Goal: Task Accomplishment & Management: Manage account settings

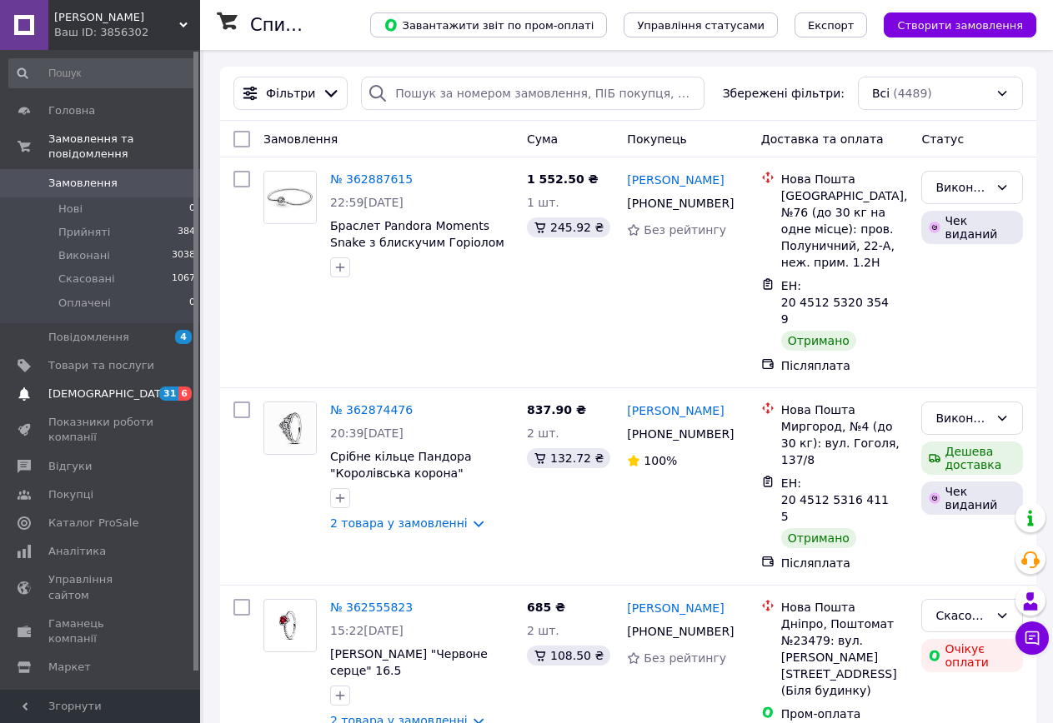
click at [112, 387] on span "[DEMOGRAPHIC_DATA]" at bounding box center [101, 394] width 106 height 15
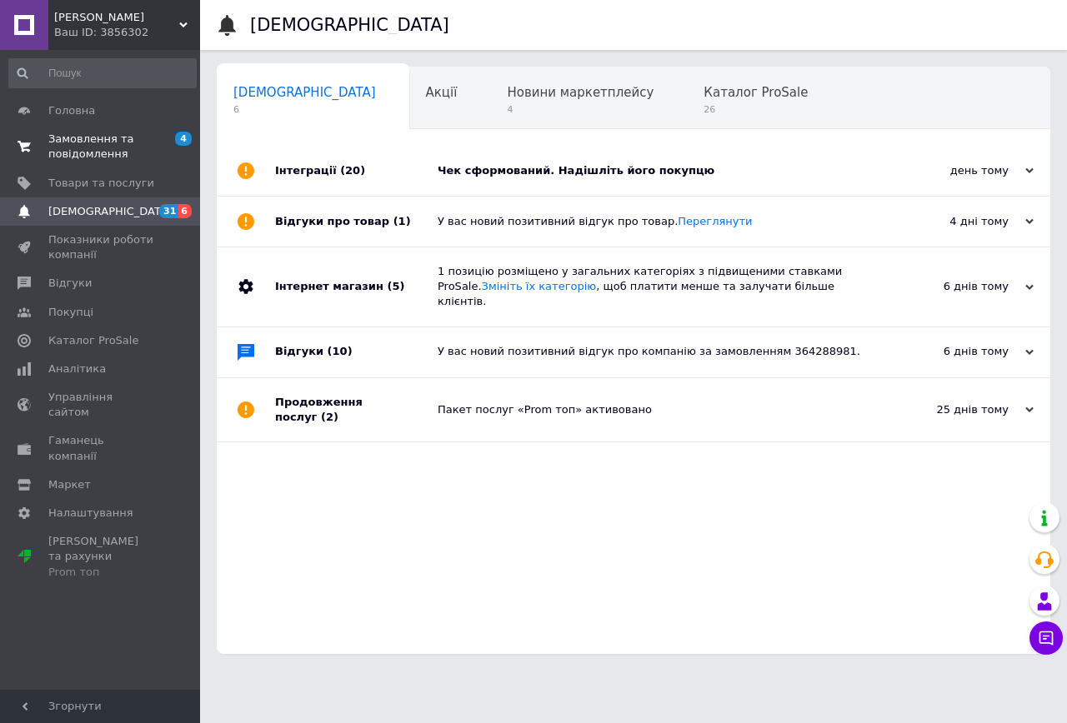
click at [116, 140] on span "Замовлення та повідомлення" at bounding box center [101, 147] width 106 height 30
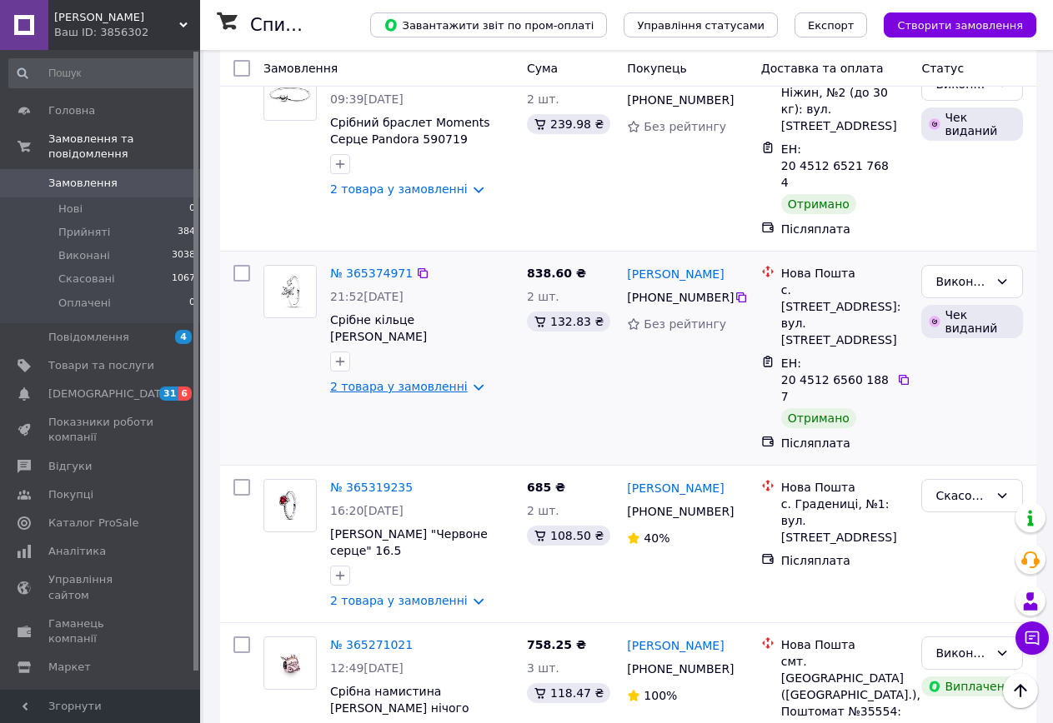
scroll to position [2000, 0]
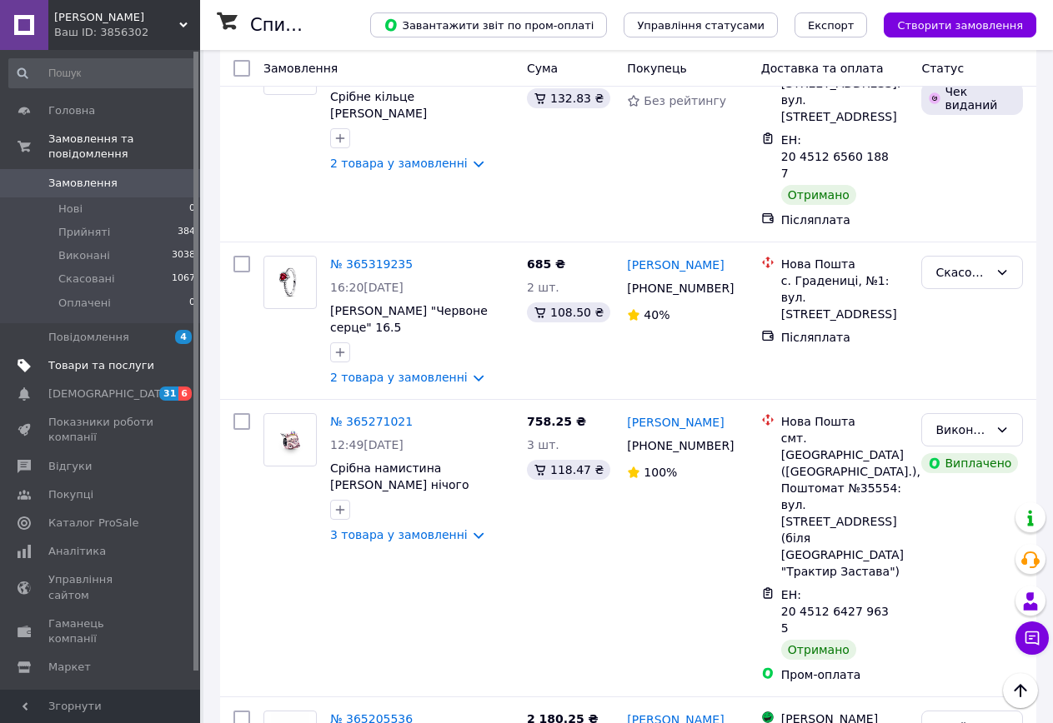
click at [131, 358] on span "Товари та послуги" at bounding box center [101, 365] width 106 height 15
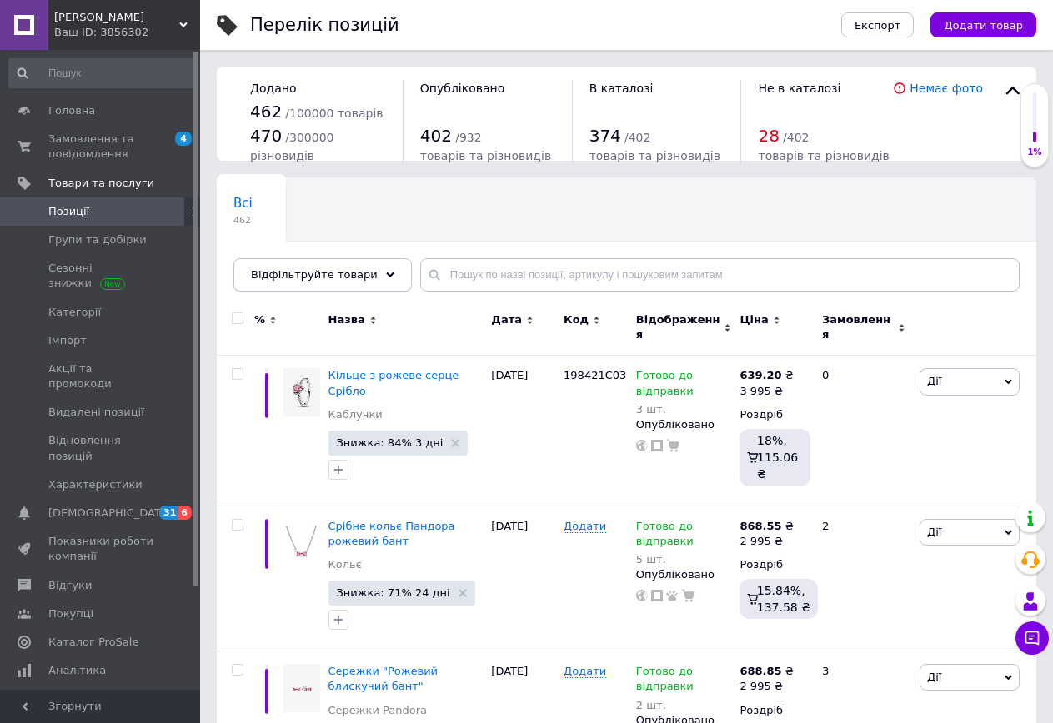
click at [355, 284] on div "Відфільтруйте товари" at bounding box center [322, 274] width 178 height 33
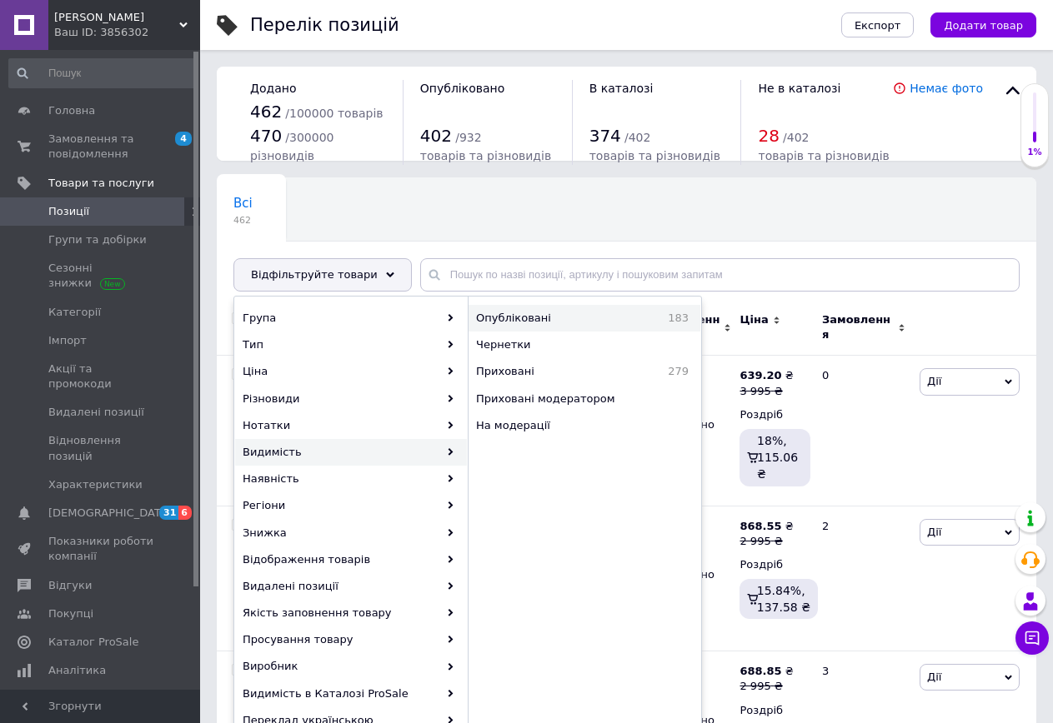
click at [526, 328] on div "Опубліковані 183" at bounding box center [584, 318] width 232 height 27
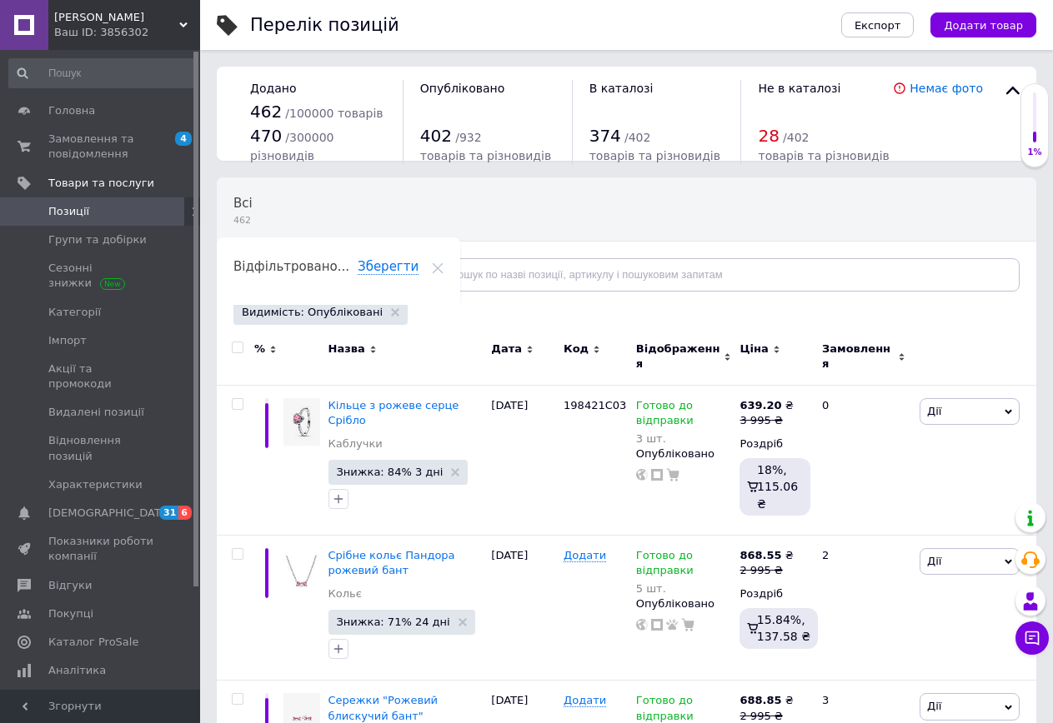
click at [356, 264] on div "Відфільтруйте товари" at bounding box center [322, 274] width 178 height 33
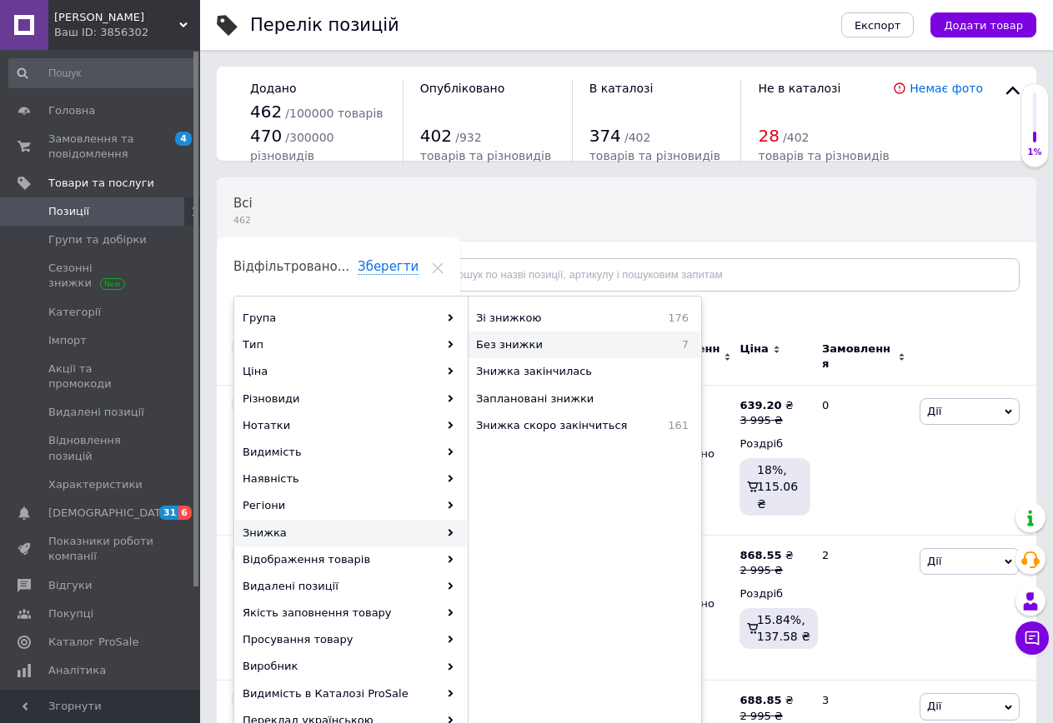
click at [514, 339] on span "Без знижки" at bounding box center [562, 345] width 173 height 15
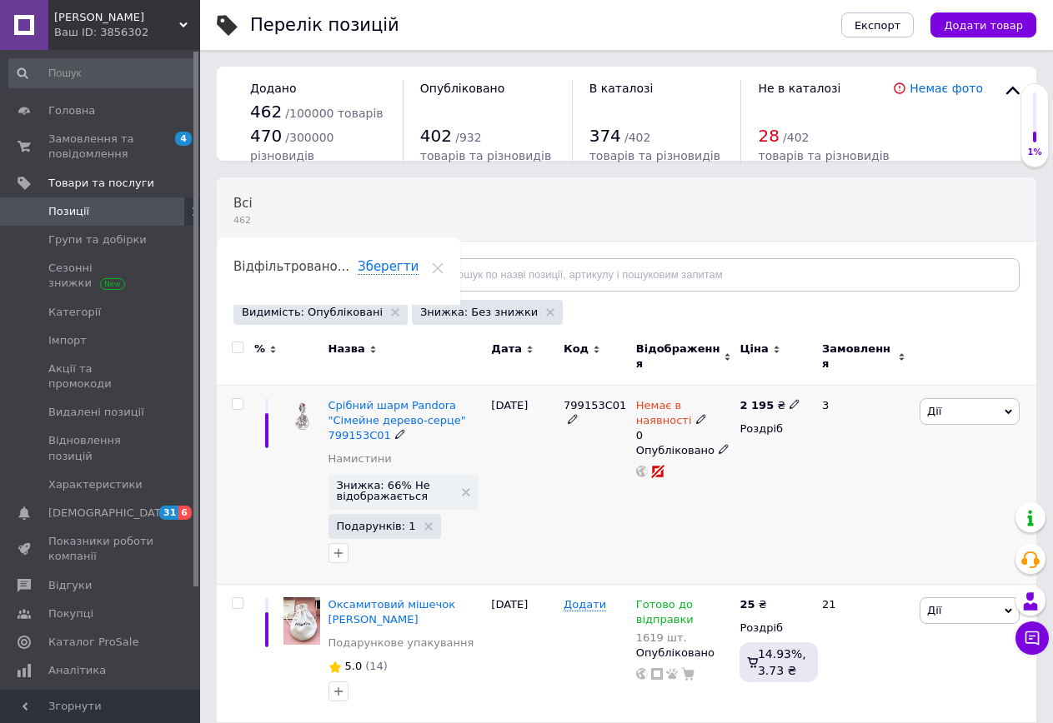
click at [659, 399] on span "Немає в наявності" at bounding box center [664, 415] width 56 height 33
click at [829, 477] on li "Готово до відправки" at bounding box center [827, 479] width 158 height 23
click at [787, 462] on input "0" at bounding box center [810, 478] width 127 height 33
type input "2"
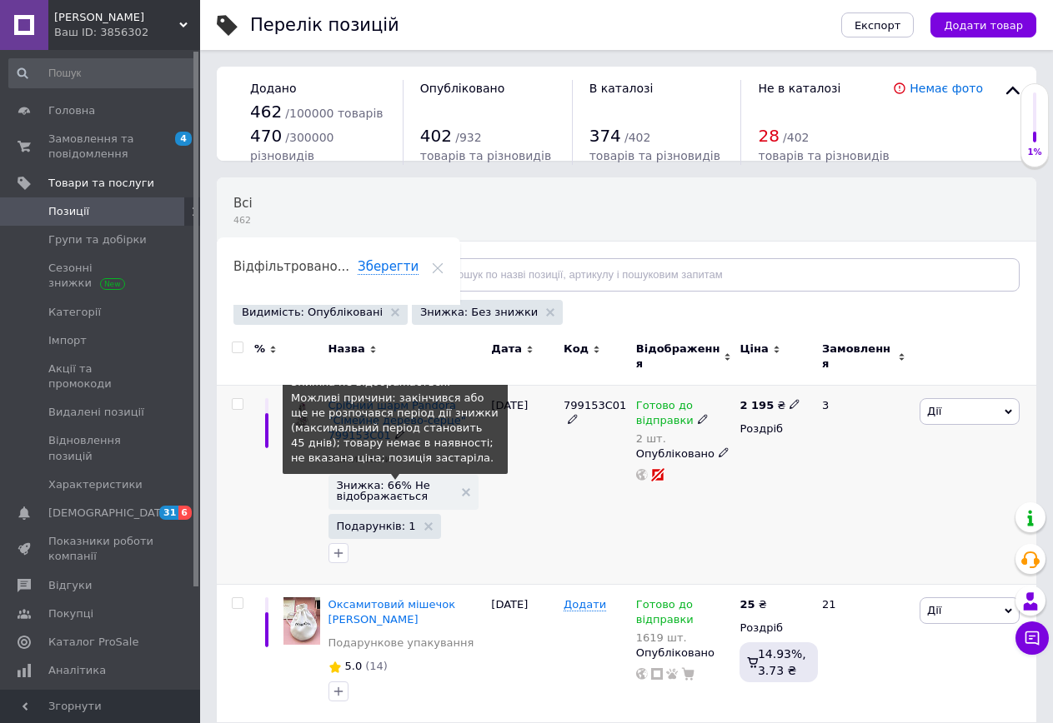
click at [399, 488] on span "Знижка: 66% Не відображається" at bounding box center [396, 491] width 118 height 22
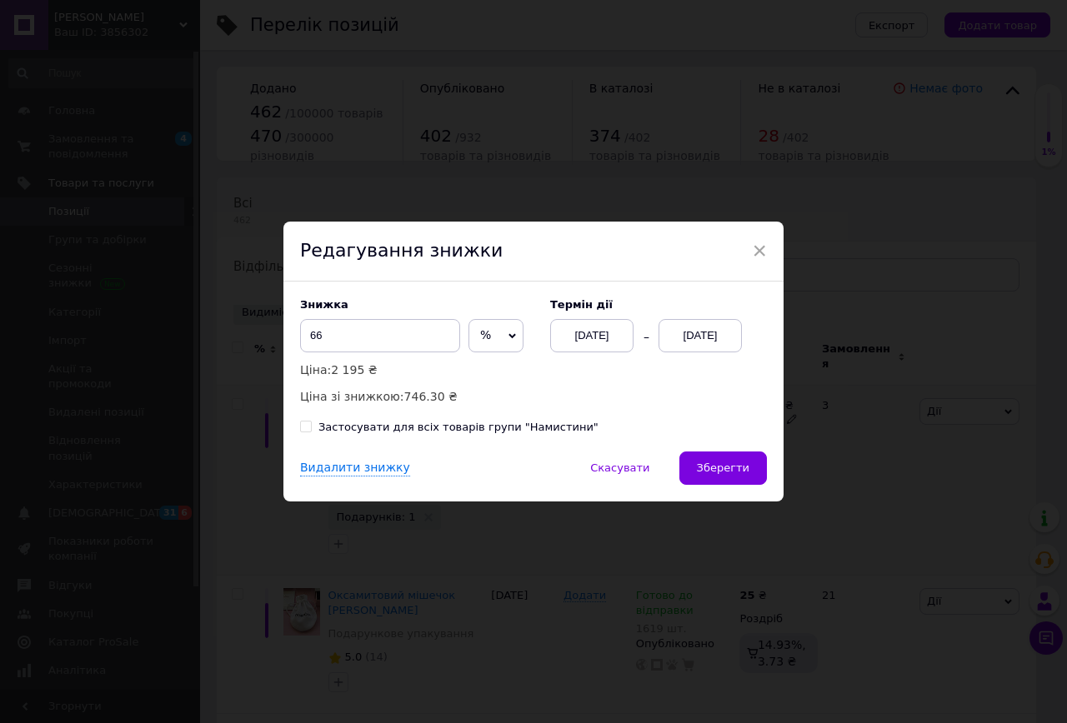
click at [692, 345] on div "15.10.2025" at bounding box center [699, 335] width 83 height 33
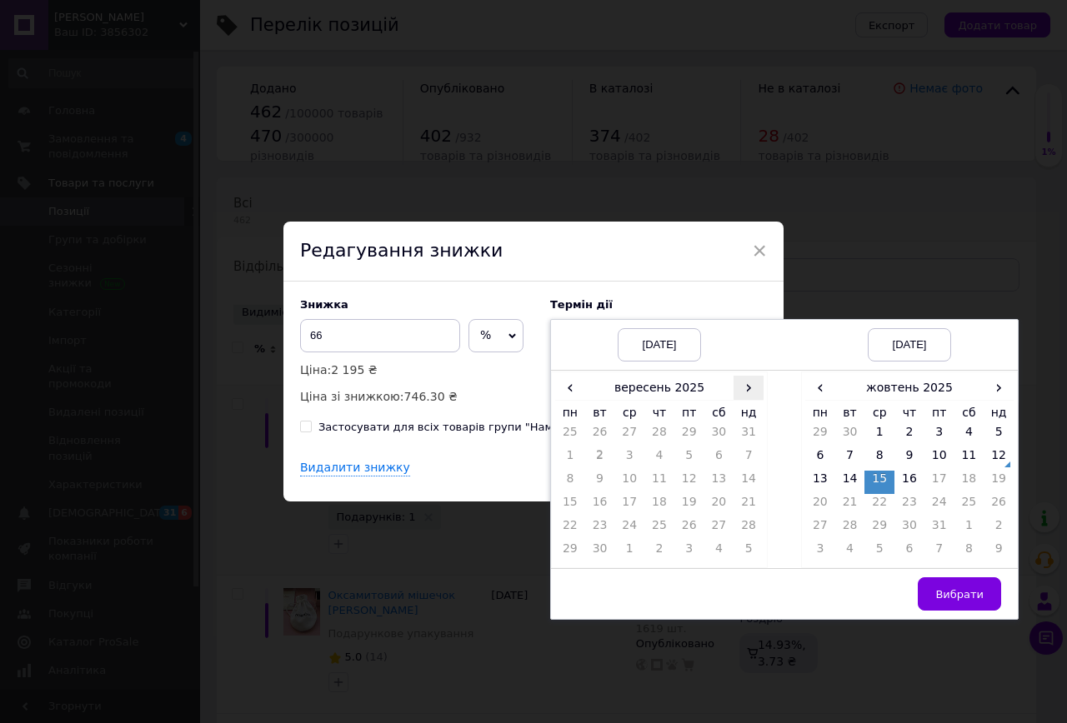
click at [735, 387] on span "›" at bounding box center [748, 388] width 30 height 24
click at [748, 456] on td "12" at bounding box center [748, 459] width 30 height 23
click at [912, 528] on td "30" at bounding box center [909, 529] width 30 height 23
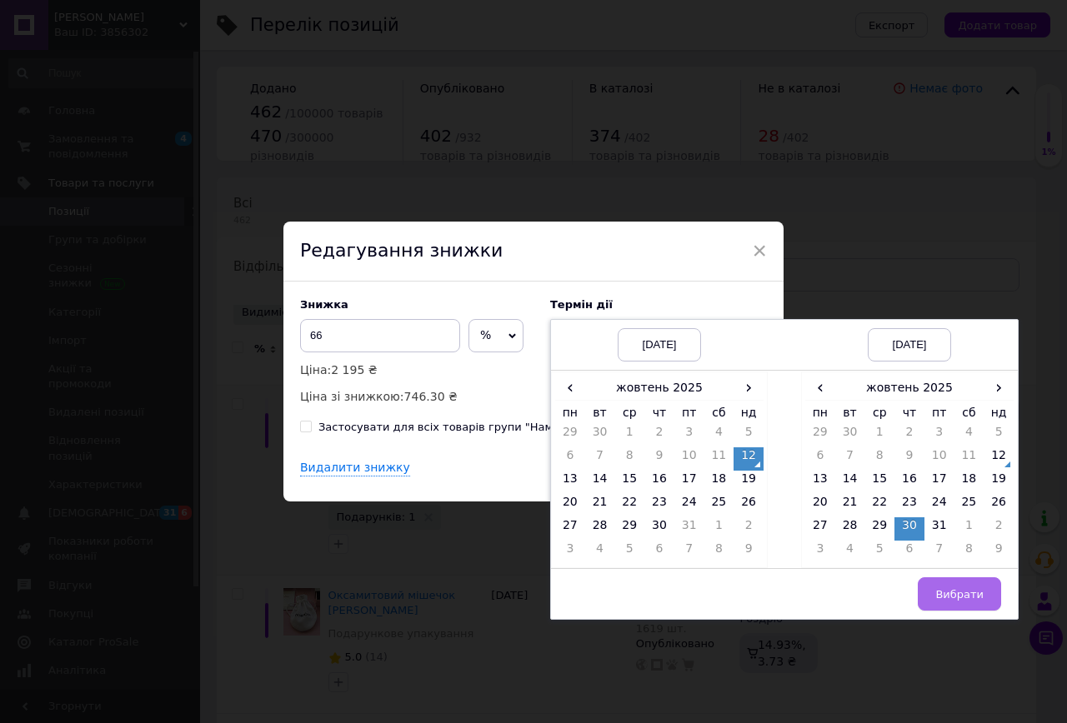
click at [940, 586] on button "Вибрати" at bounding box center [959, 594] width 83 height 33
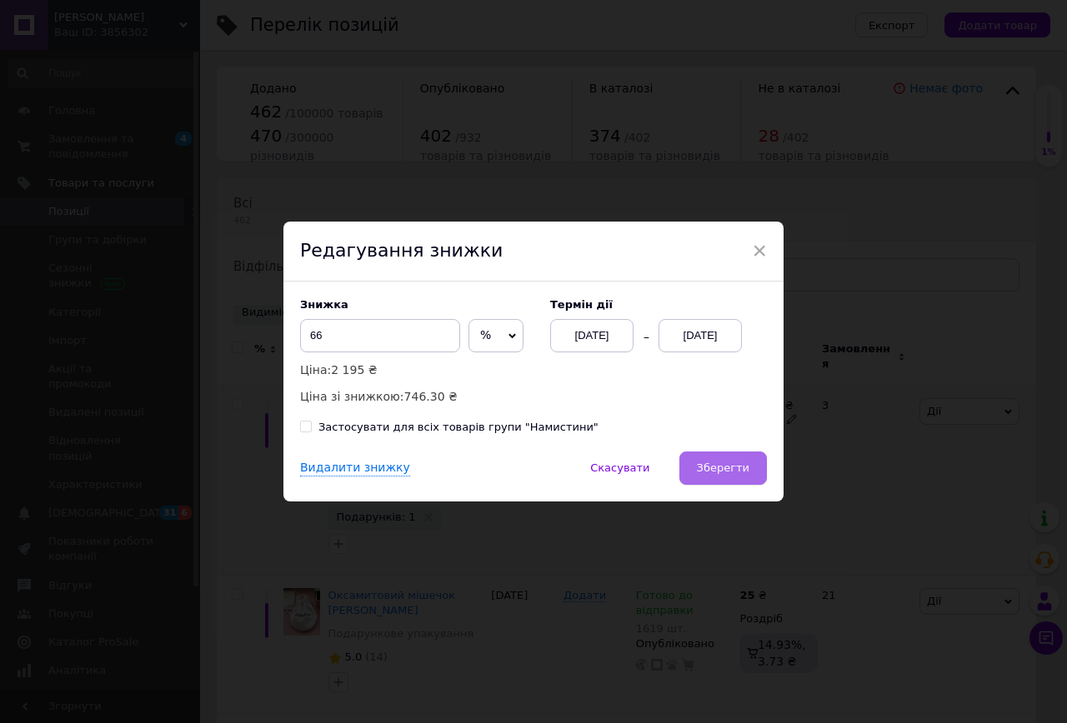
click at [725, 463] on span "Зберегти" at bounding box center [723, 468] width 53 height 13
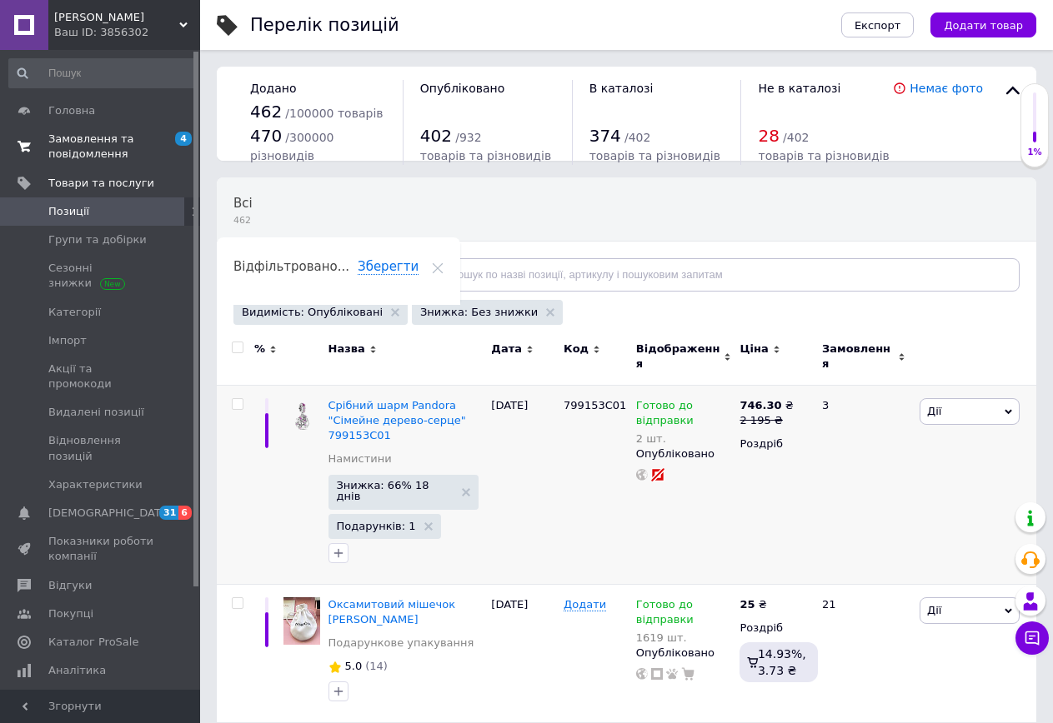
click at [98, 151] on span "Замовлення та повідомлення" at bounding box center [101, 147] width 106 height 30
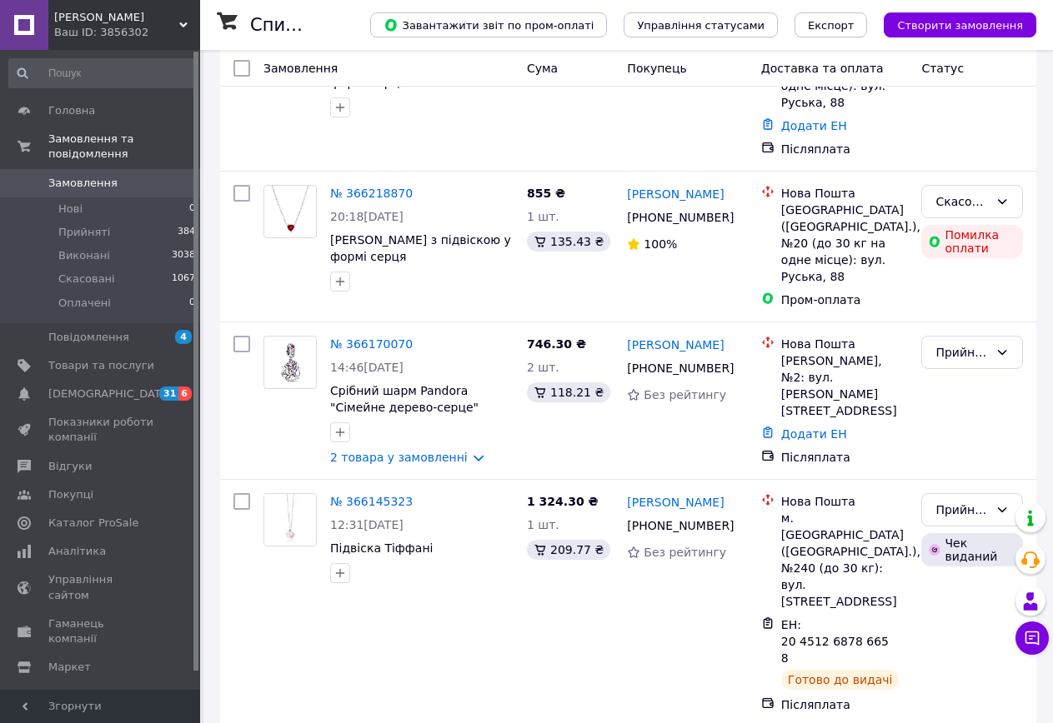
scroll to position [333, 0]
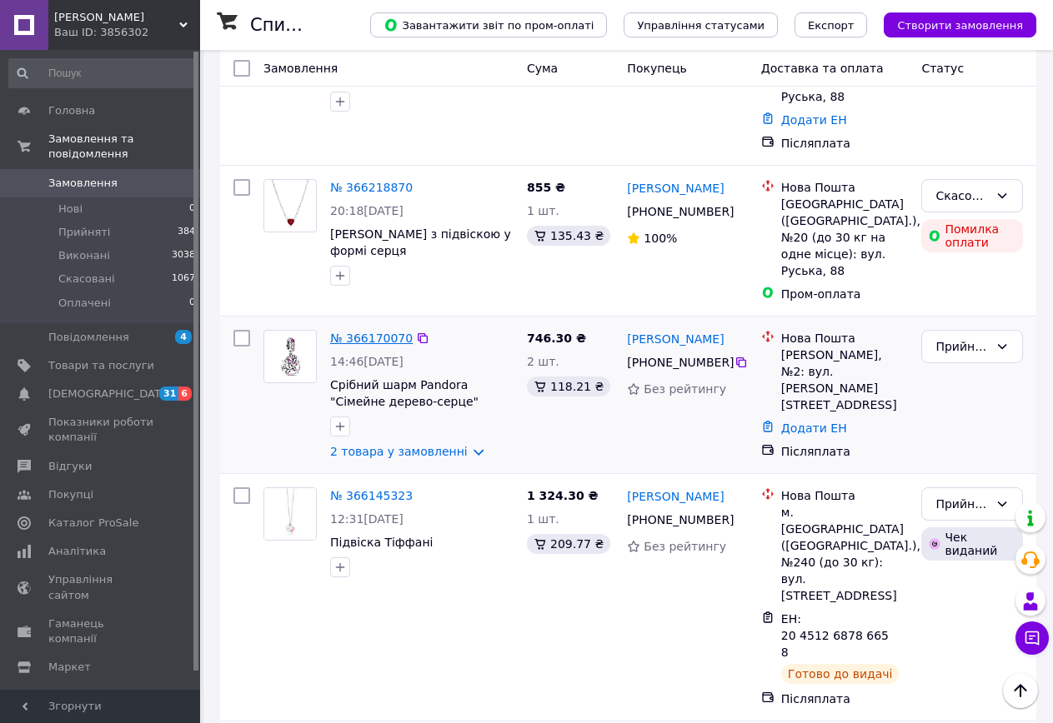
click at [344, 332] on link "№ 366170070" at bounding box center [371, 338] width 83 height 13
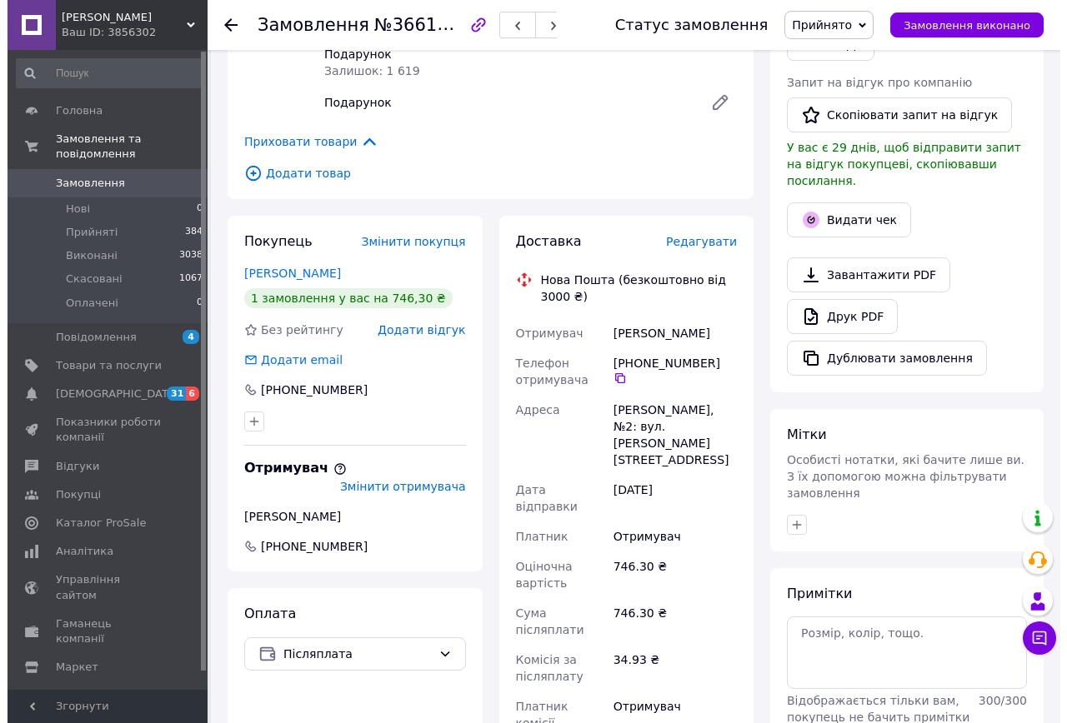
scroll to position [417, 0]
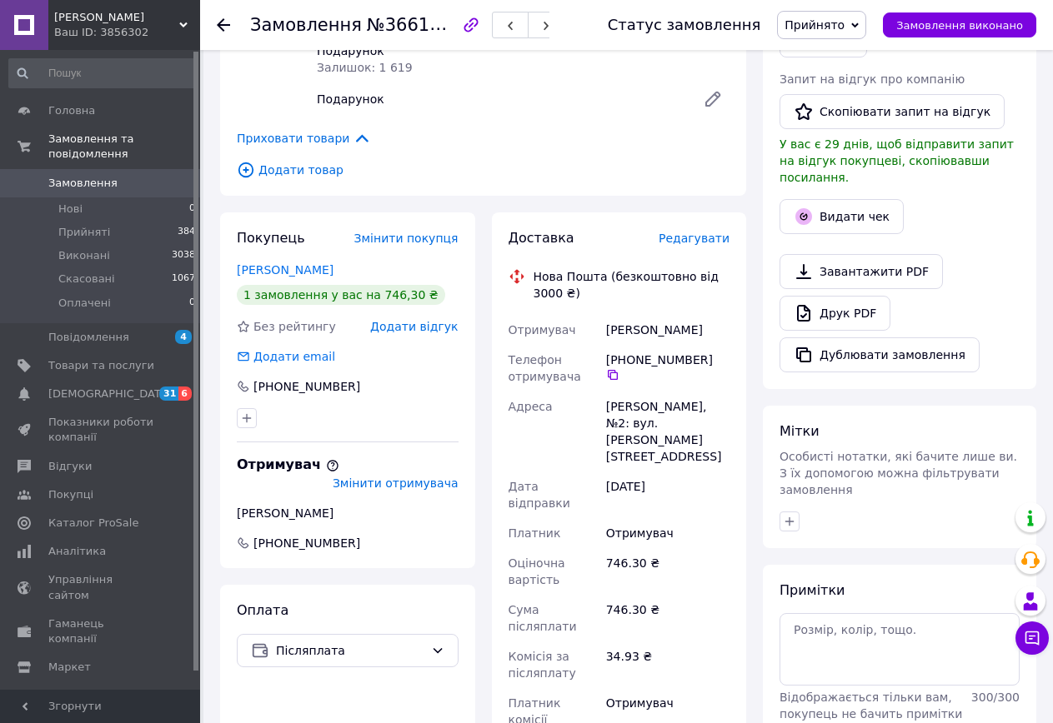
click at [684, 232] on span "Редагувати" at bounding box center [693, 238] width 71 height 13
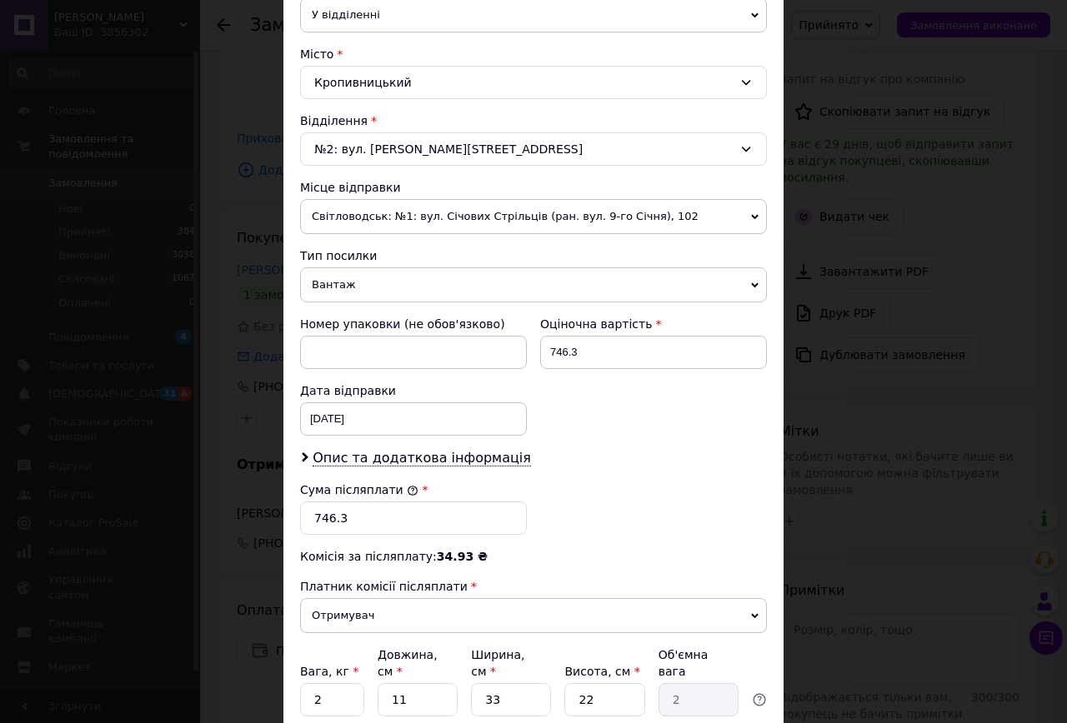
click at [326, 283] on span "Вантаж" at bounding box center [533, 285] width 467 height 35
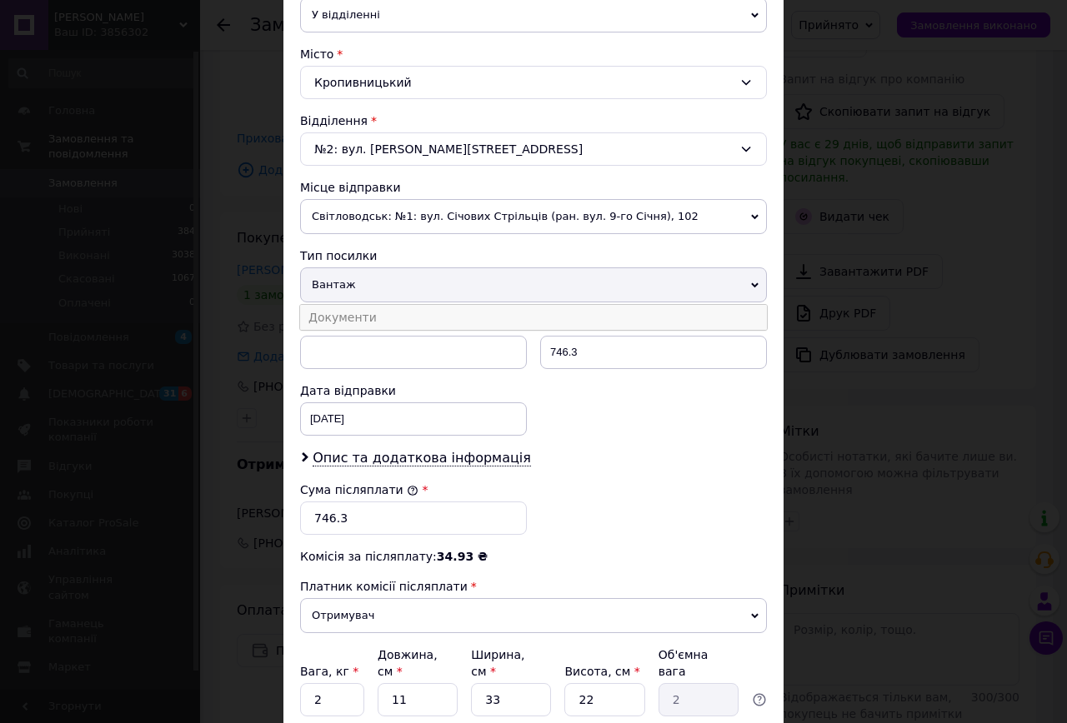
click at [333, 313] on li "Документи" at bounding box center [533, 317] width 467 height 25
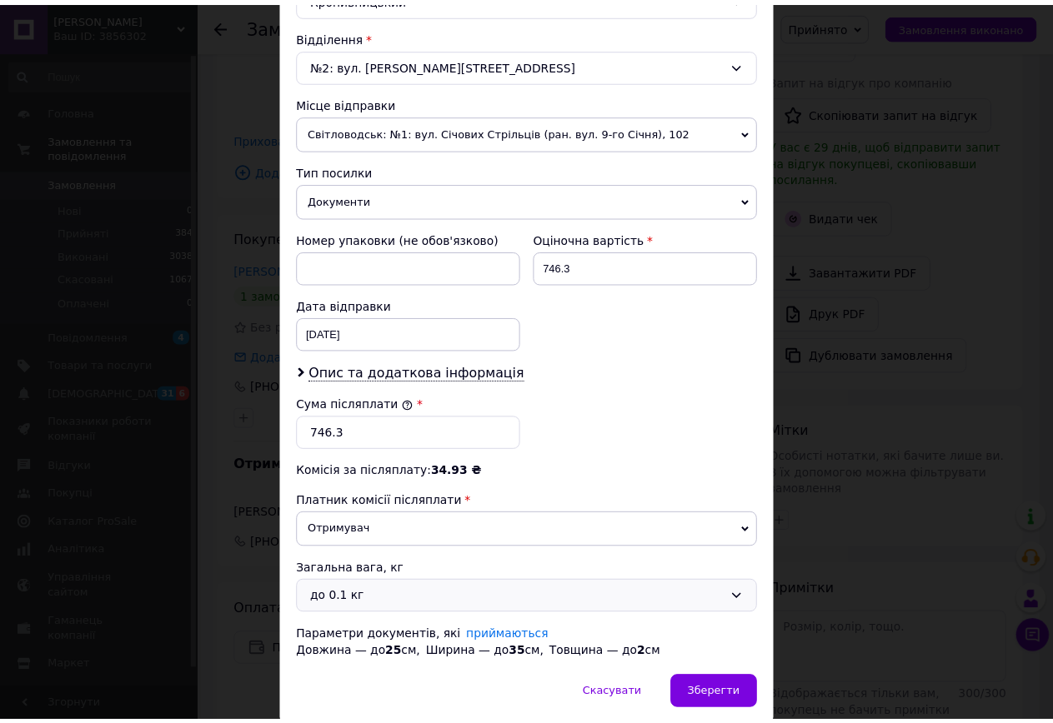
scroll to position [565, 0]
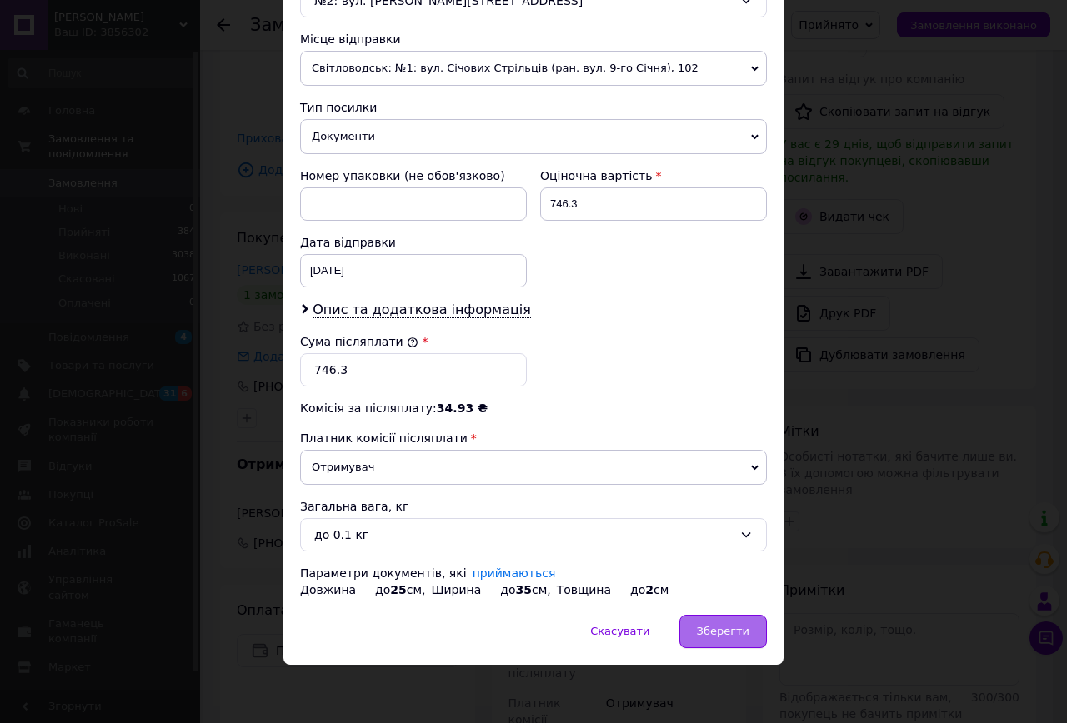
click at [708, 629] on span "Зберегти" at bounding box center [723, 631] width 53 height 13
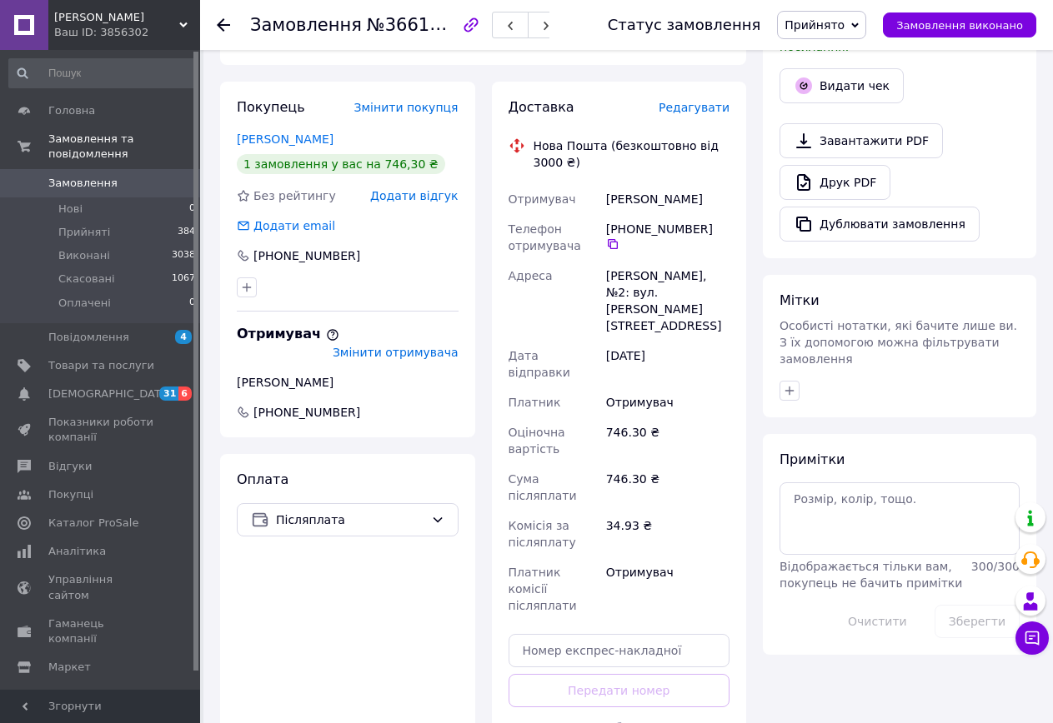
scroll to position [750, 0]
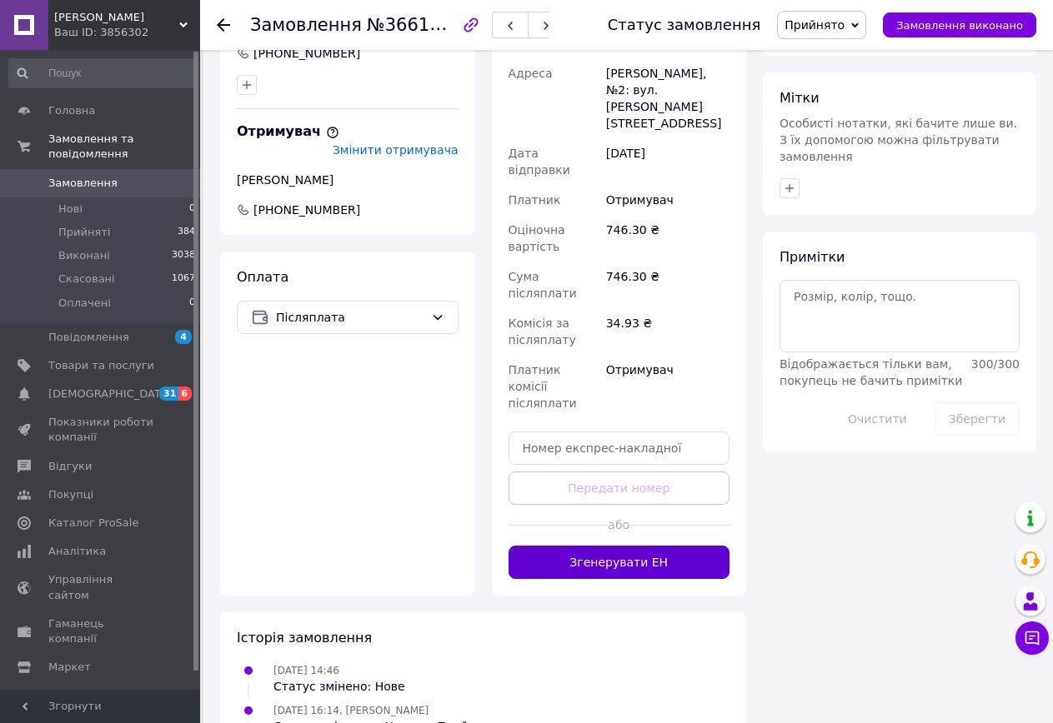
click at [563, 546] on button "Згенерувати ЕН" at bounding box center [619, 562] width 222 height 33
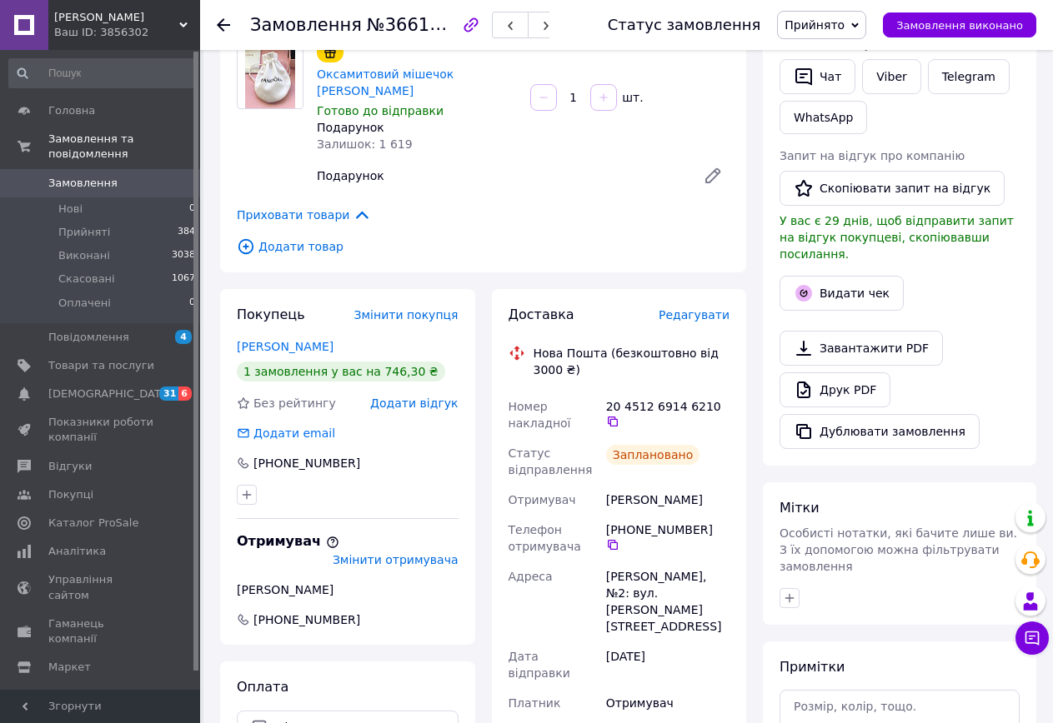
scroll to position [333, 0]
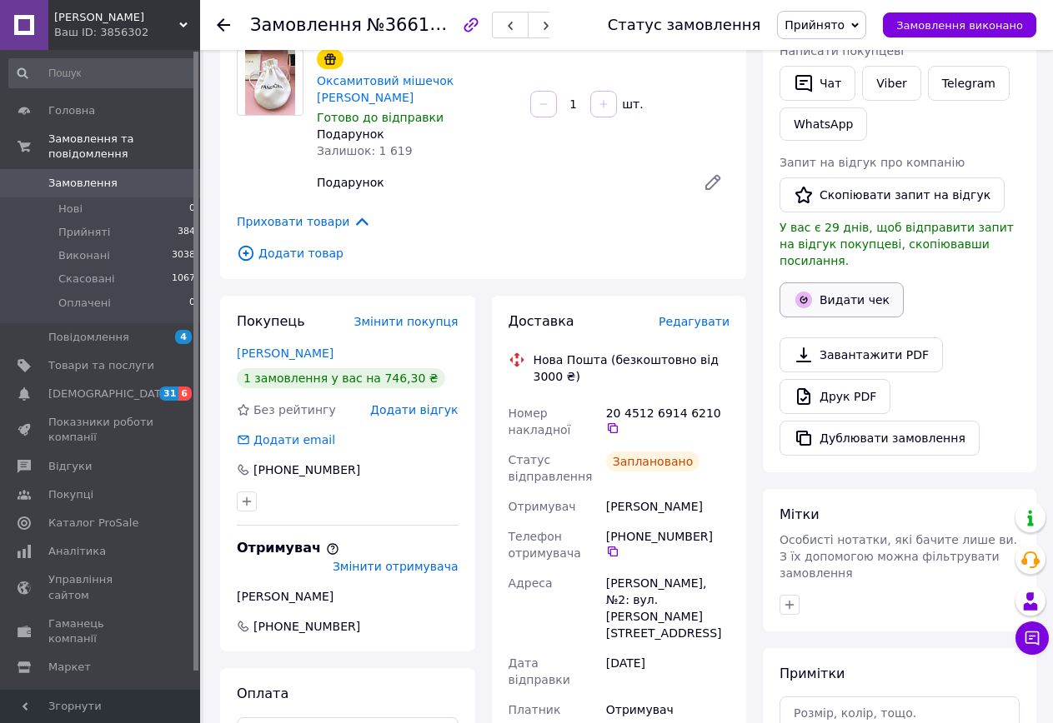
click at [811, 292] on icon "button" at bounding box center [803, 300] width 17 height 17
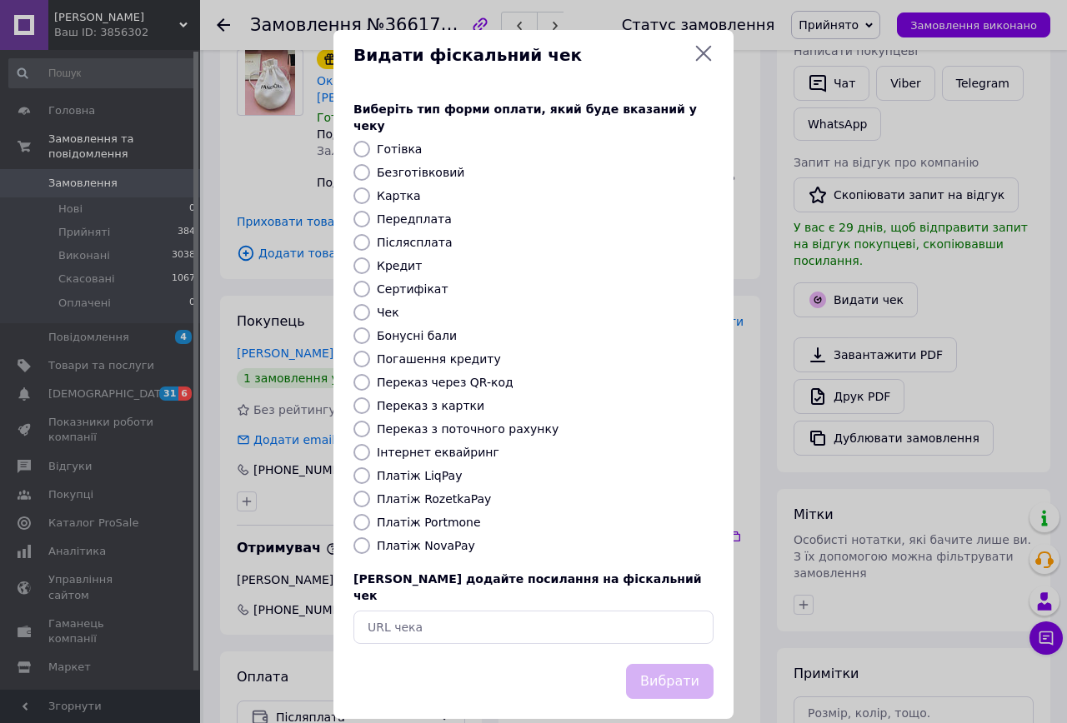
click at [363, 234] on input "Післясплата" at bounding box center [361, 242] width 17 height 17
radio input "true"
click at [649, 664] on button "Вибрати" at bounding box center [670, 682] width 88 height 36
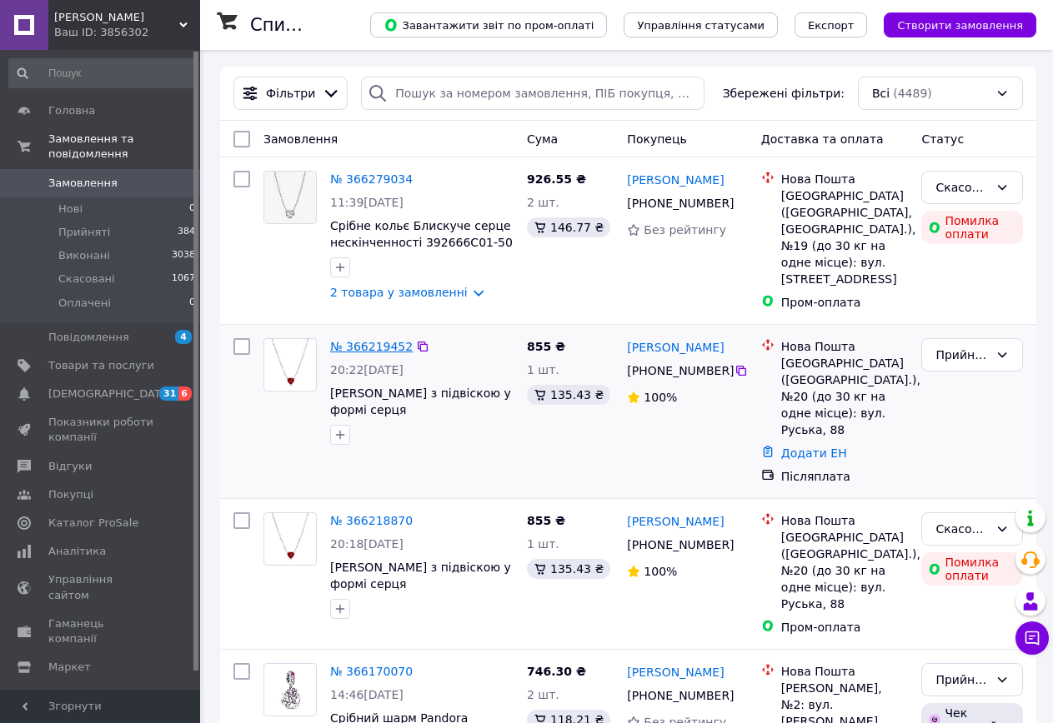
click at [351, 340] on link "№ 366219452" at bounding box center [371, 346] width 83 height 13
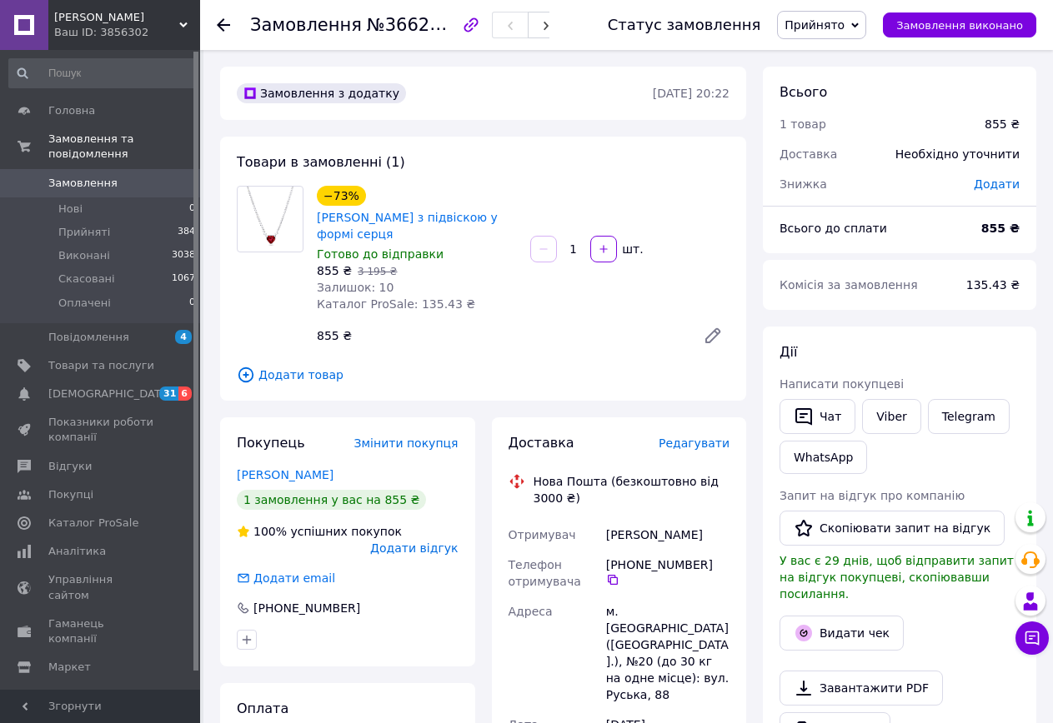
click at [185, 13] on div "Оскар Ваш ID: 3856302" at bounding box center [124, 25] width 152 height 50
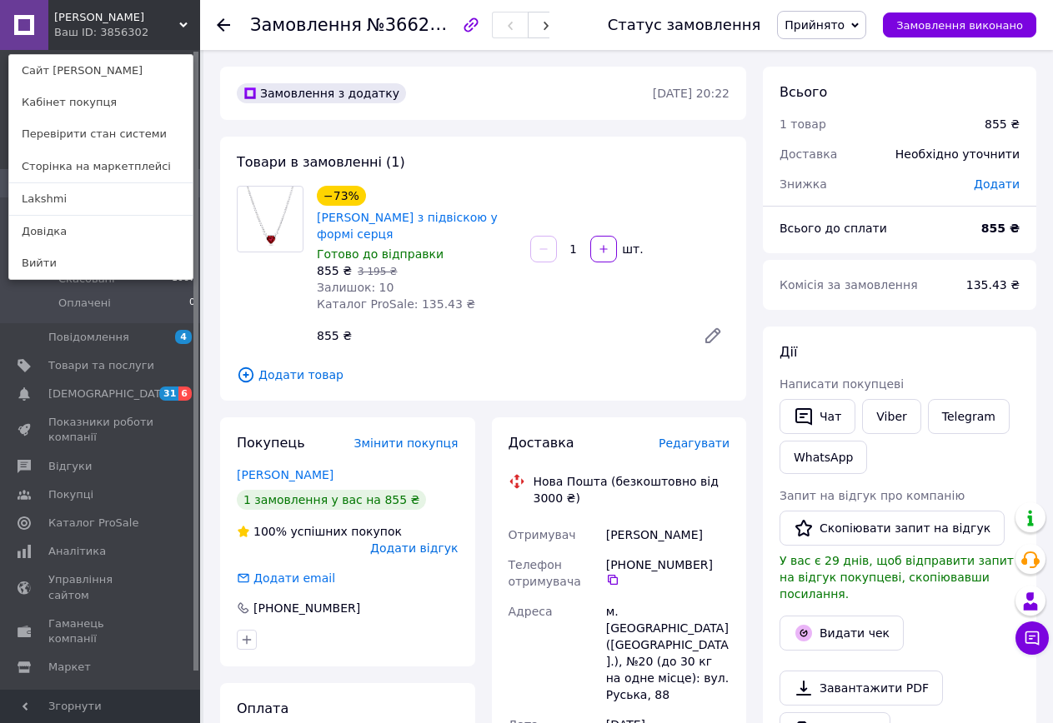
click at [280, 373] on span "Додати товар" at bounding box center [483, 375] width 493 height 18
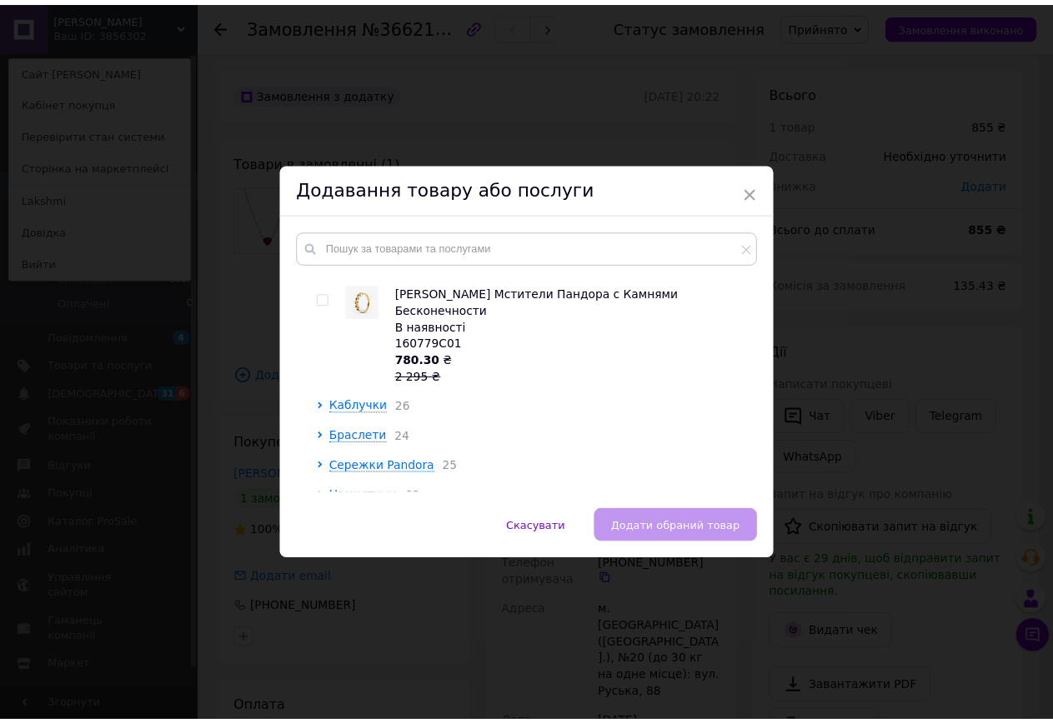
scroll to position [1730, 0]
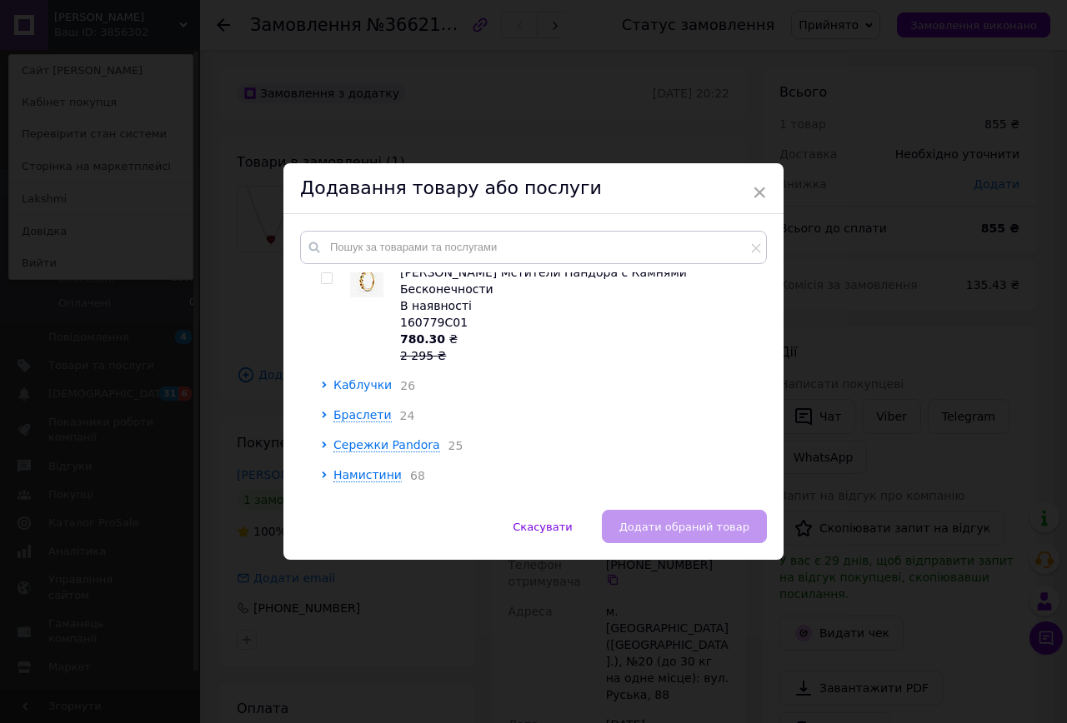
click at [348, 378] on span "Каблучки" at bounding box center [362, 384] width 58 height 13
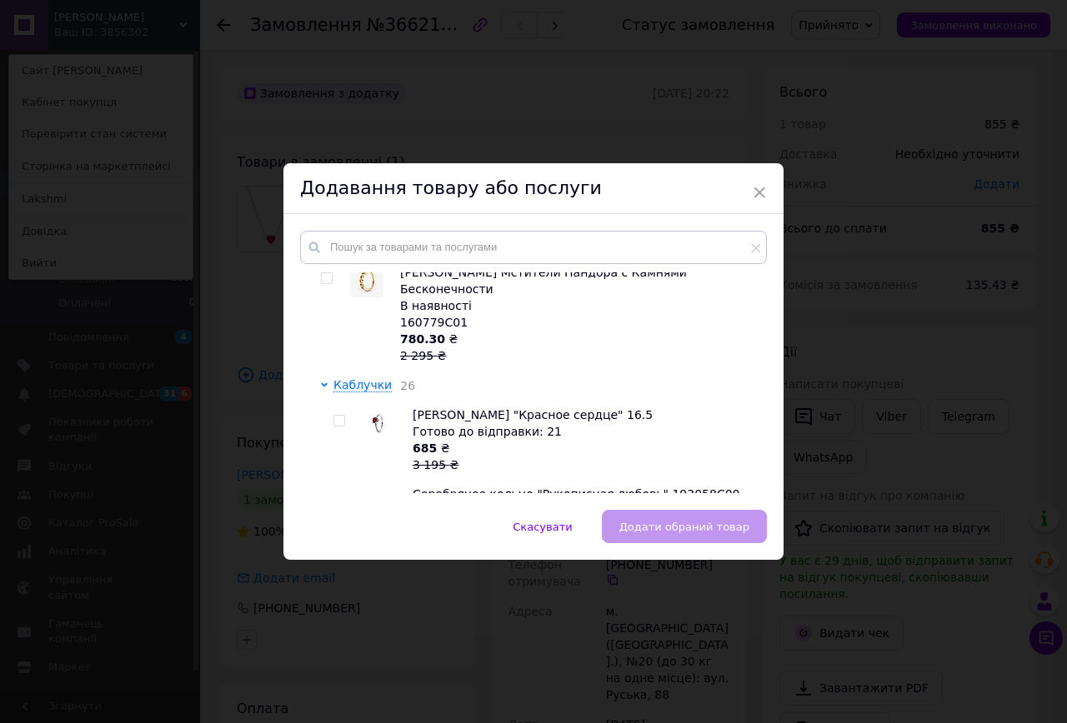
click at [334, 416] on input "checkbox" at bounding box center [338, 421] width 11 height 11
checkbox input "true"
click at [642, 525] on span "Додати обраний товар" at bounding box center [684, 527] width 130 height 13
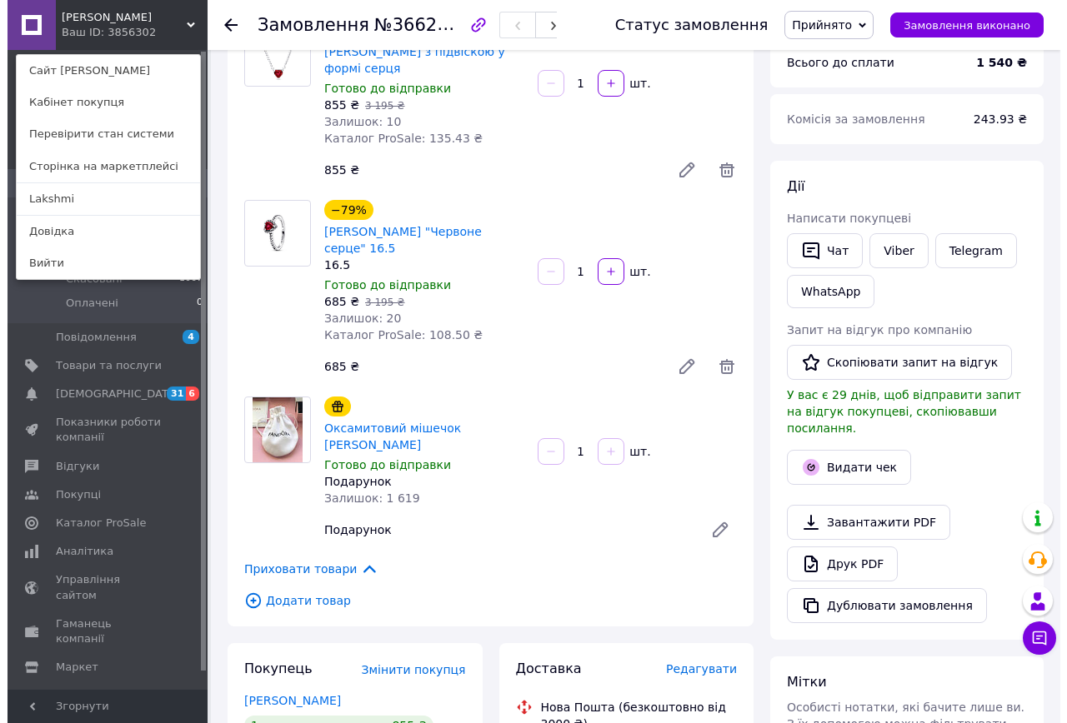
scroll to position [167, 0]
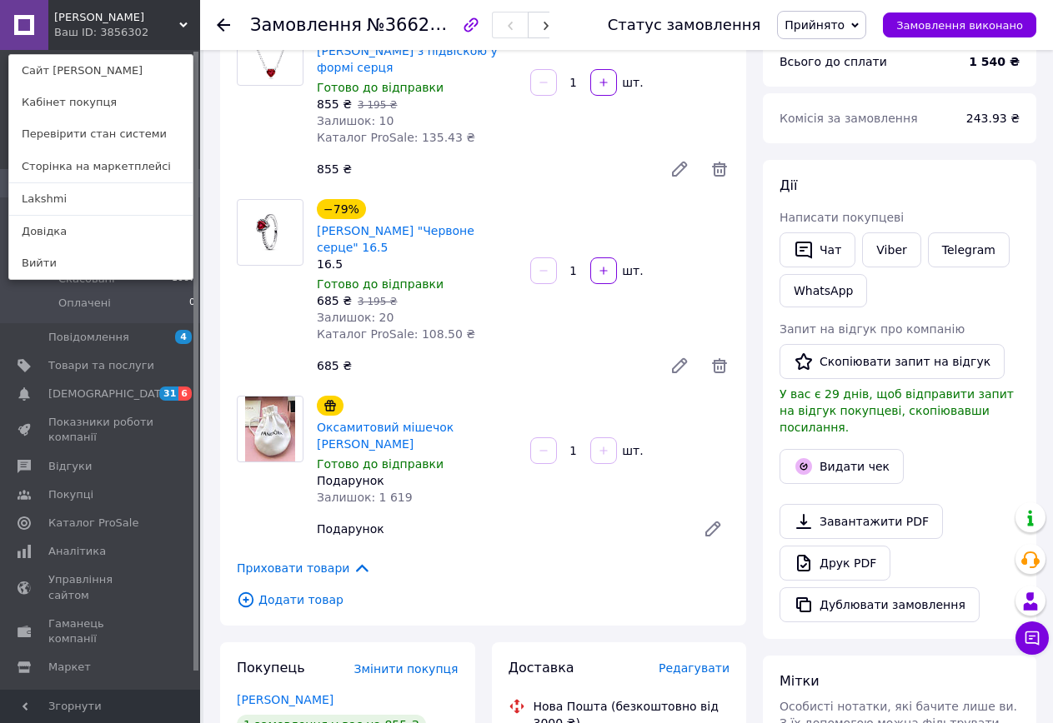
click at [691, 662] on span "Редагувати" at bounding box center [693, 668] width 71 height 13
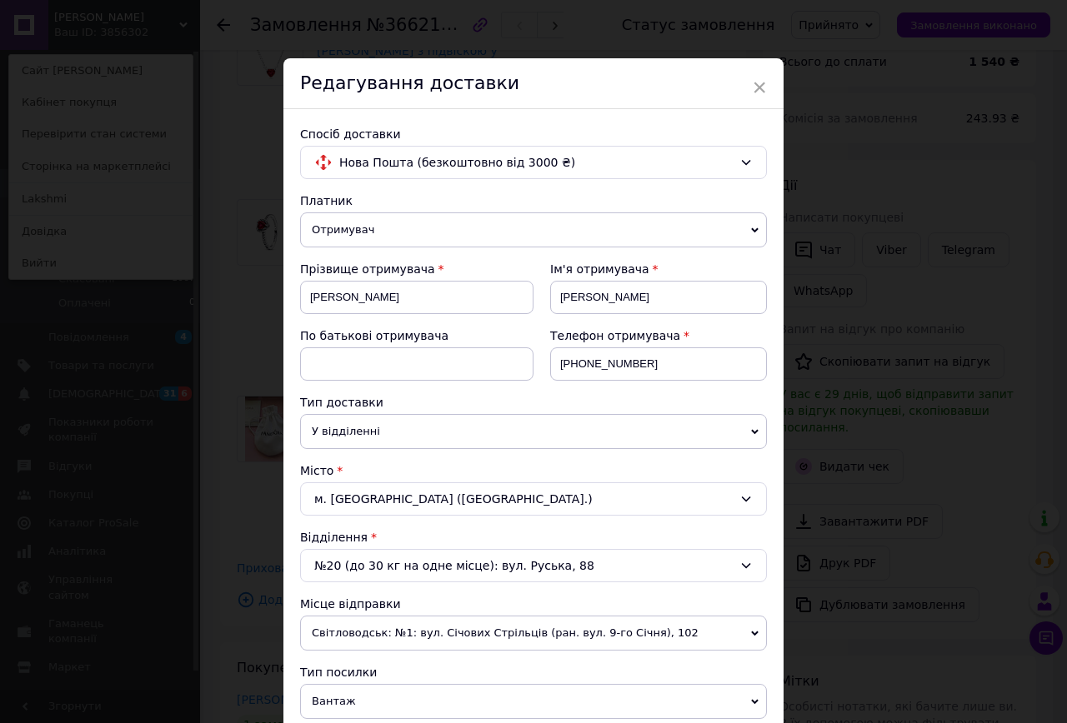
scroll to position [417, 0]
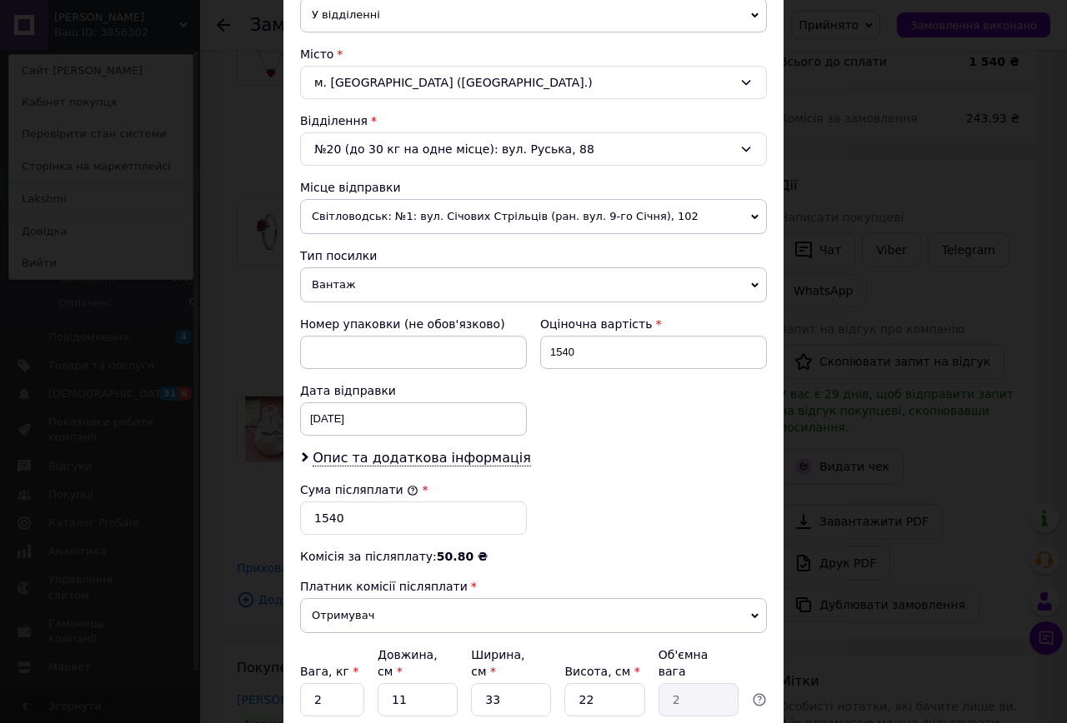
click at [328, 285] on span "Вантаж" at bounding box center [533, 285] width 467 height 35
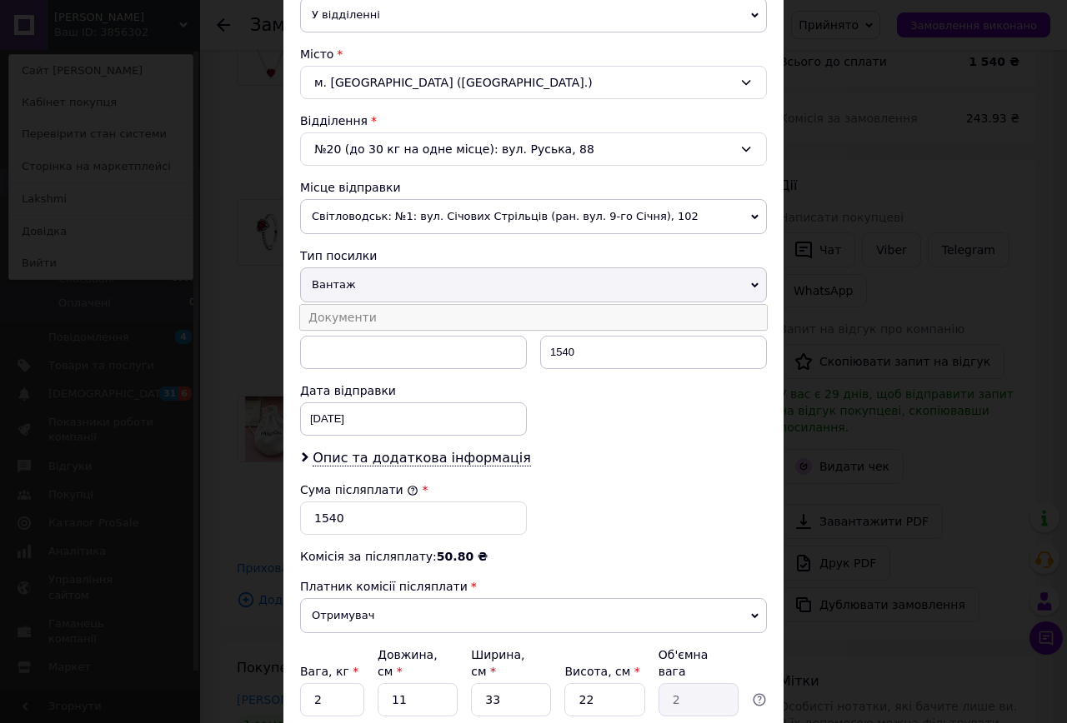
click at [341, 313] on li "Документи" at bounding box center [533, 317] width 467 height 25
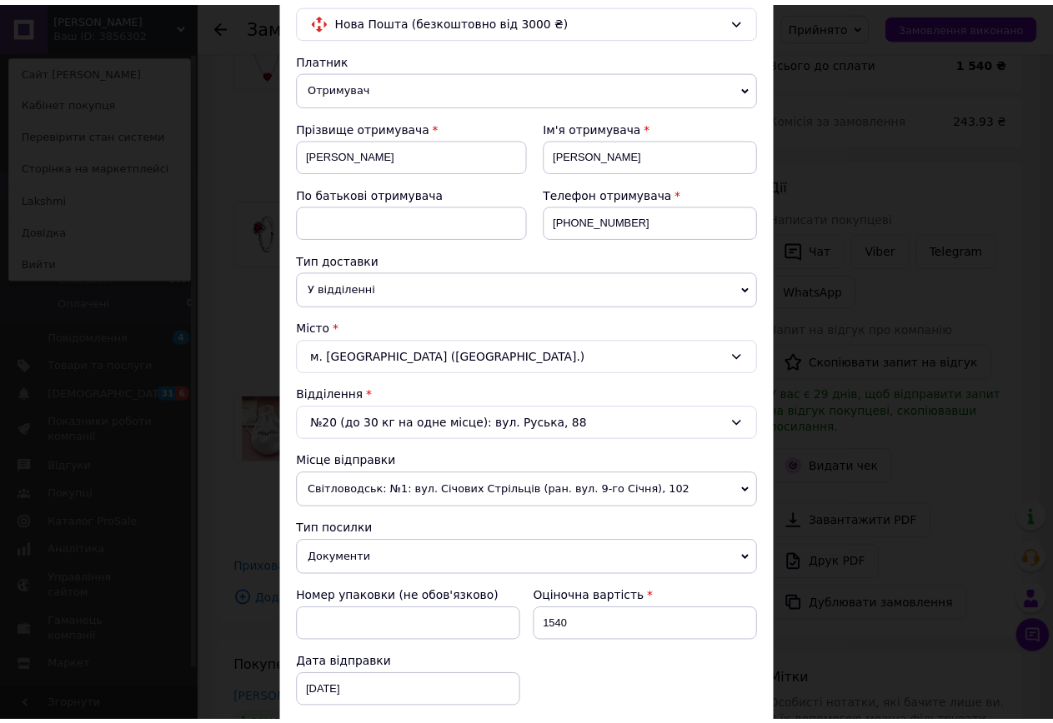
scroll to position [0, 0]
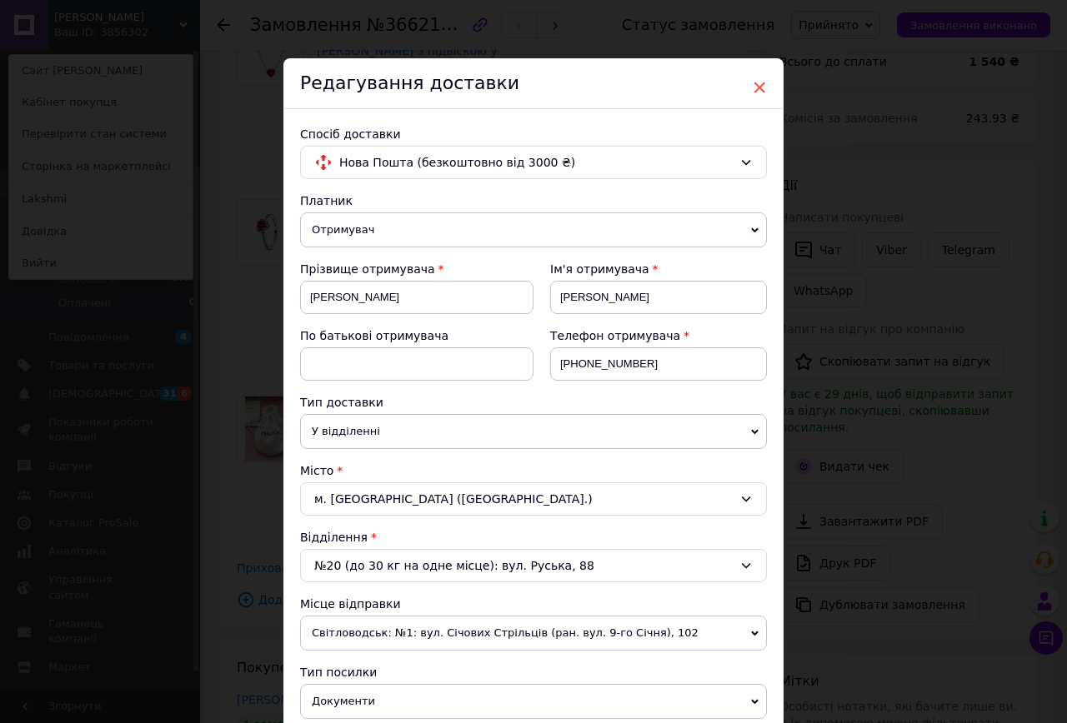
click at [758, 88] on span "×" at bounding box center [759, 87] width 15 height 28
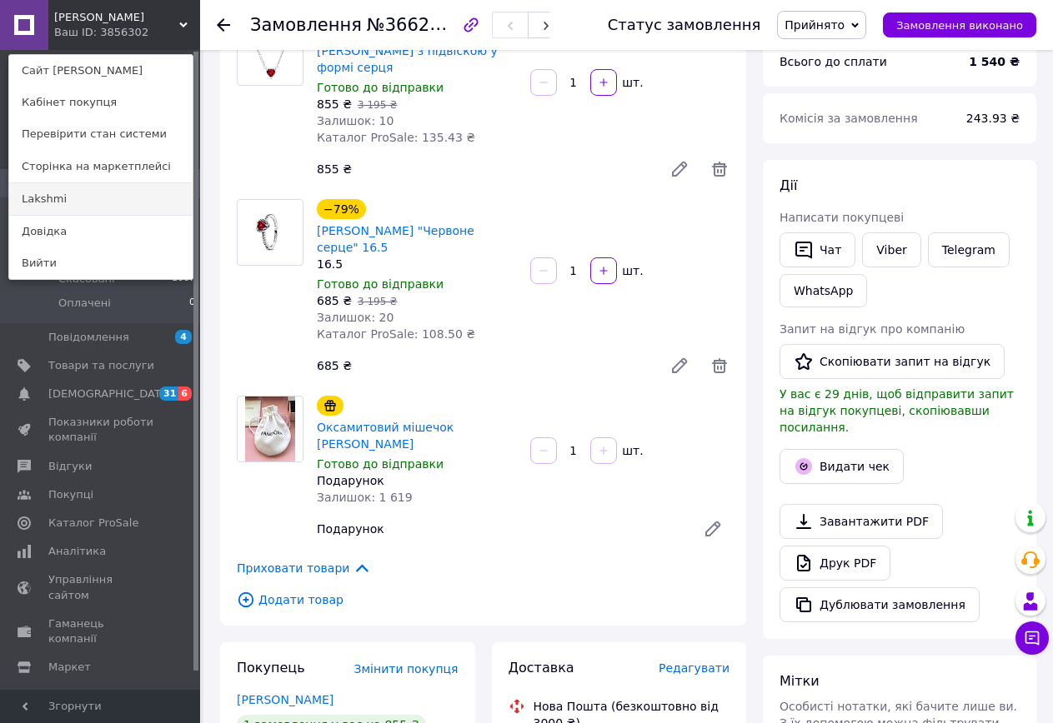
click at [112, 192] on link "Lakshmi" at bounding box center [100, 199] width 183 height 32
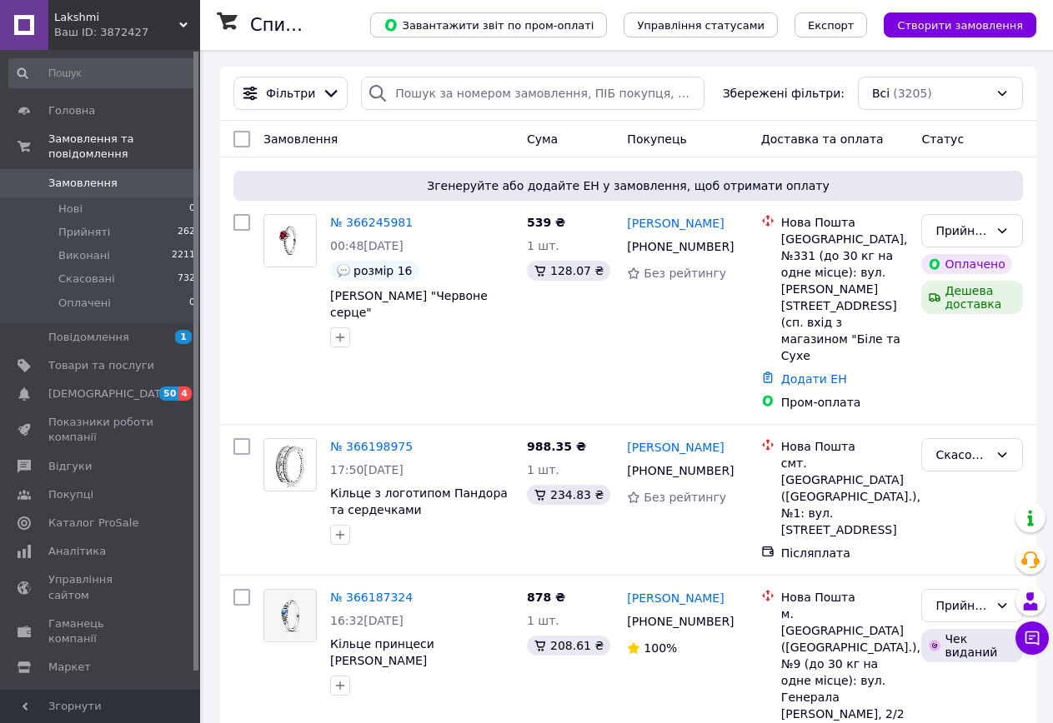
click at [181, 12] on div "Lakshmi Ваш ID: 3872427" at bounding box center [124, 25] width 152 height 50
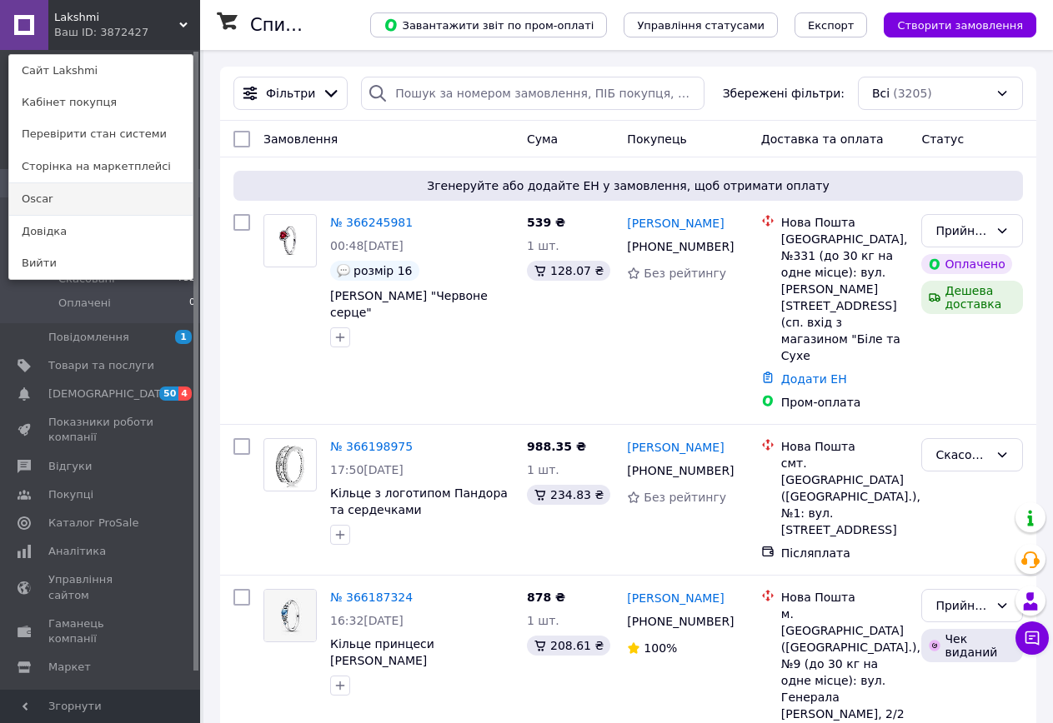
click at [68, 191] on link "Oscar" at bounding box center [100, 199] width 183 height 32
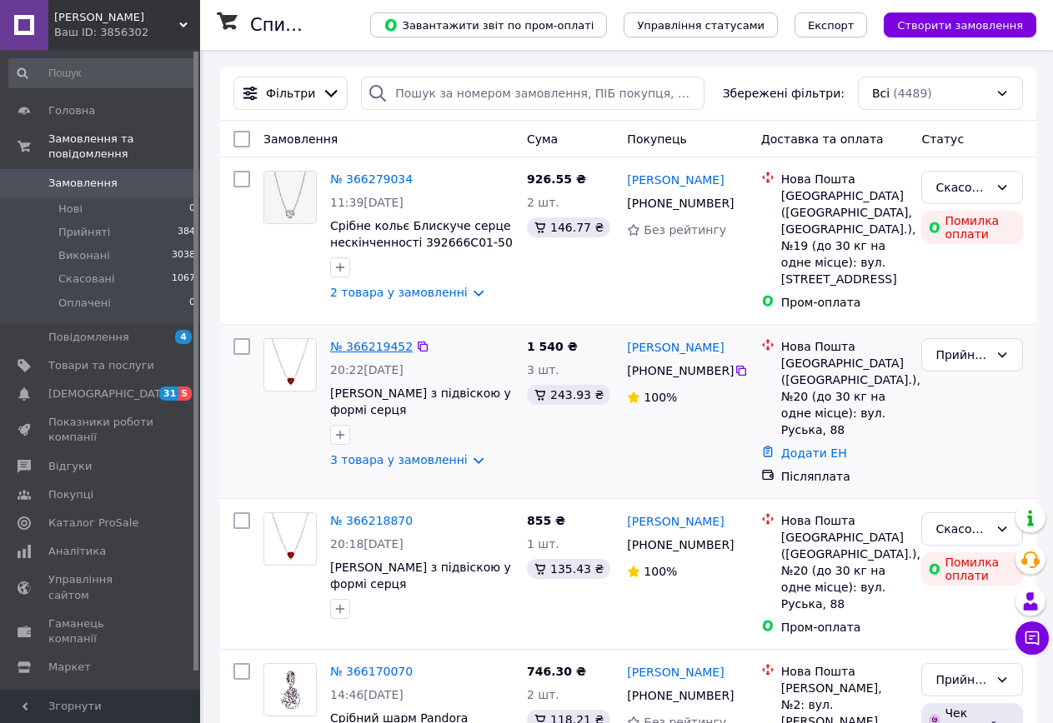
click at [380, 340] on link "№ 366219452" at bounding box center [371, 346] width 83 height 13
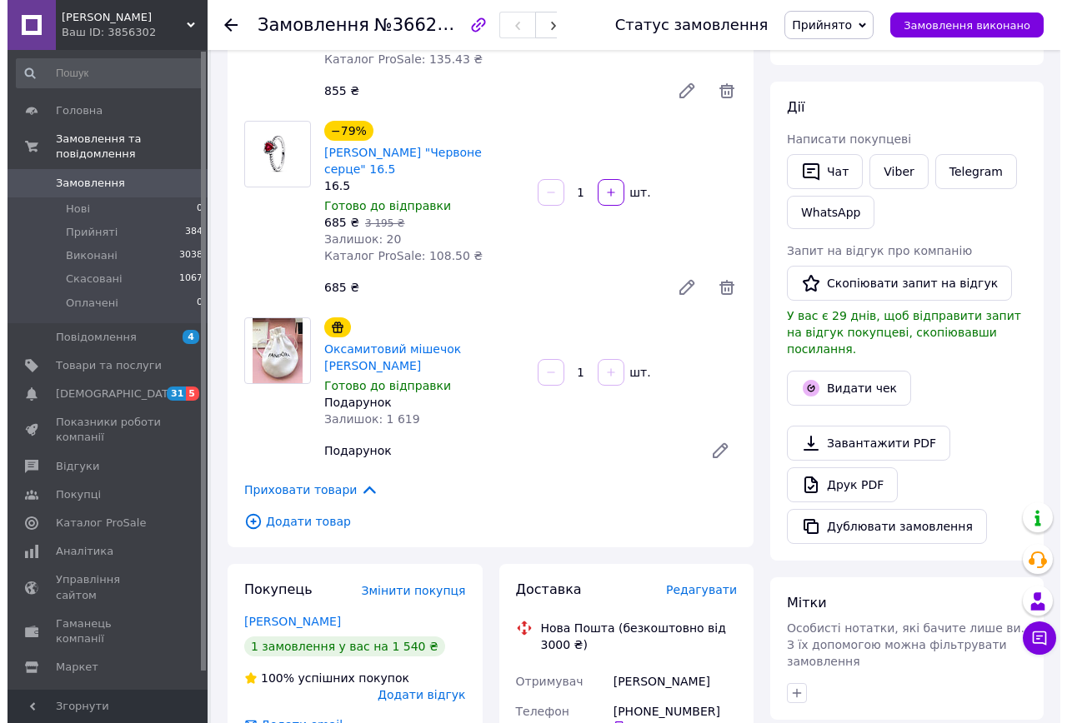
scroll to position [417, 0]
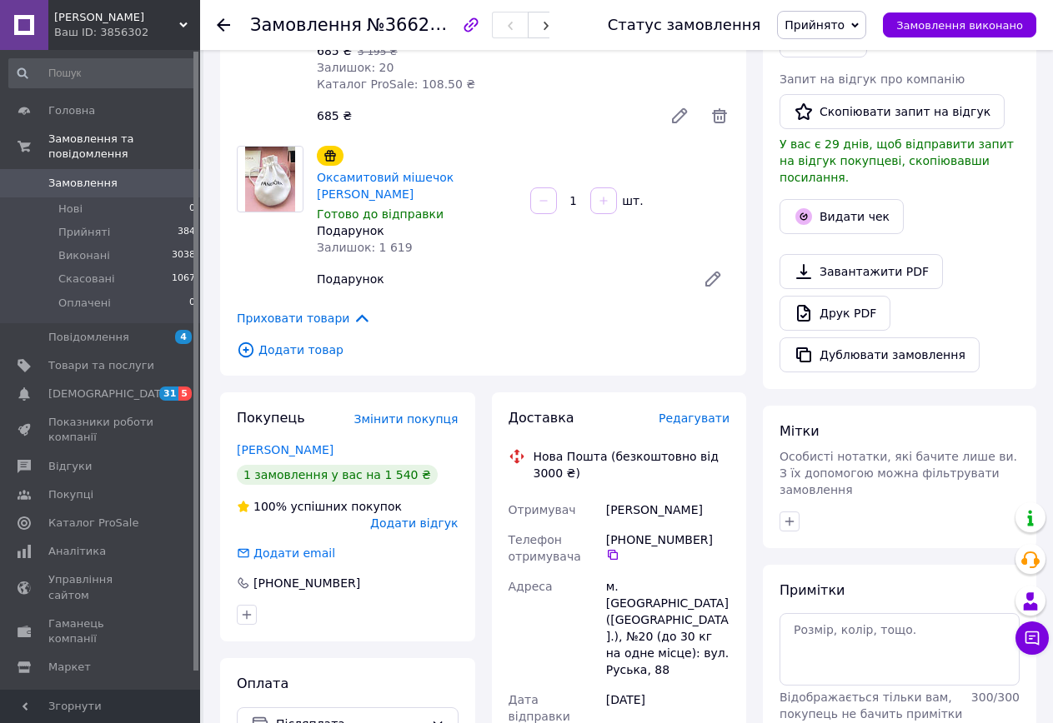
click at [691, 412] on span "Редагувати" at bounding box center [693, 418] width 71 height 13
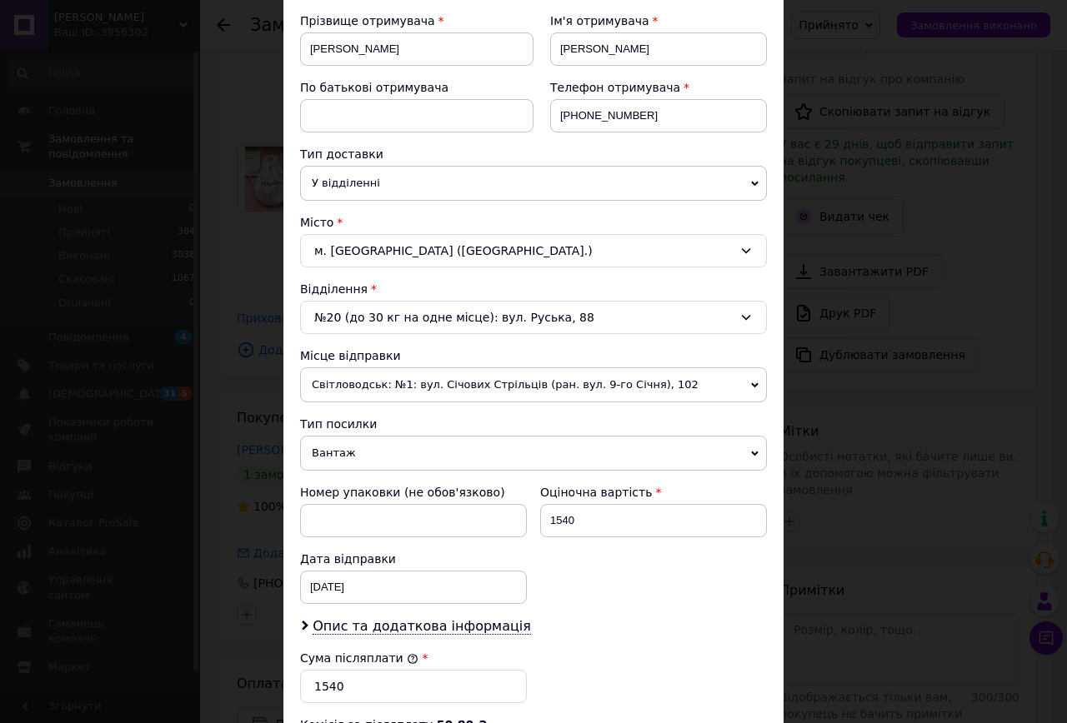
scroll to position [250, 0]
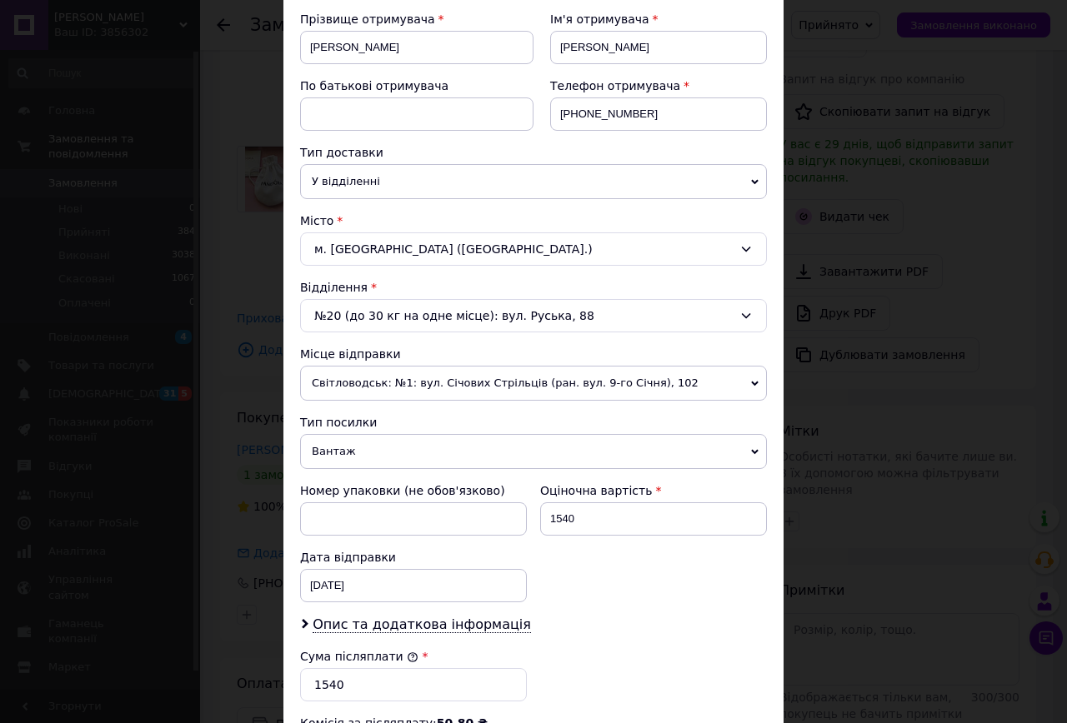
click at [375, 441] on span "Вантаж" at bounding box center [533, 451] width 467 height 35
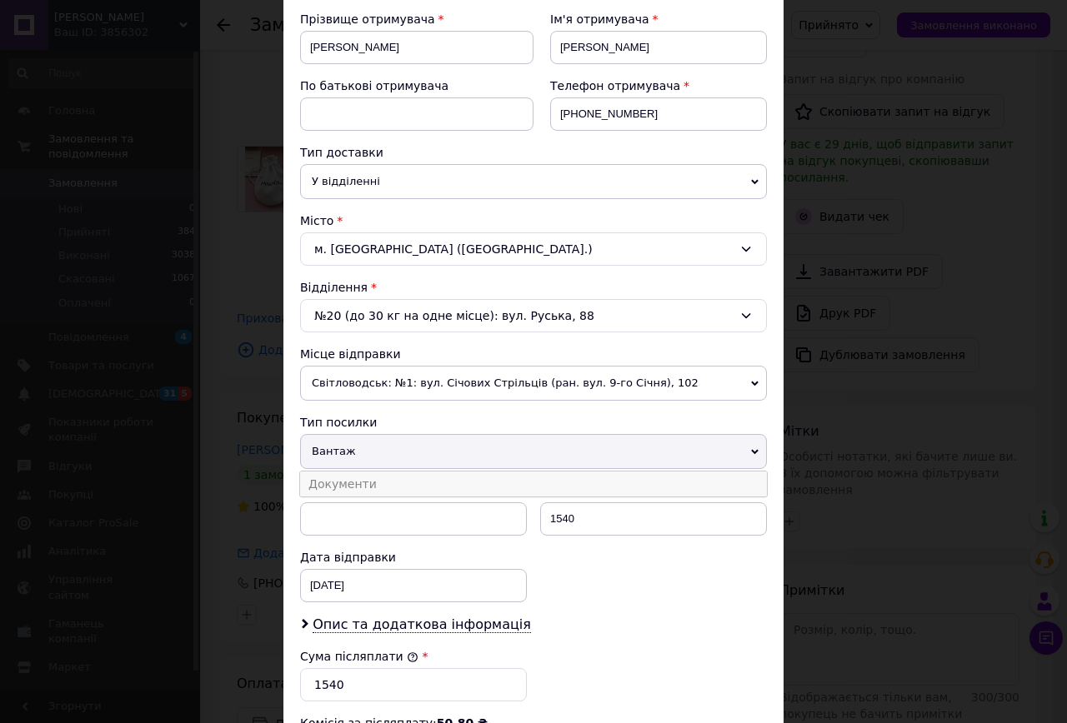
click at [352, 475] on li "Документи" at bounding box center [533, 484] width 467 height 25
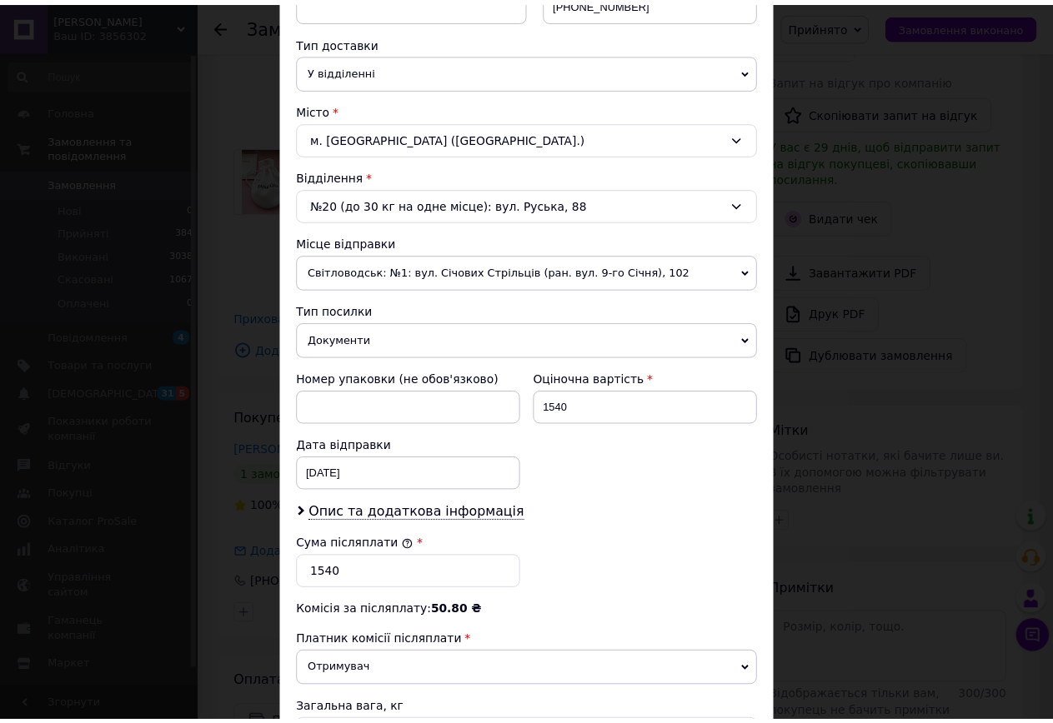
scroll to position [500, 0]
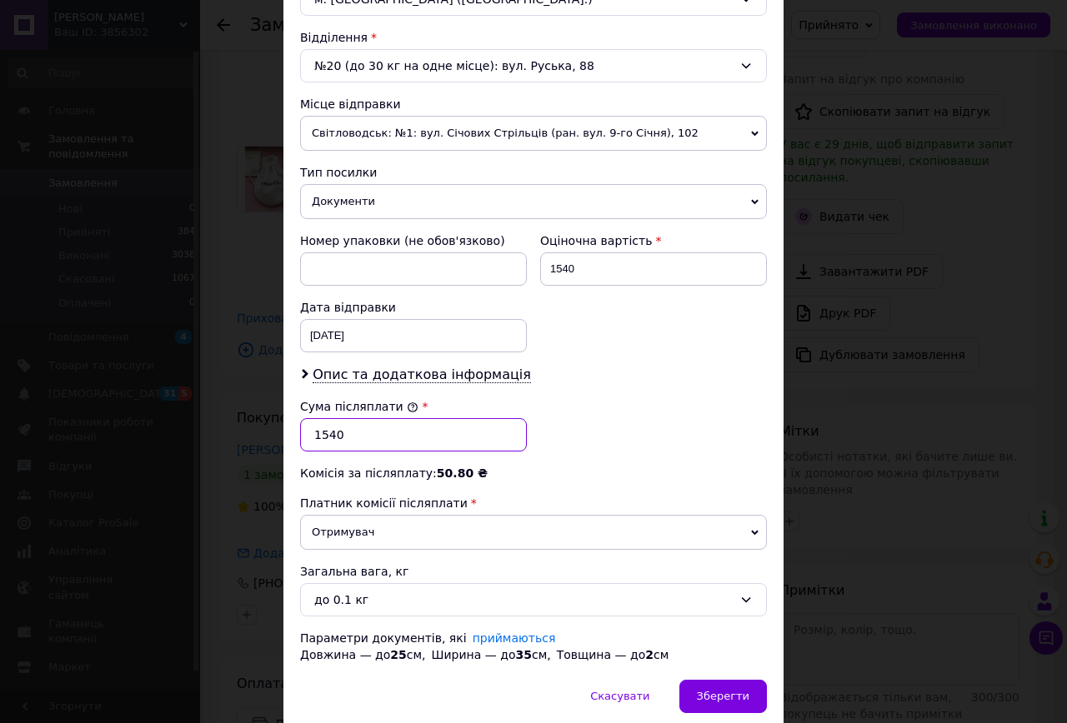
click at [362, 436] on input "1540" at bounding box center [413, 434] width 227 height 33
type input "1"
type input "1699"
click at [701, 684] on div "Зберегти" at bounding box center [723, 696] width 88 height 33
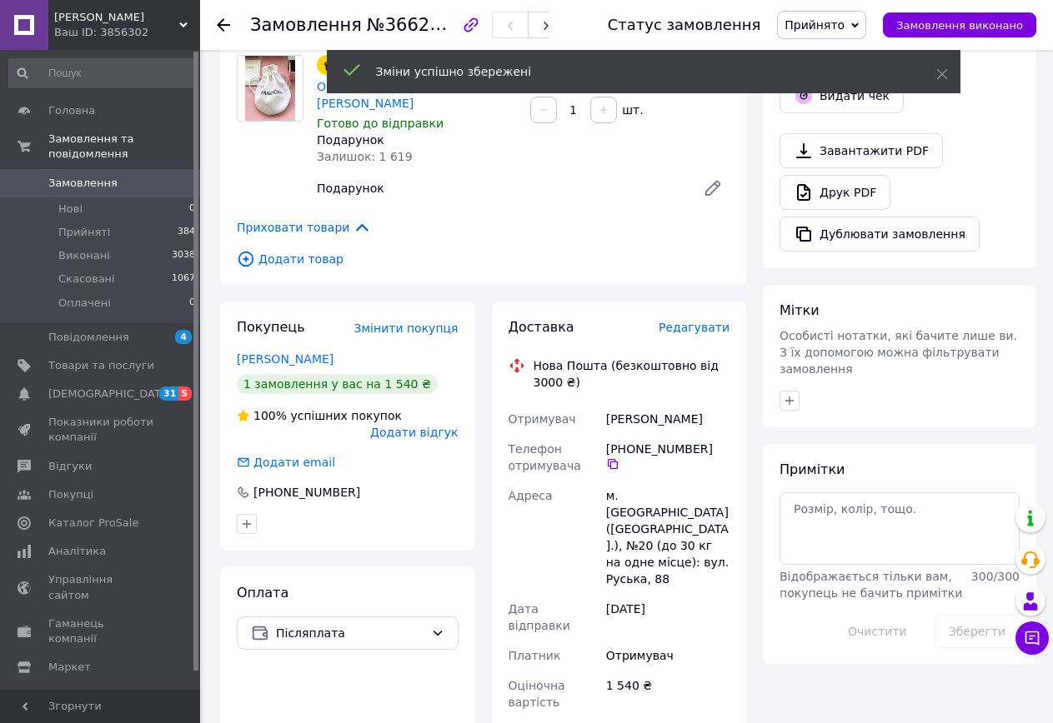
scroll to position [834, 0]
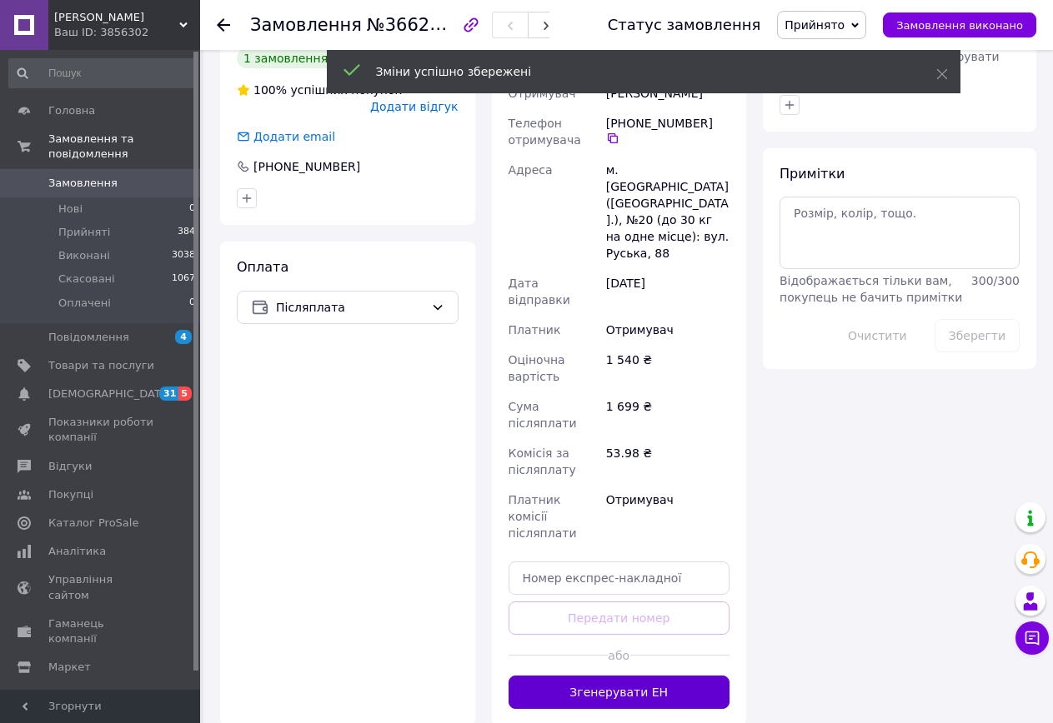
click at [619, 676] on button "Згенерувати ЕН" at bounding box center [619, 692] width 222 height 33
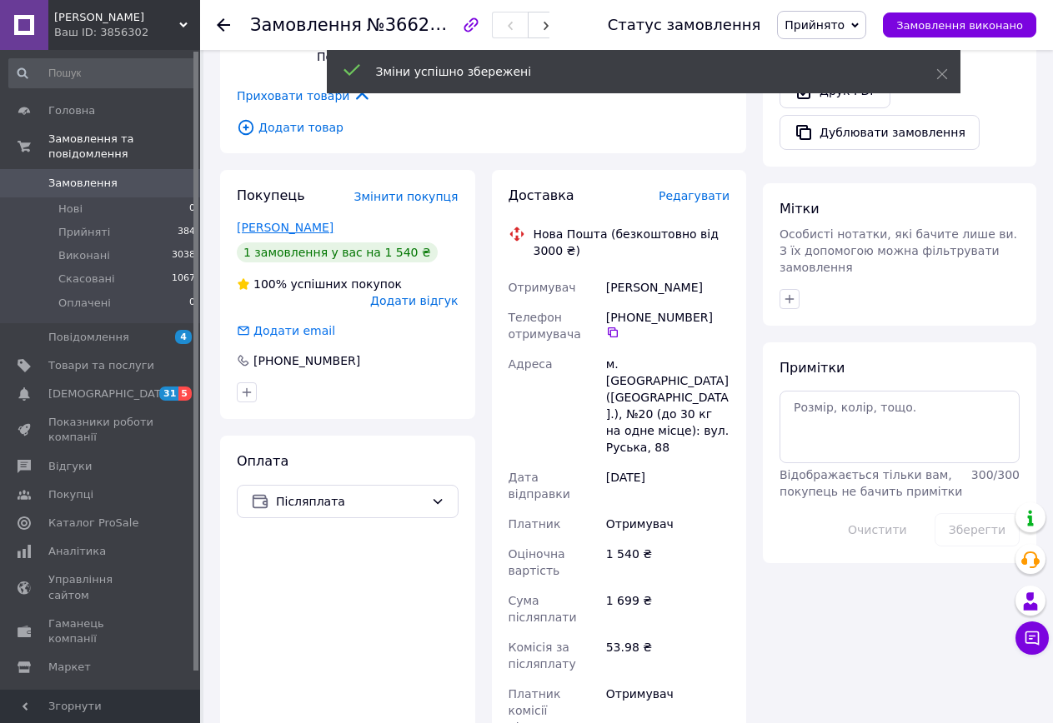
scroll to position [417, 0]
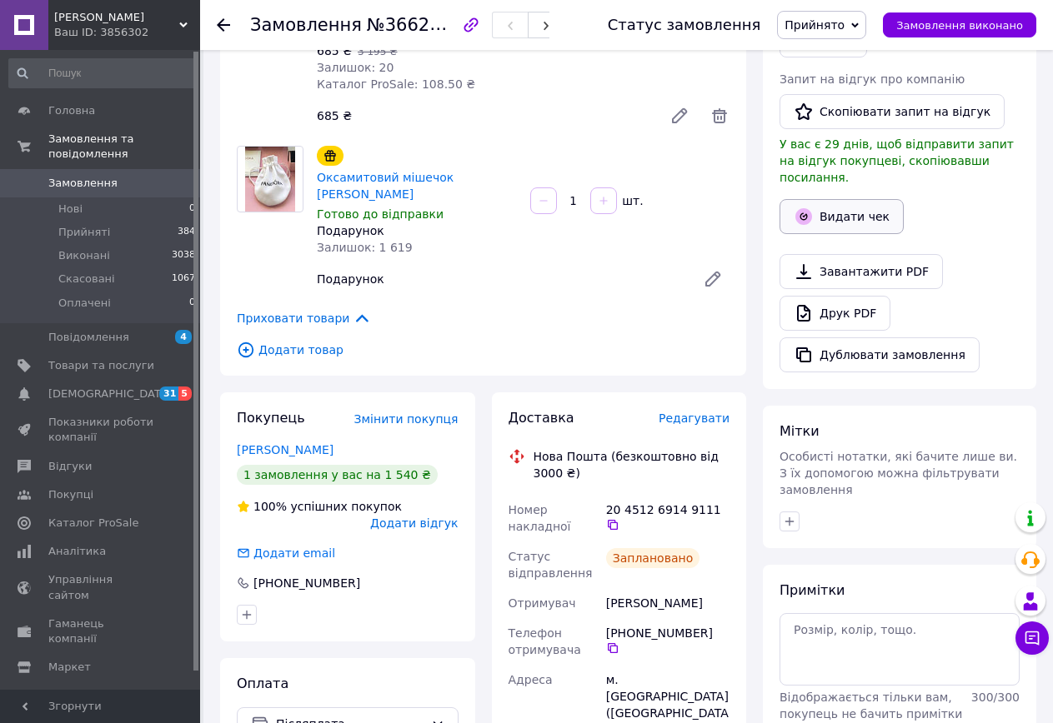
click at [808, 199] on button "Видати чек" at bounding box center [841, 216] width 124 height 35
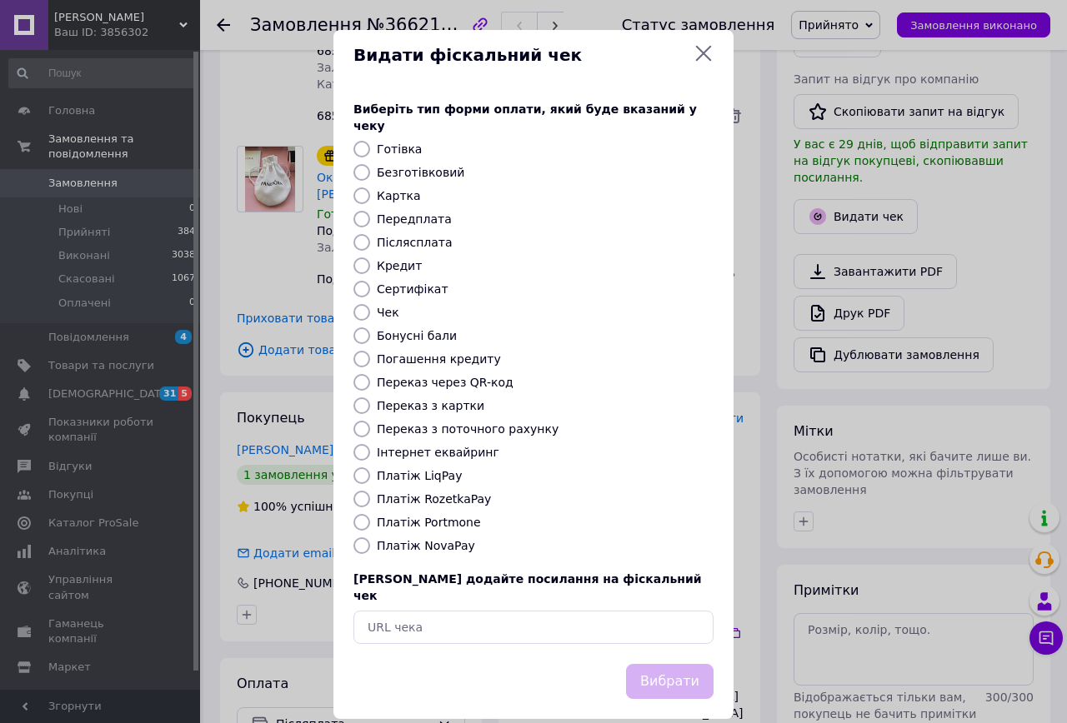
click at [362, 234] on input "Післясплата" at bounding box center [361, 242] width 17 height 17
radio input "true"
click at [666, 667] on button "Вибрати" at bounding box center [670, 682] width 88 height 36
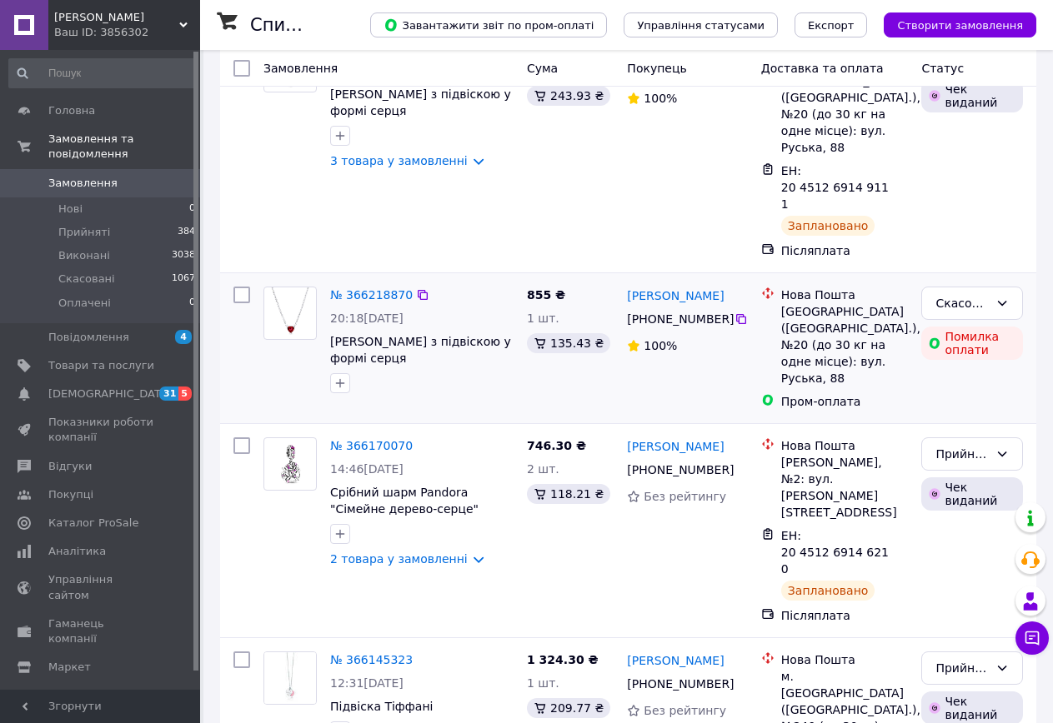
scroll to position [333, 0]
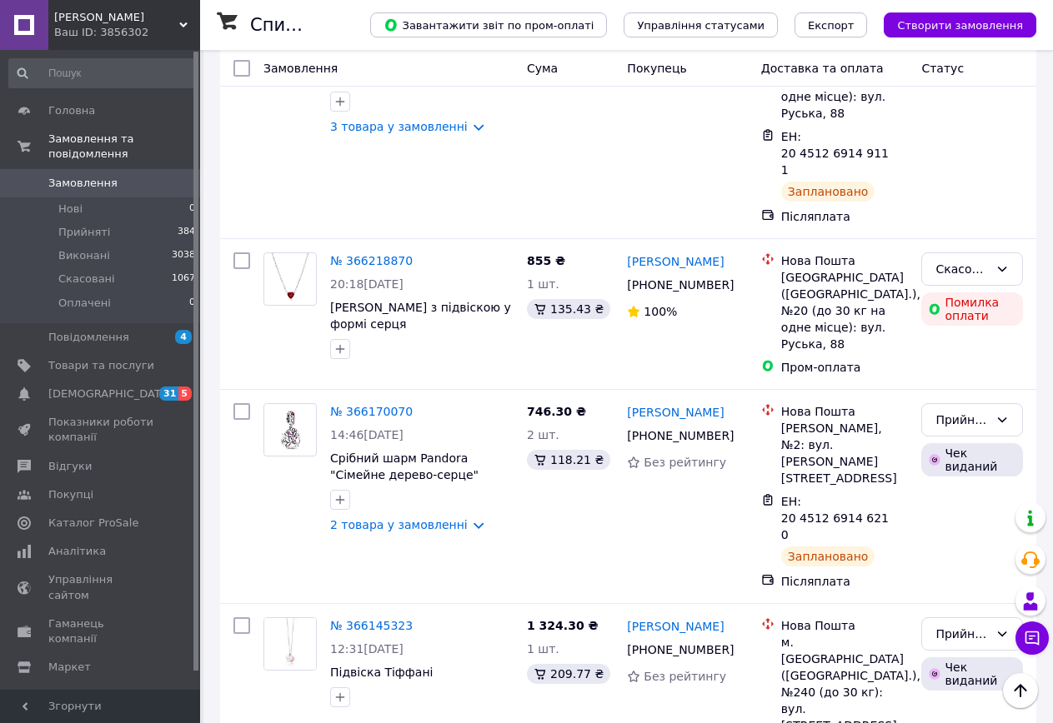
click at [187, 23] on div "Оскар Ваш ID: 3856302 Сайт Оскар Кабінет покупця Перевірити стан системи Сторін…" at bounding box center [100, 25] width 200 height 50
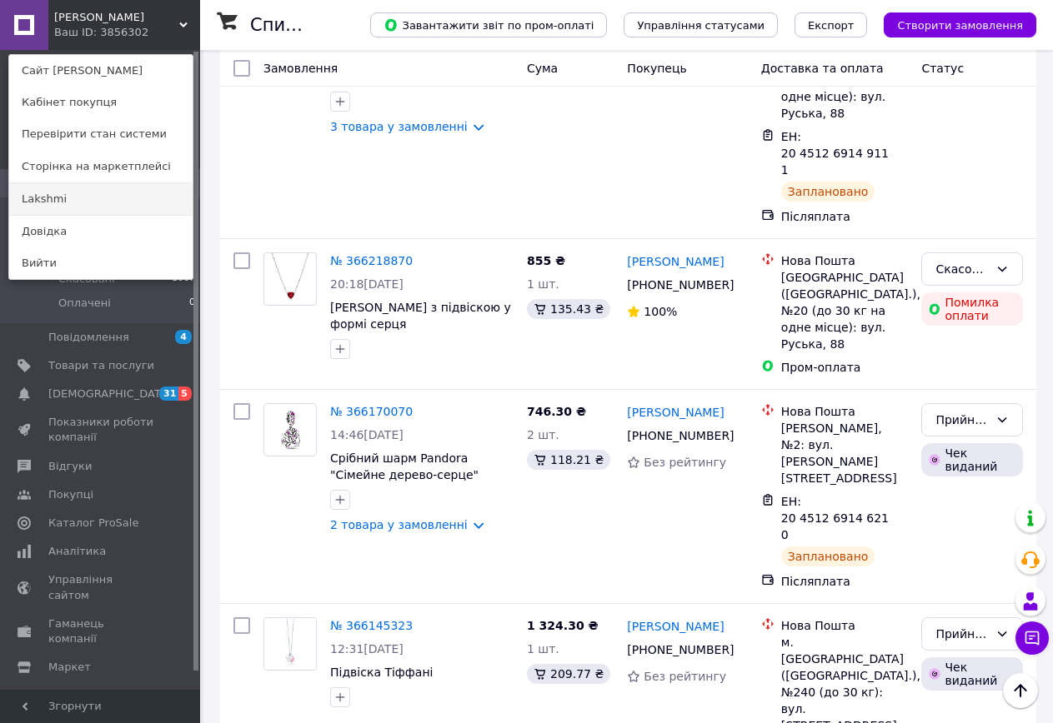
click at [137, 203] on link "Lakshmi" at bounding box center [100, 199] width 183 height 32
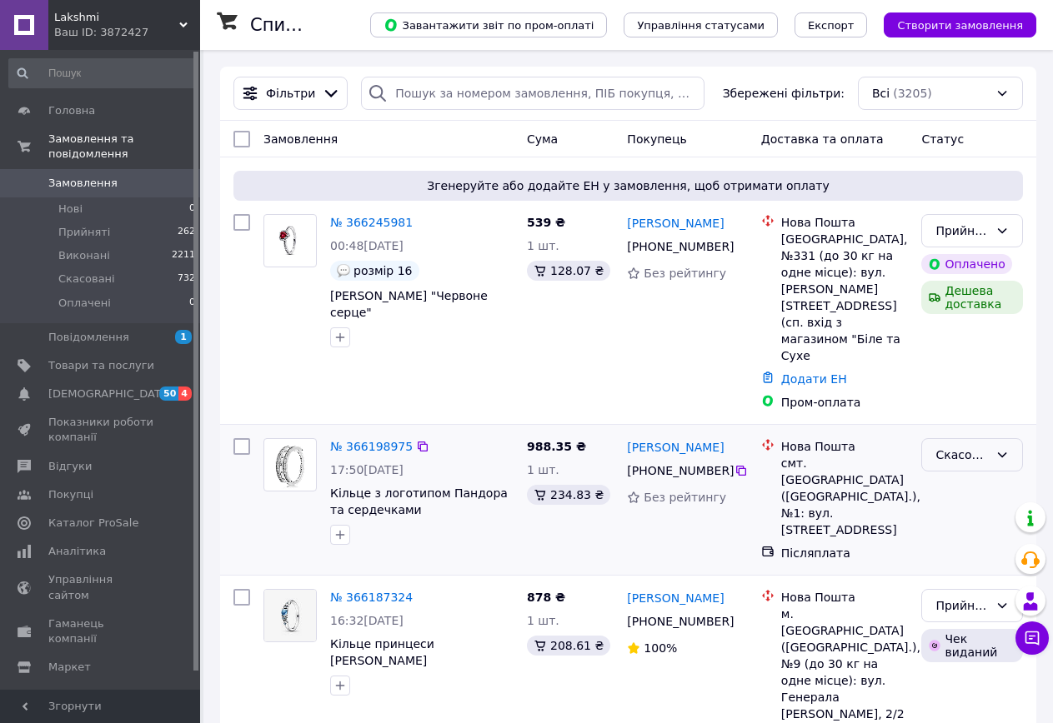
click at [969, 446] on div "Скасовано" at bounding box center [961, 455] width 53 height 18
click at [970, 443] on li "Прийнято" at bounding box center [972, 442] width 100 height 30
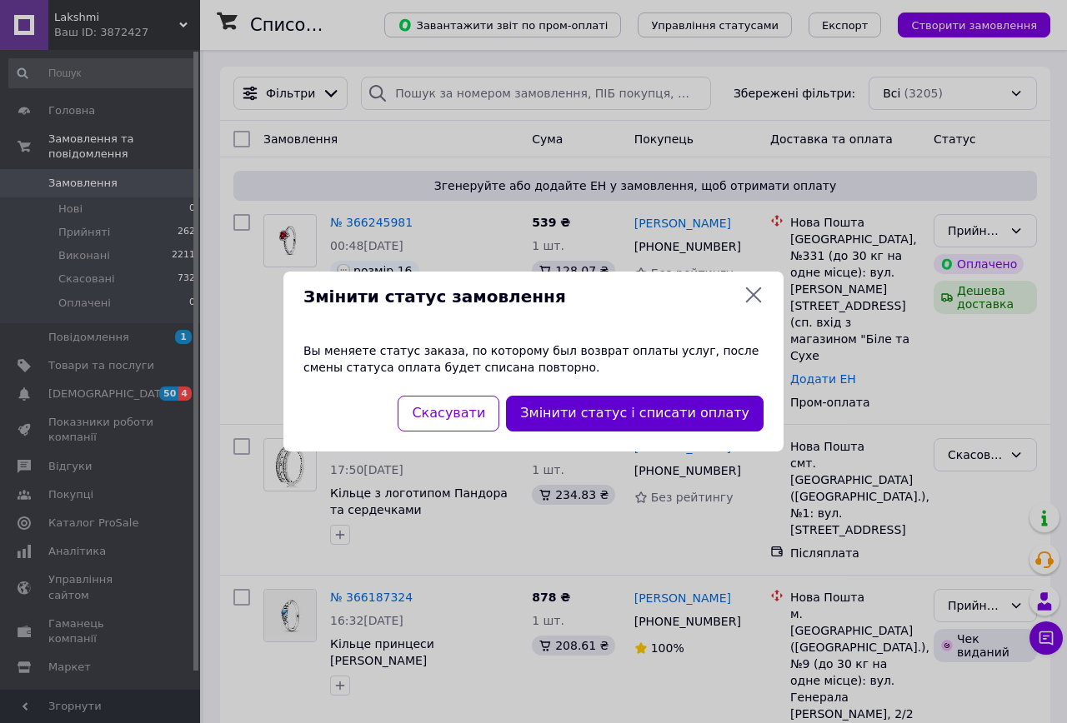
click at [580, 413] on button "Змінити статус і списати оплату" at bounding box center [635, 414] width 258 height 36
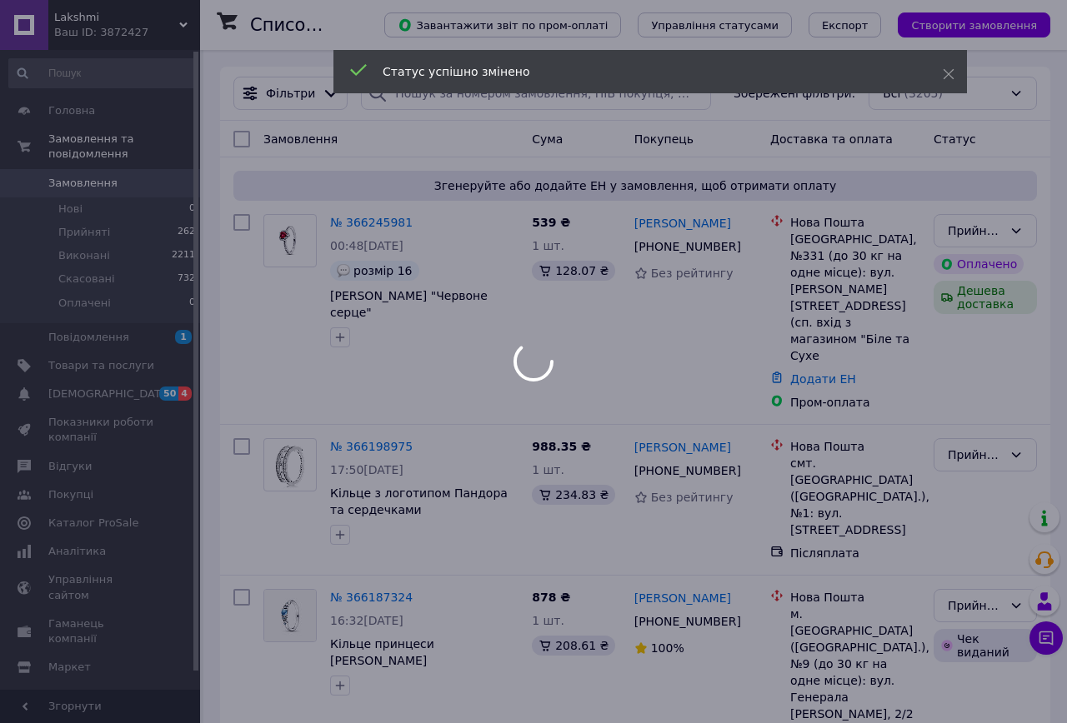
click at [367, 395] on div at bounding box center [533, 361] width 1067 height 723
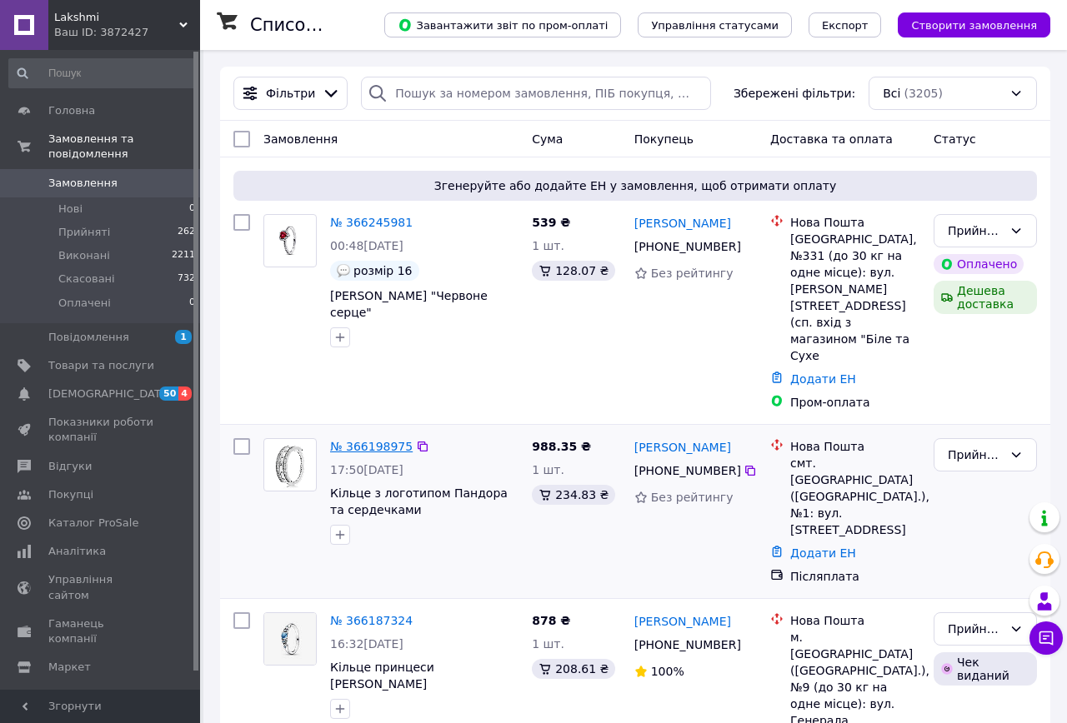
click at [363, 440] on link "№ 366198975" at bounding box center [371, 446] width 83 height 13
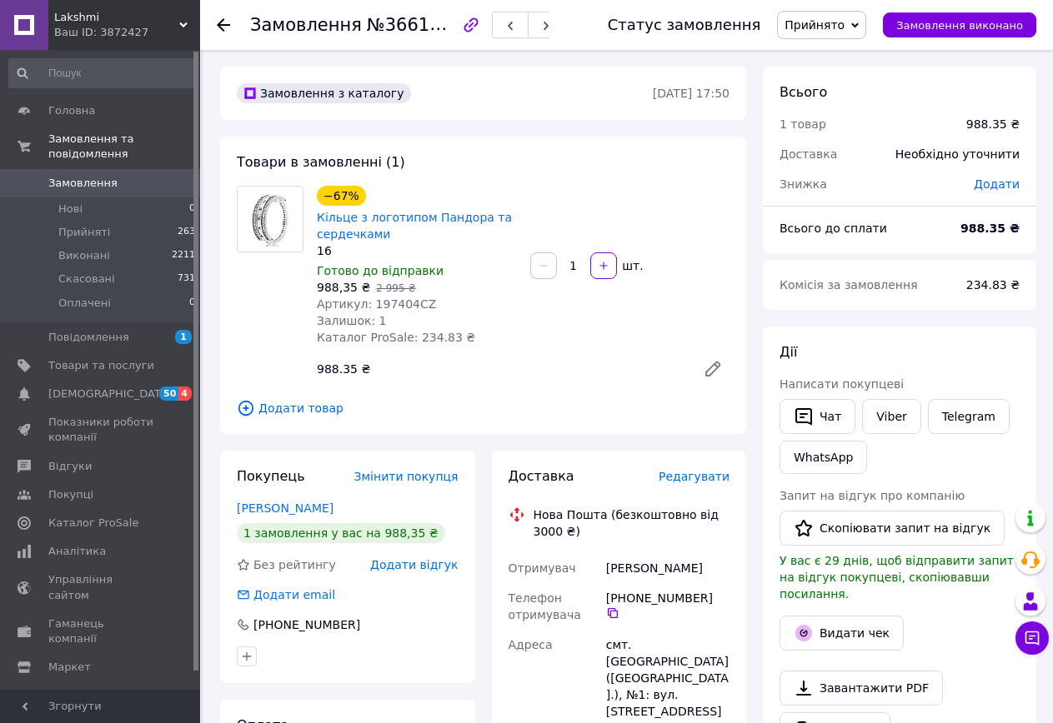
click at [844, 29] on span "Прийнято" at bounding box center [814, 24] width 60 height 13
click at [844, 86] on li "Скасовано" at bounding box center [822, 83] width 88 height 25
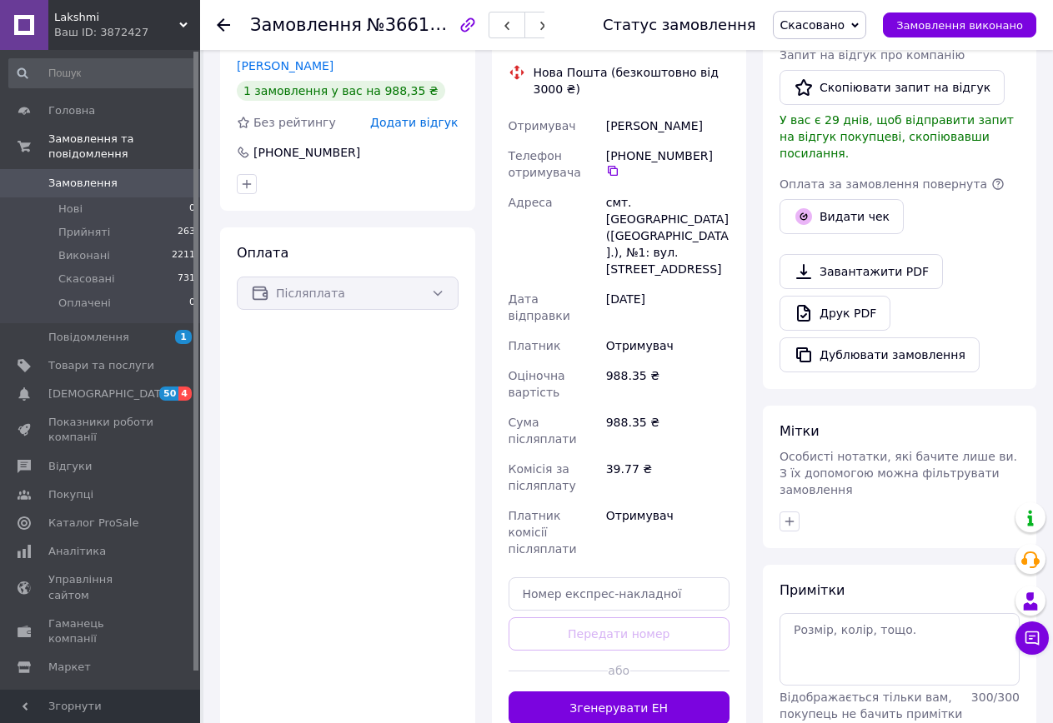
scroll to position [22, 0]
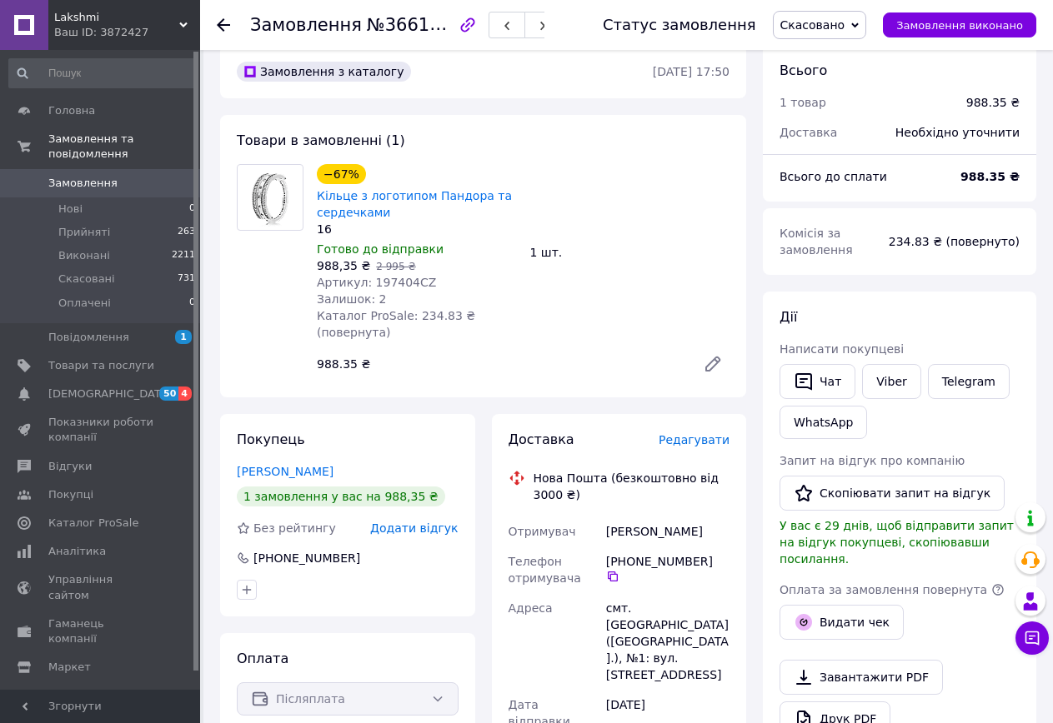
click at [845, 22] on span "Скасовано" at bounding box center [812, 24] width 65 height 13
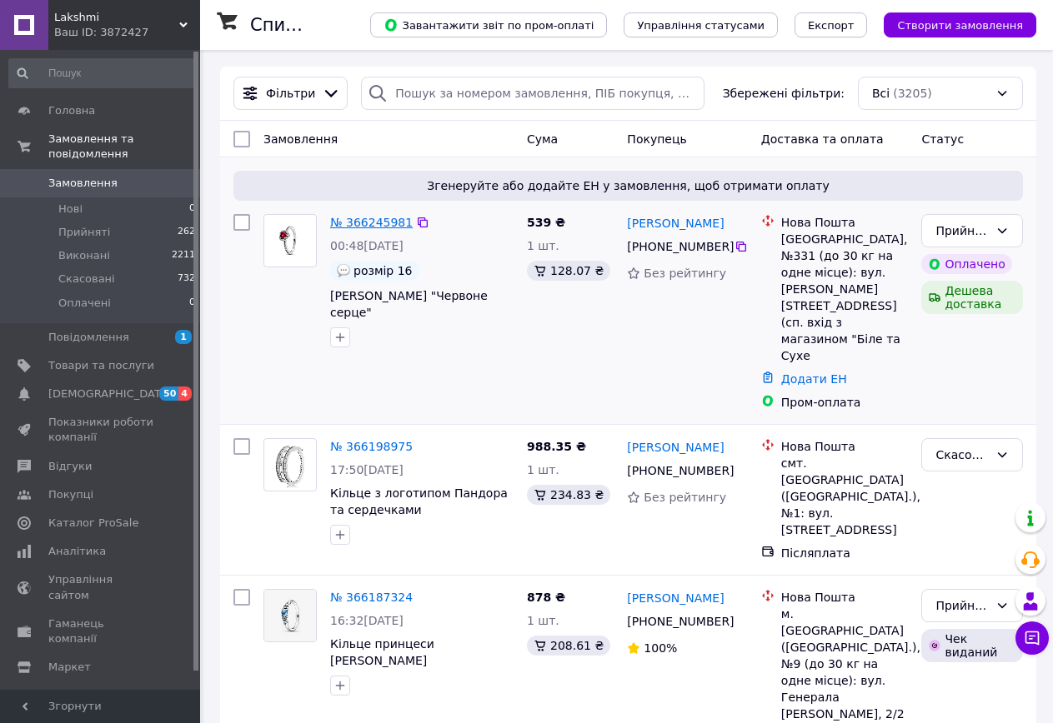
click at [351, 223] on link "№ 366245981" at bounding box center [371, 222] width 83 height 13
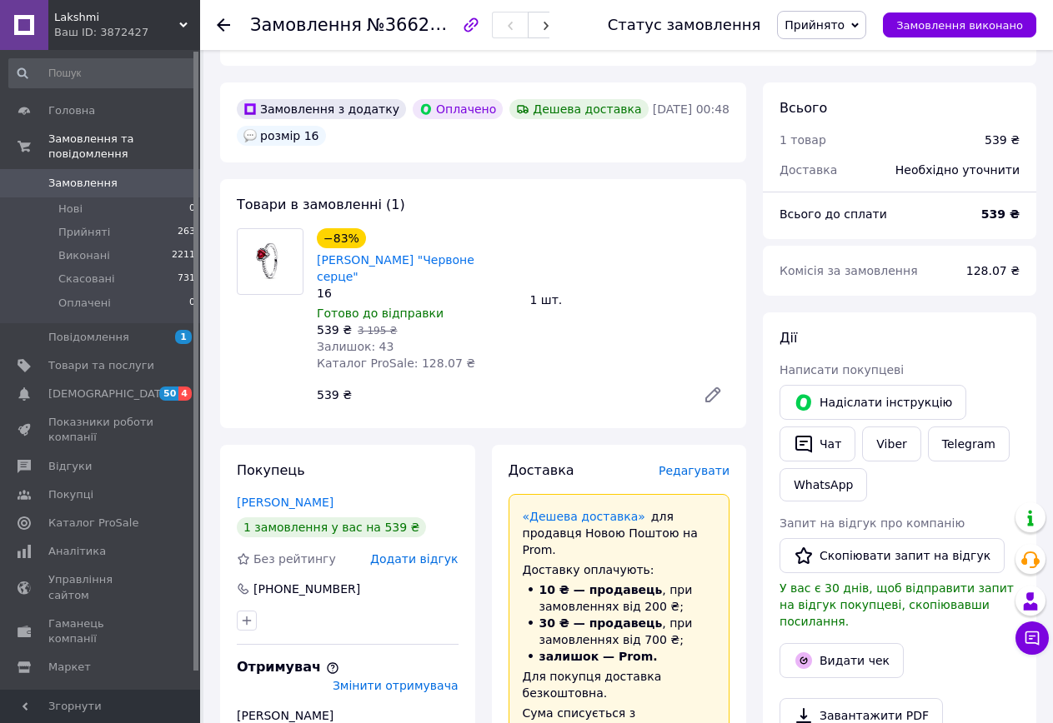
scroll to position [834, 0]
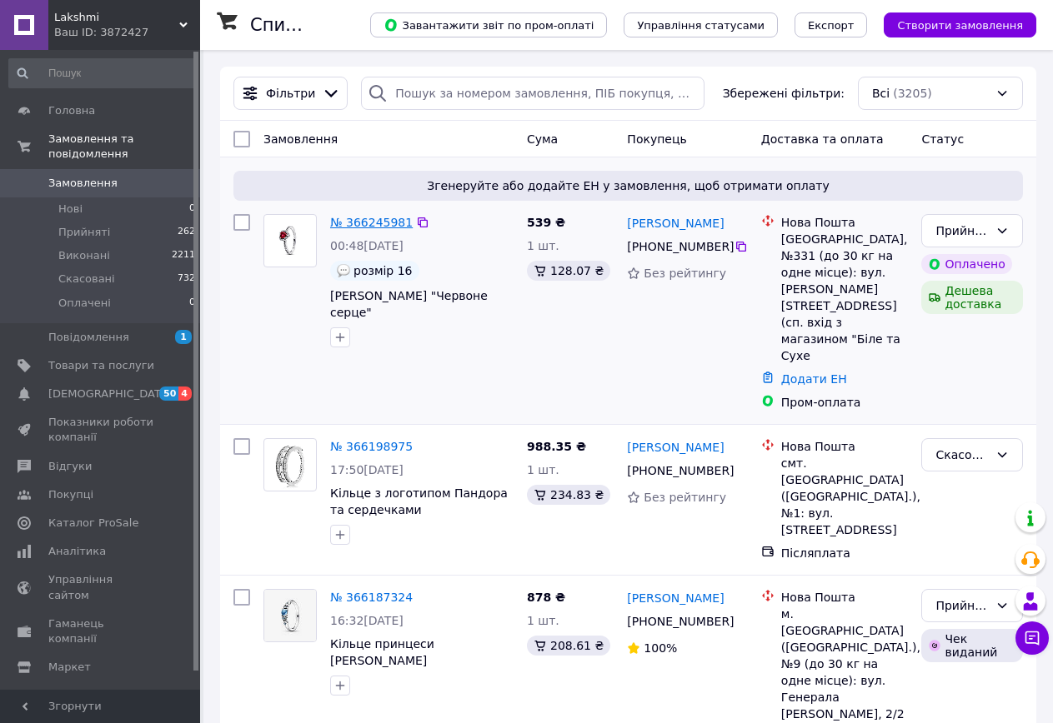
click at [383, 225] on link "№ 366245981" at bounding box center [371, 222] width 83 height 13
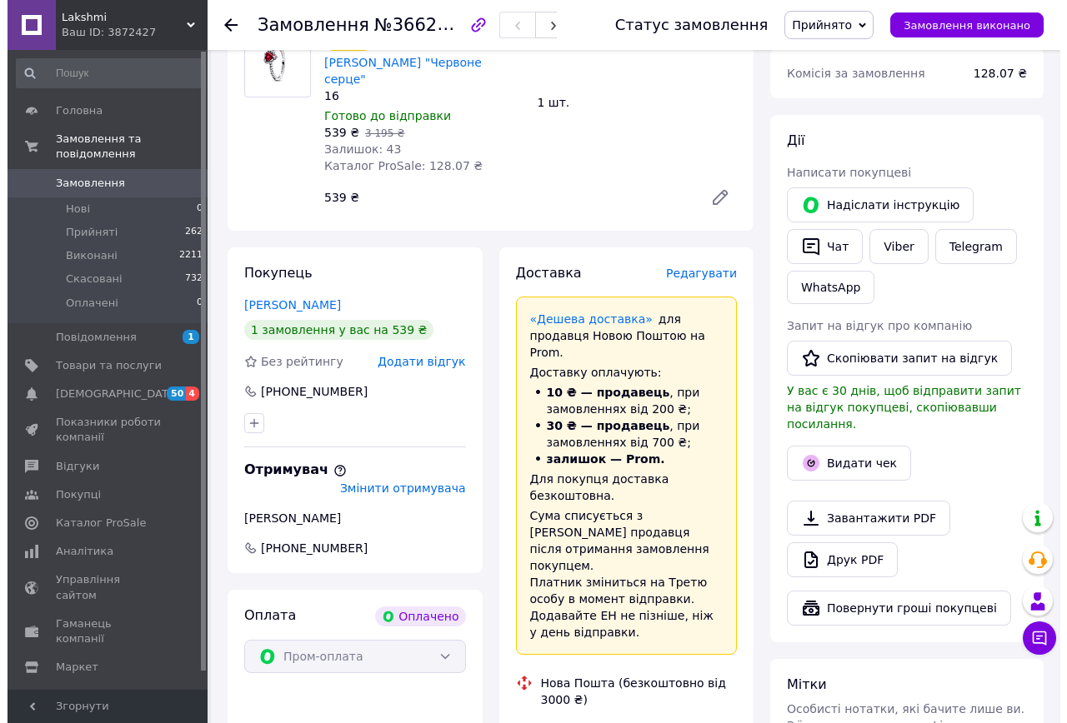
scroll to position [583, 0]
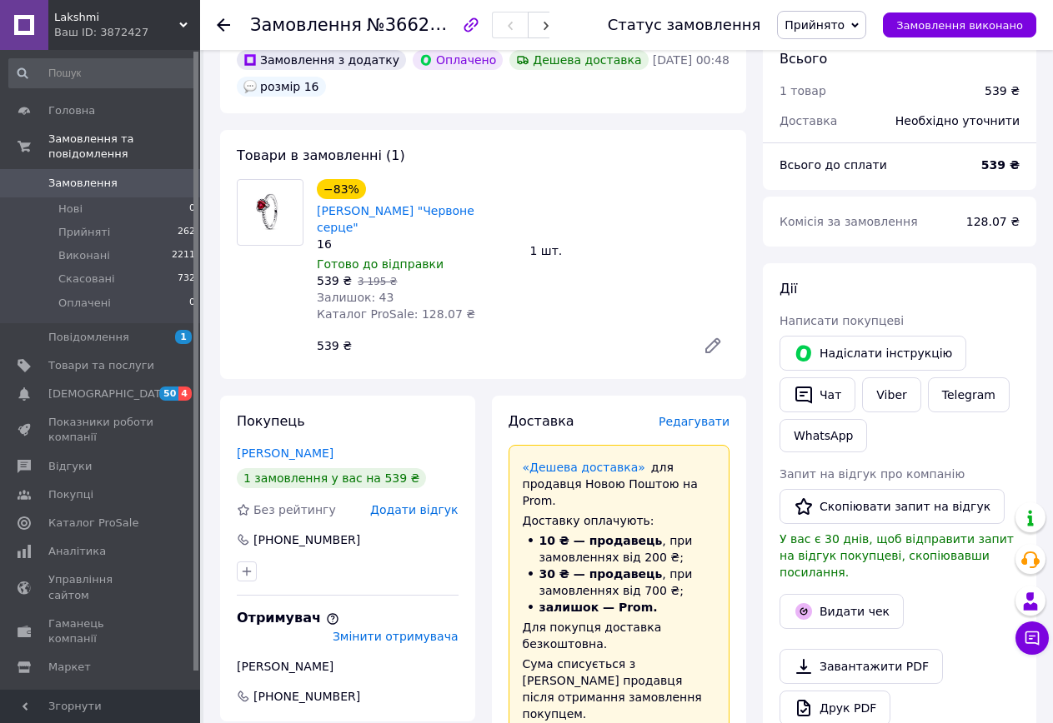
click at [711, 415] on span "Редагувати" at bounding box center [693, 421] width 71 height 13
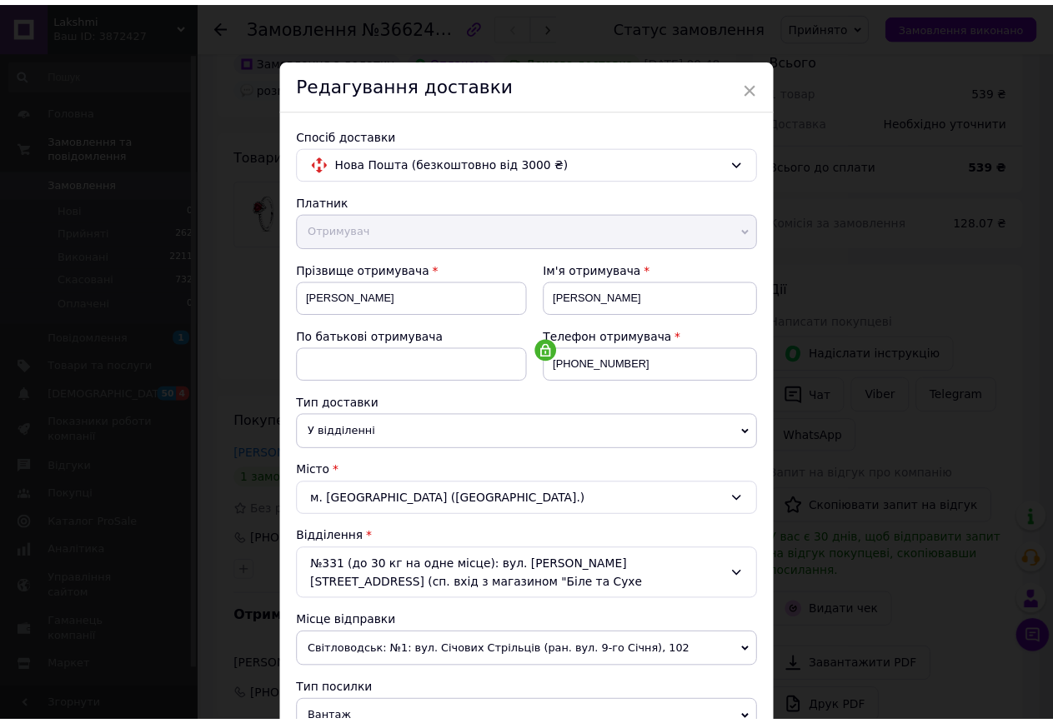
scroll to position [402, 0]
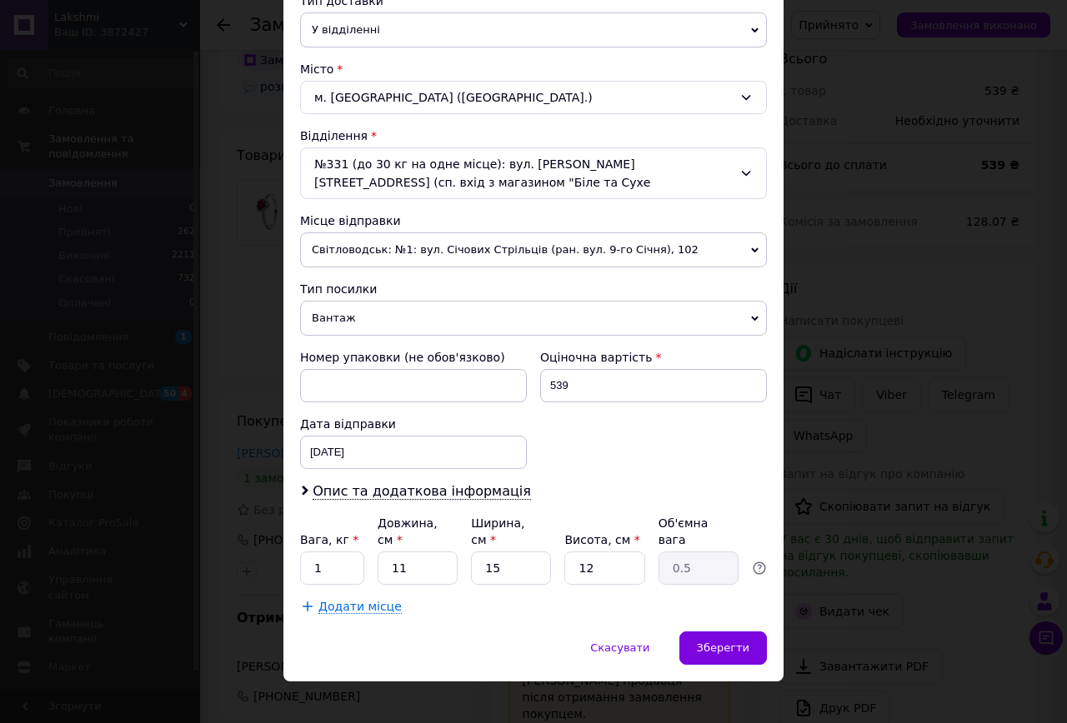
click at [310, 319] on span "Вантаж" at bounding box center [533, 318] width 467 height 35
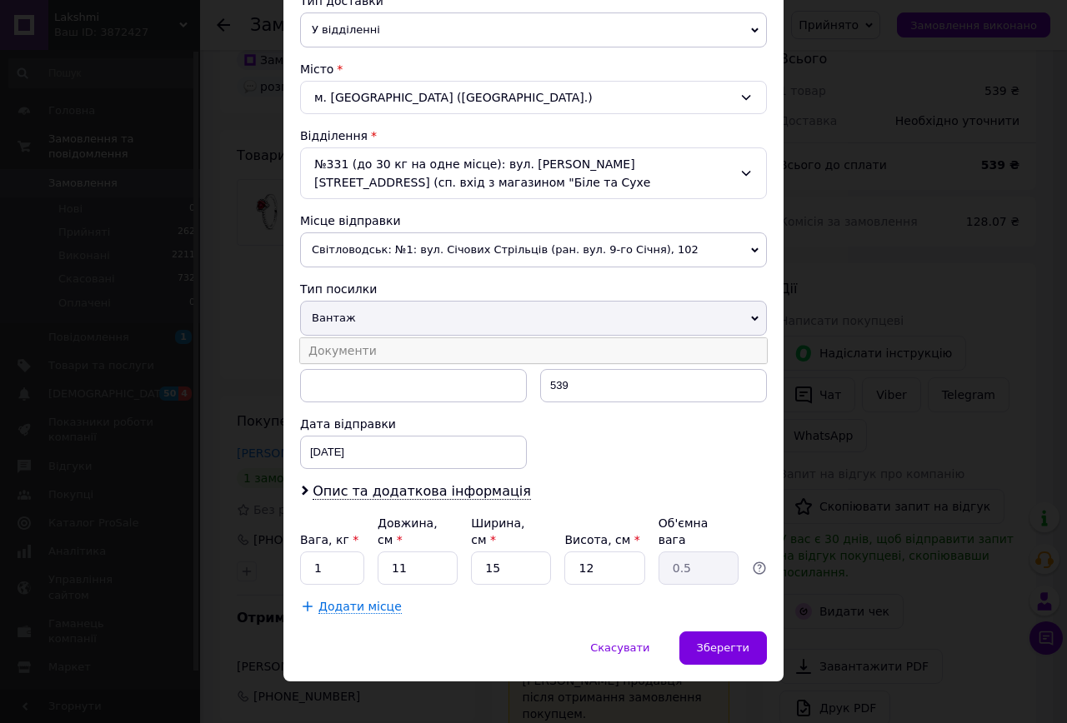
click at [327, 349] on li "Документи" at bounding box center [533, 350] width 467 height 25
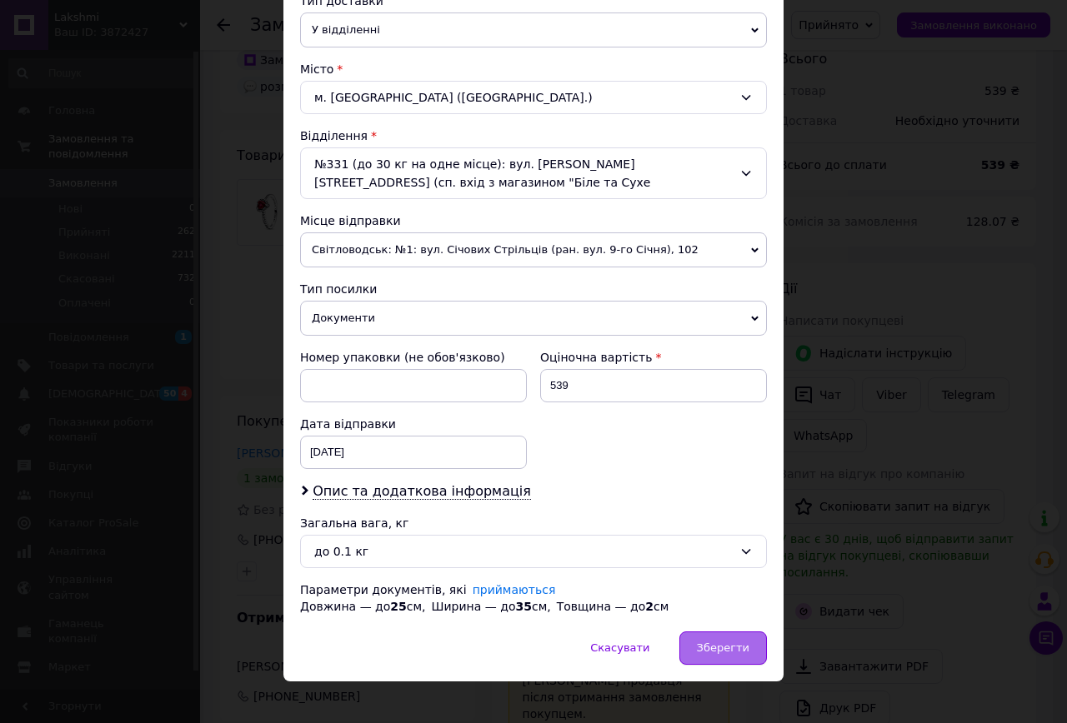
click at [708, 642] on span "Зберегти" at bounding box center [723, 648] width 53 height 13
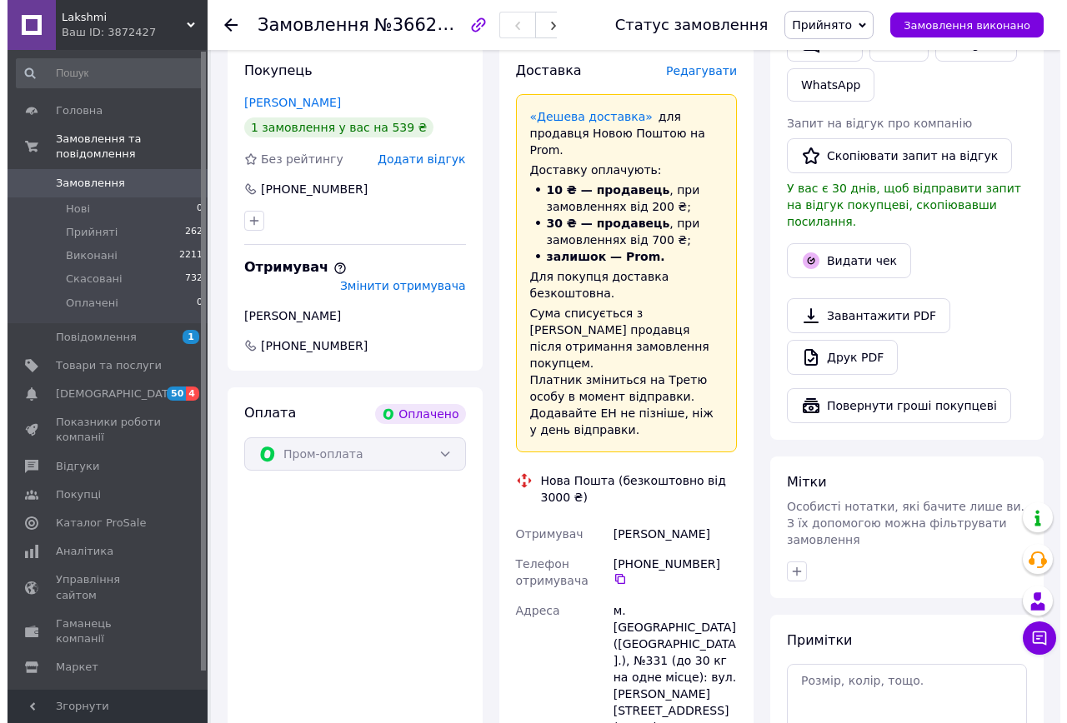
scroll to position [834, 0]
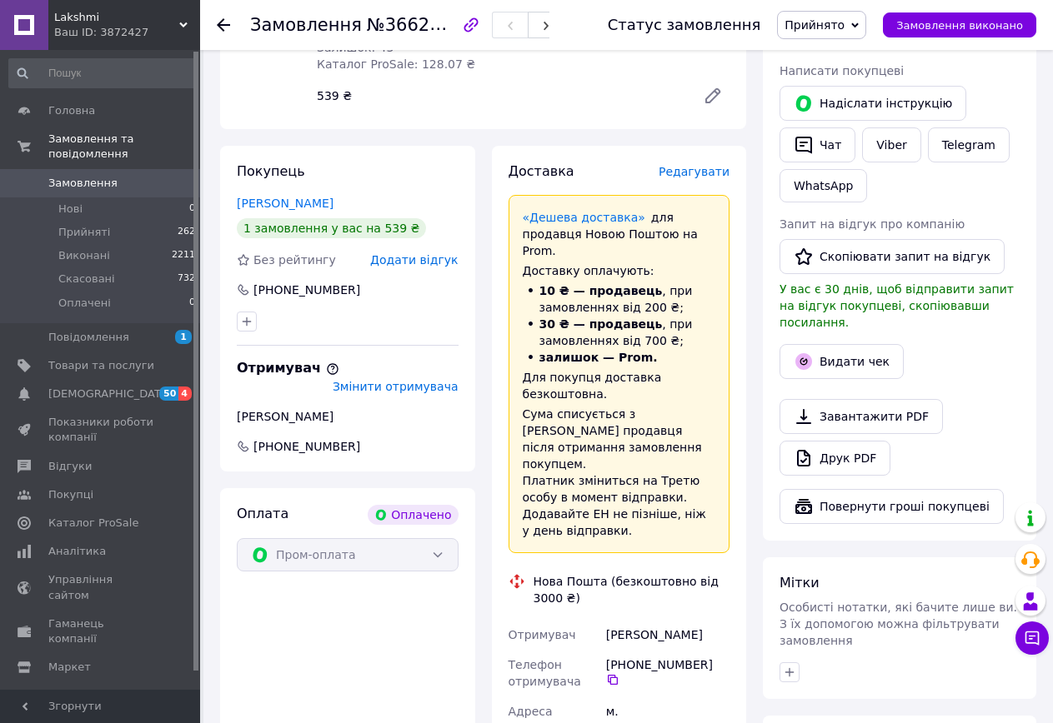
click at [683, 165] on span "Редагувати" at bounding box center [693, 171] width 71 height 13
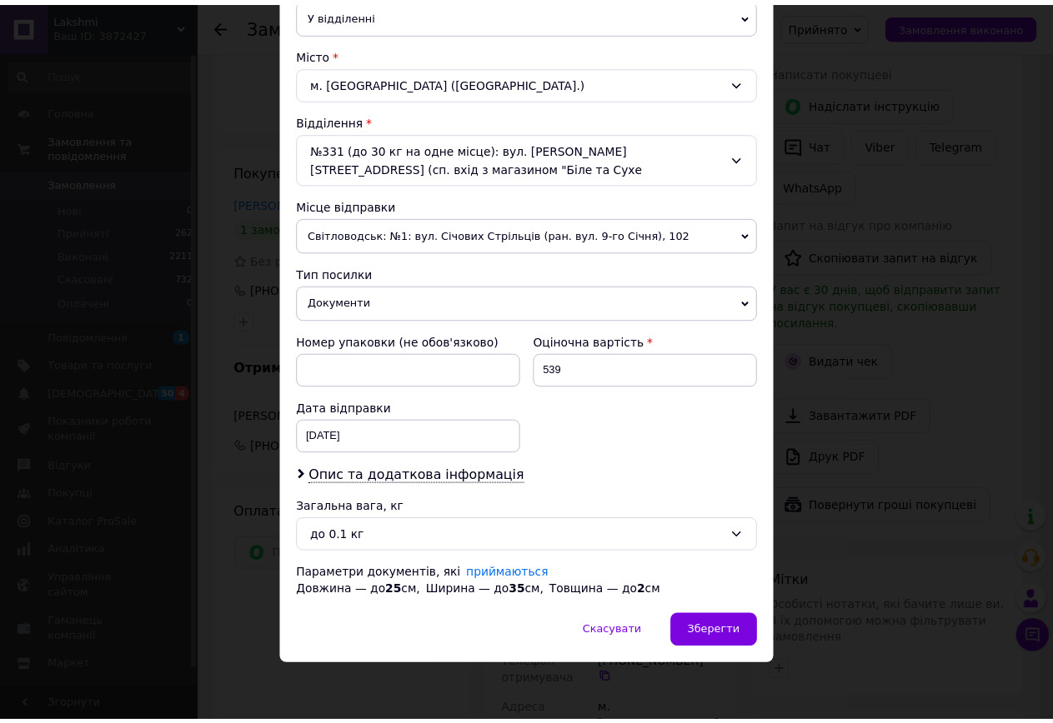
scroll to position [418, 0]
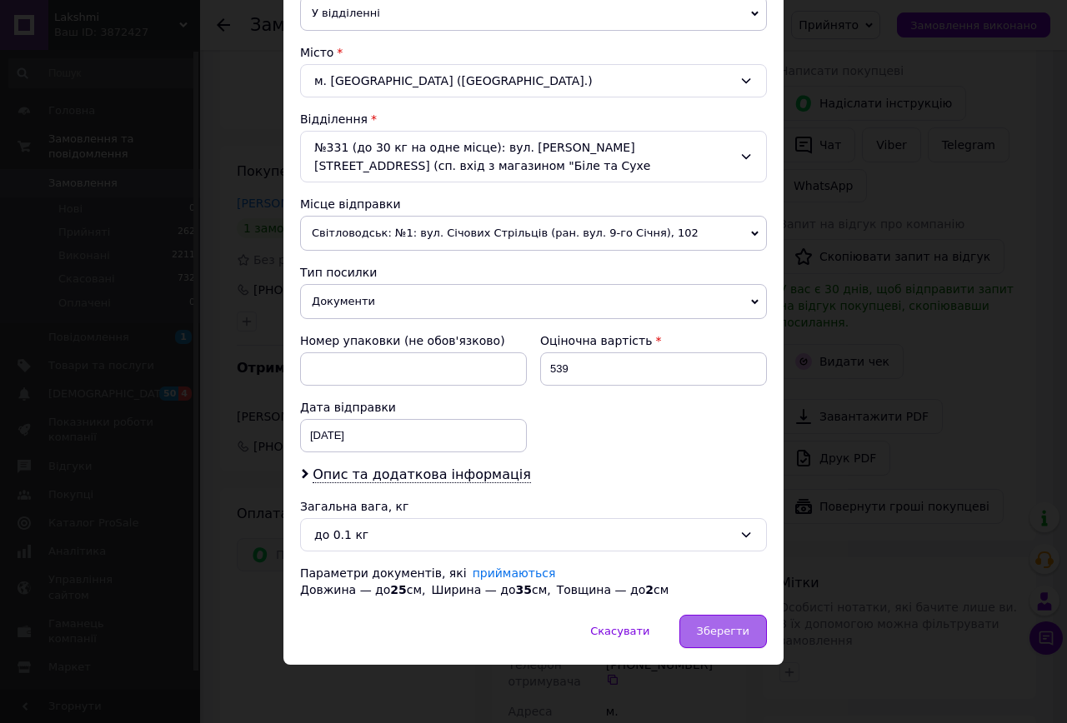
click at [711, 628] on span "Зберегти" at bounding box center [723, 631] width 53 height 13
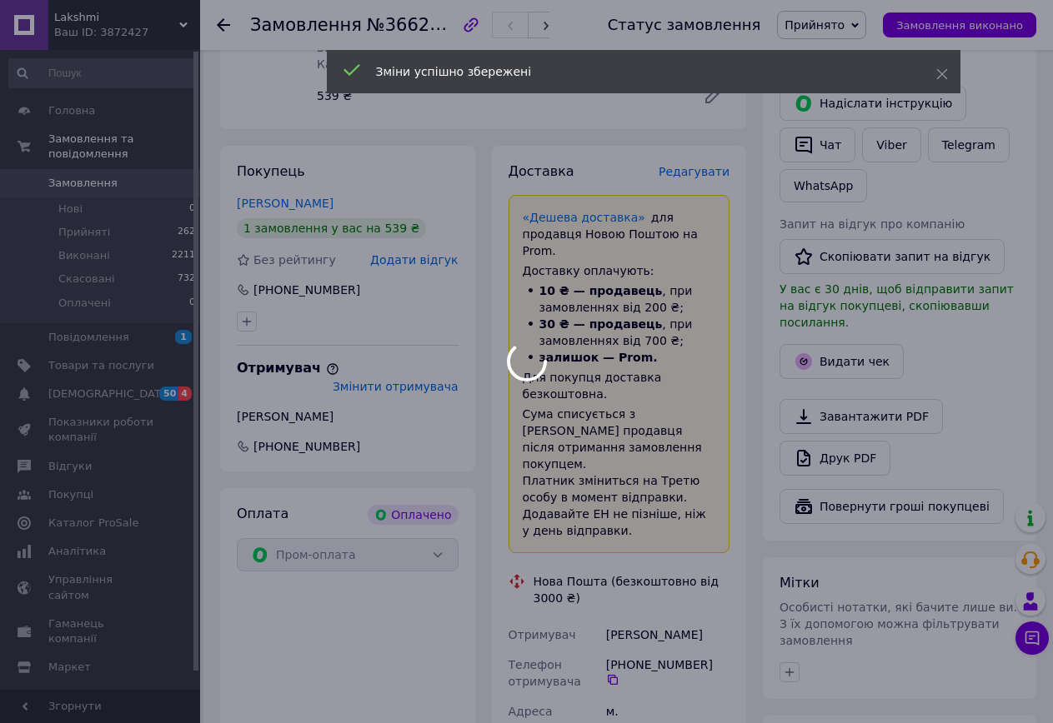
scroll to position [1250, 0]
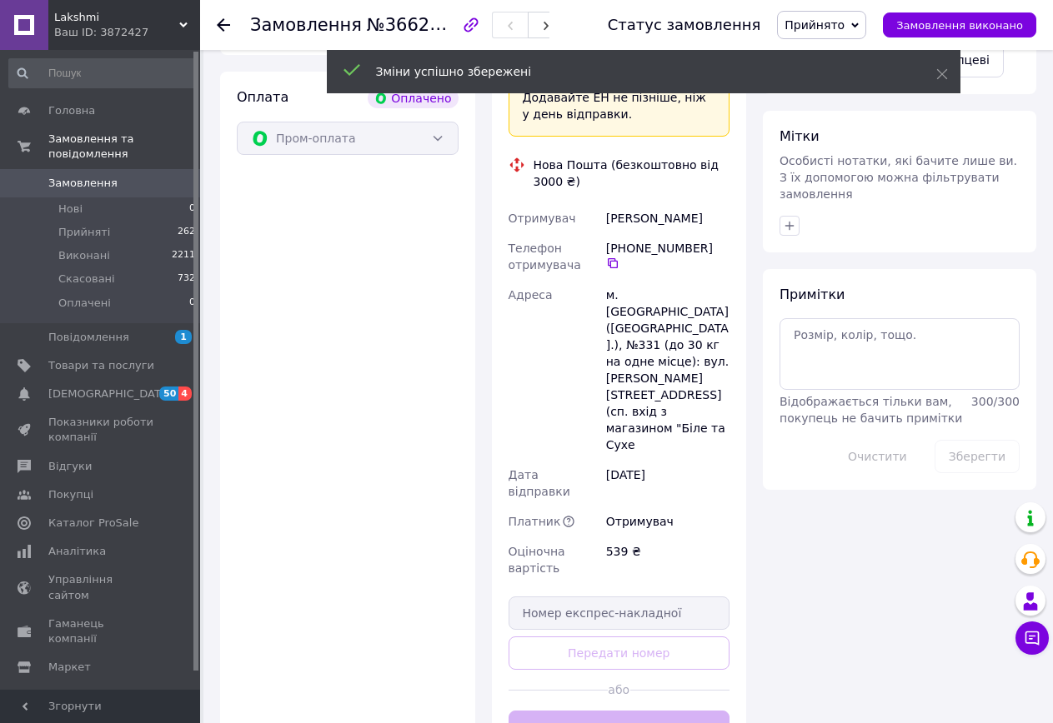
click at [553, 711] on button "Згенерувати ЕН" at bounding box center [619, 727] width 222 height 33
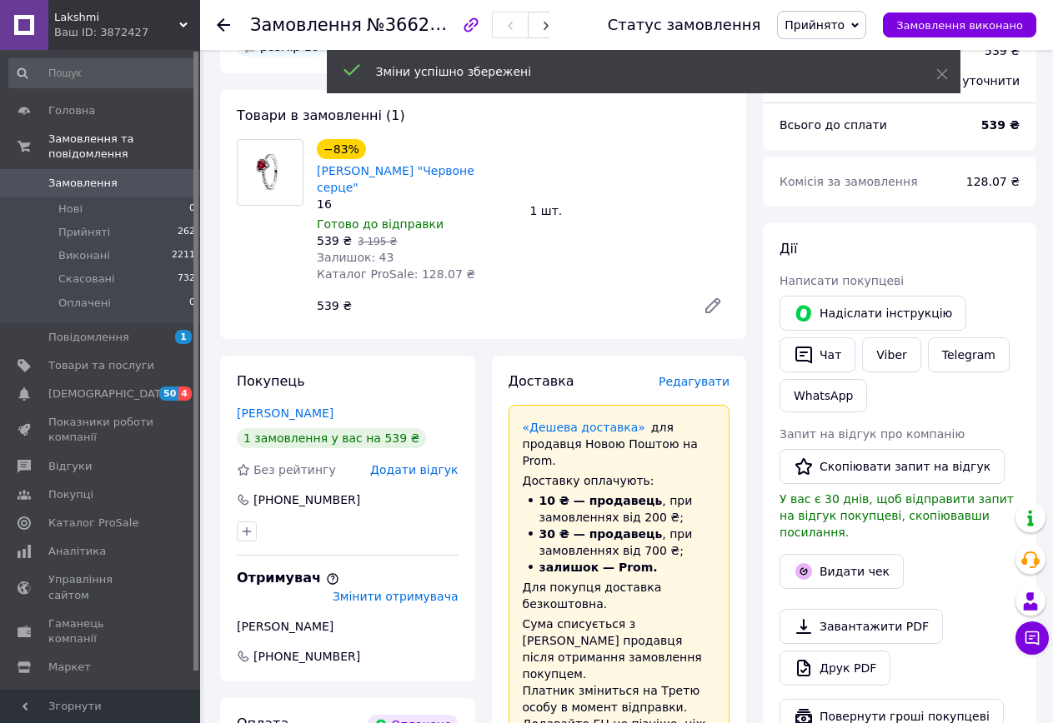
scroll to position [750, 0]
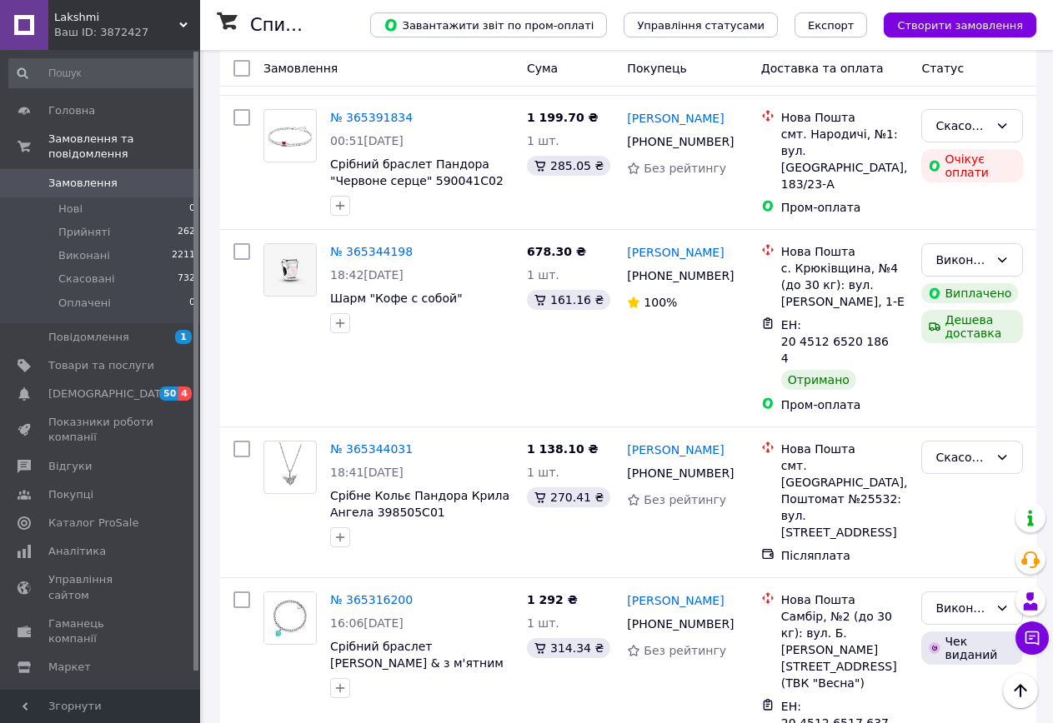
scroll to position [3834, 0]
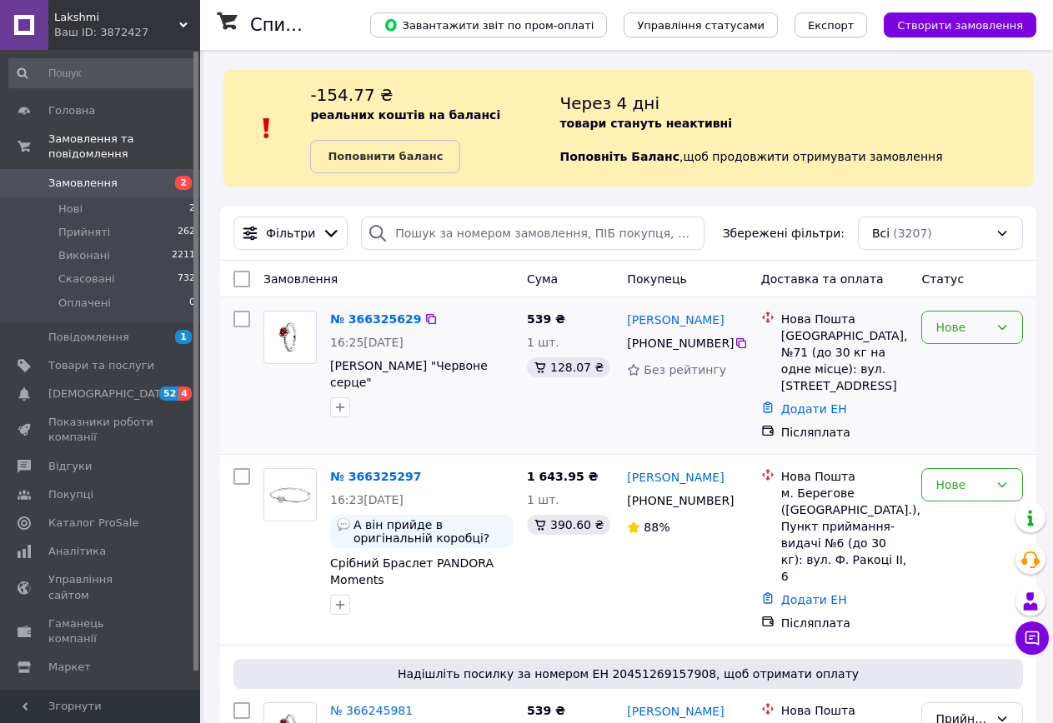
click at [965, 322] on div "Нове" at bounding box center [961, 327] width 53 height 18
click at [964, 362] on li "Прийнято" at bounding box center [972, 364] width 100 height 30
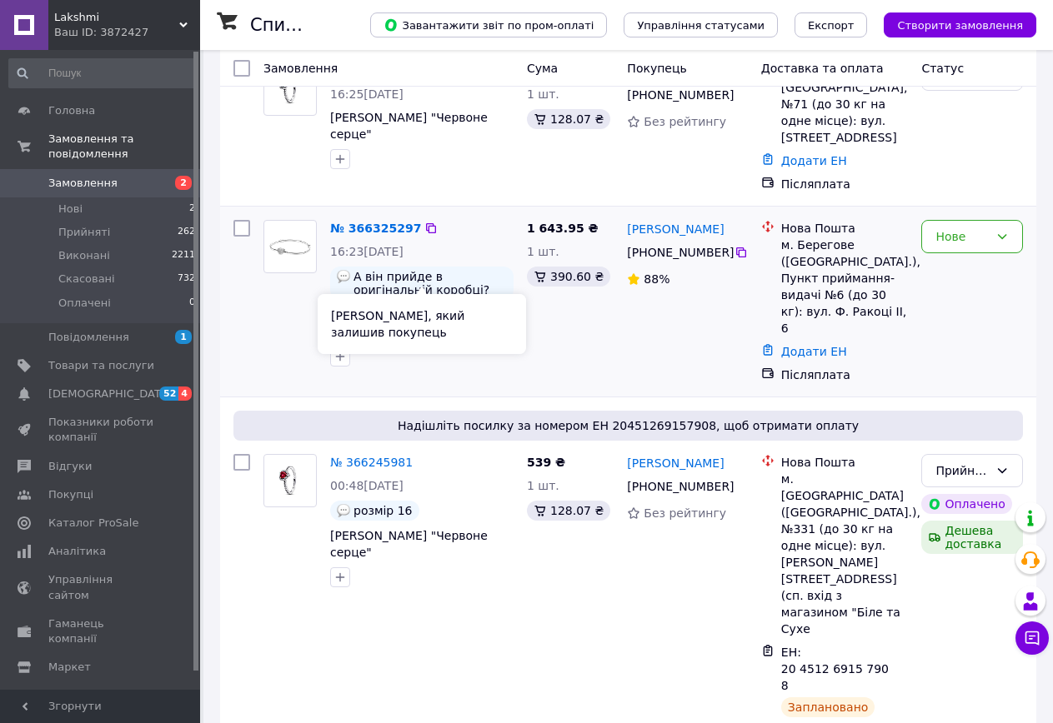
scroll to position [250, 0]
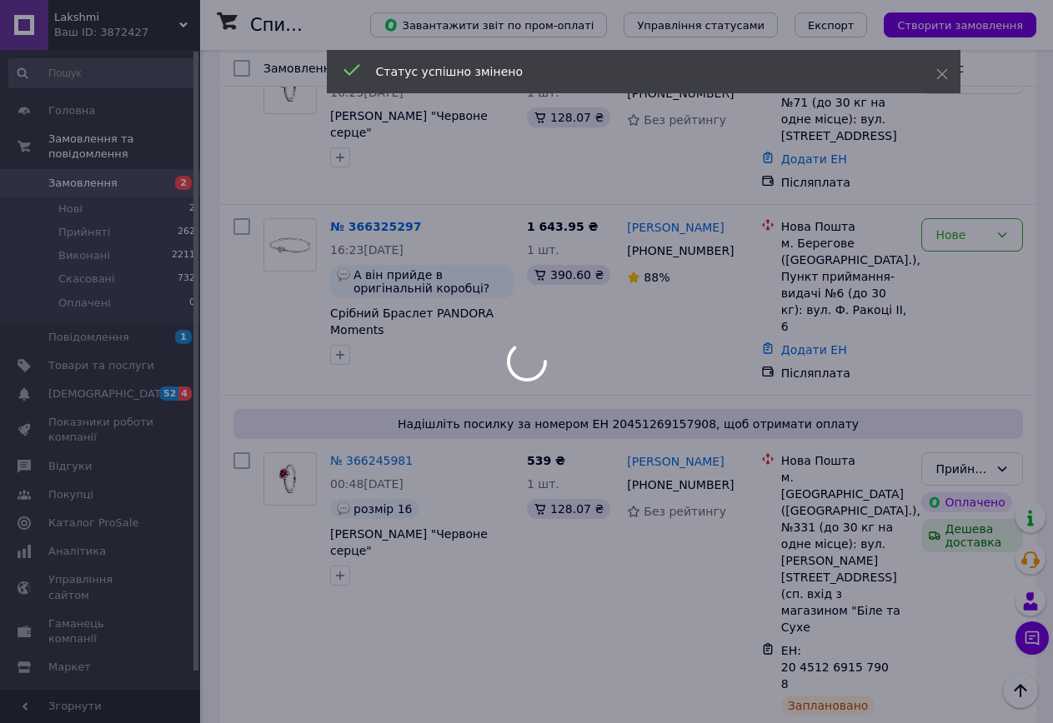
click at [959, 229] on div at bounding box center [526, 361] width 1053 height 723
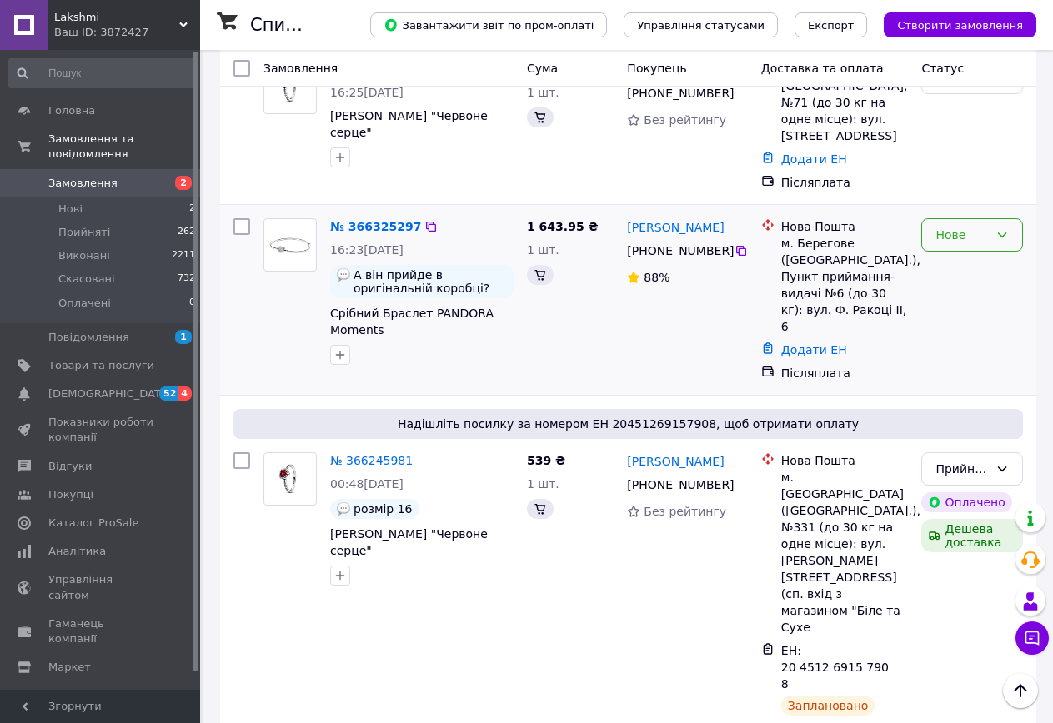
click at [959, 226] on div "Нове" at bounding box center [961, 235] width 53 height 18
click at [949, 248] on li "Прийнято" at bounding box center [972, 255] width 100 height 30
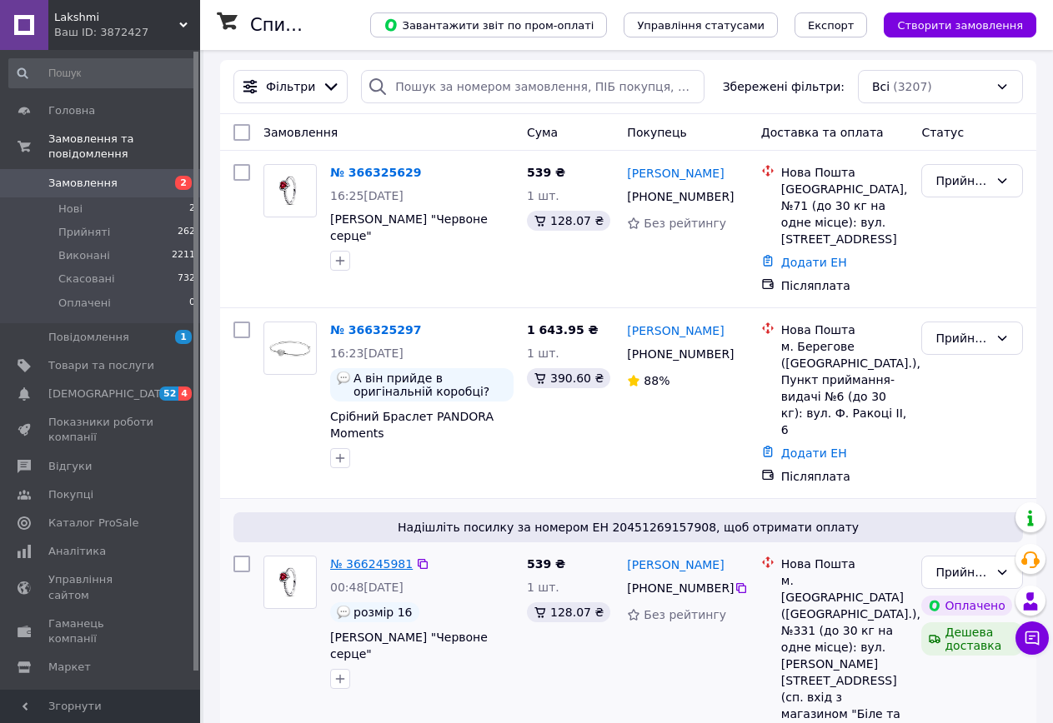
scroll to position [333, 0]
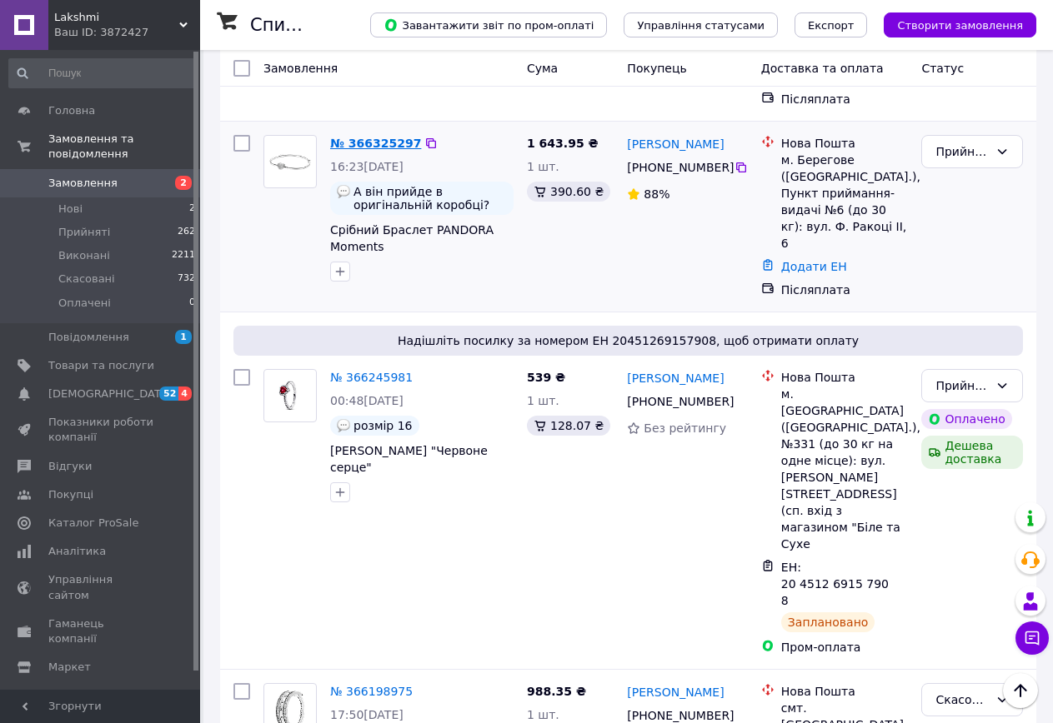
click at [356, 137] on link "№ 366325297" at bounding box center [375, 143] width 91 height 13
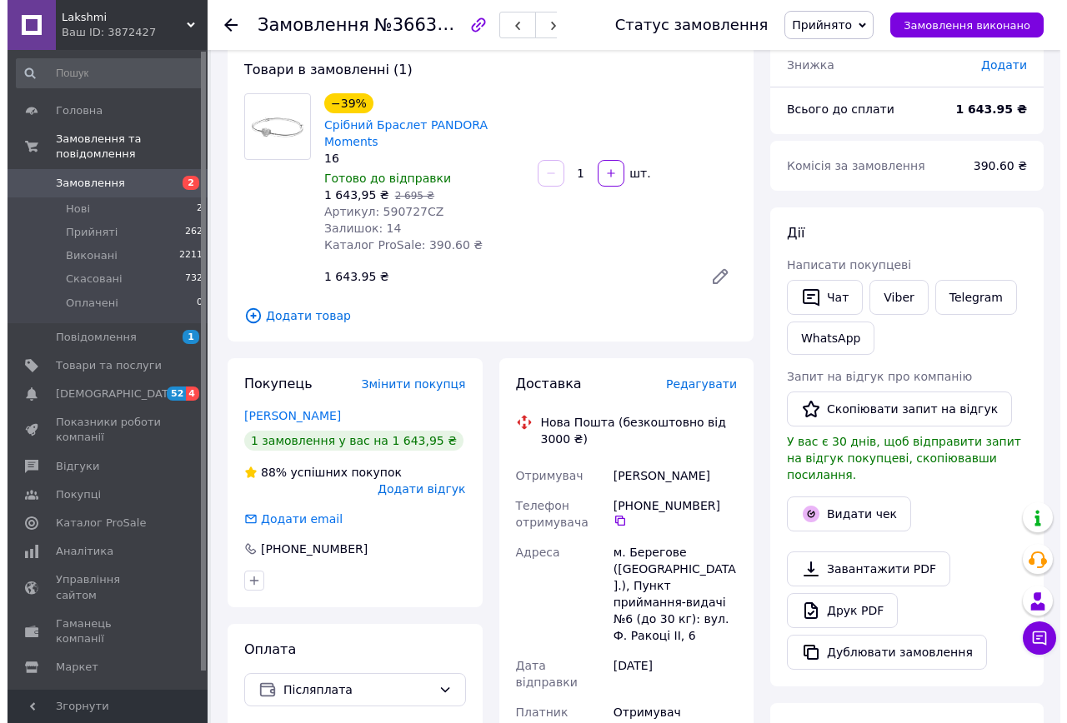
scroll to position [250, 0]
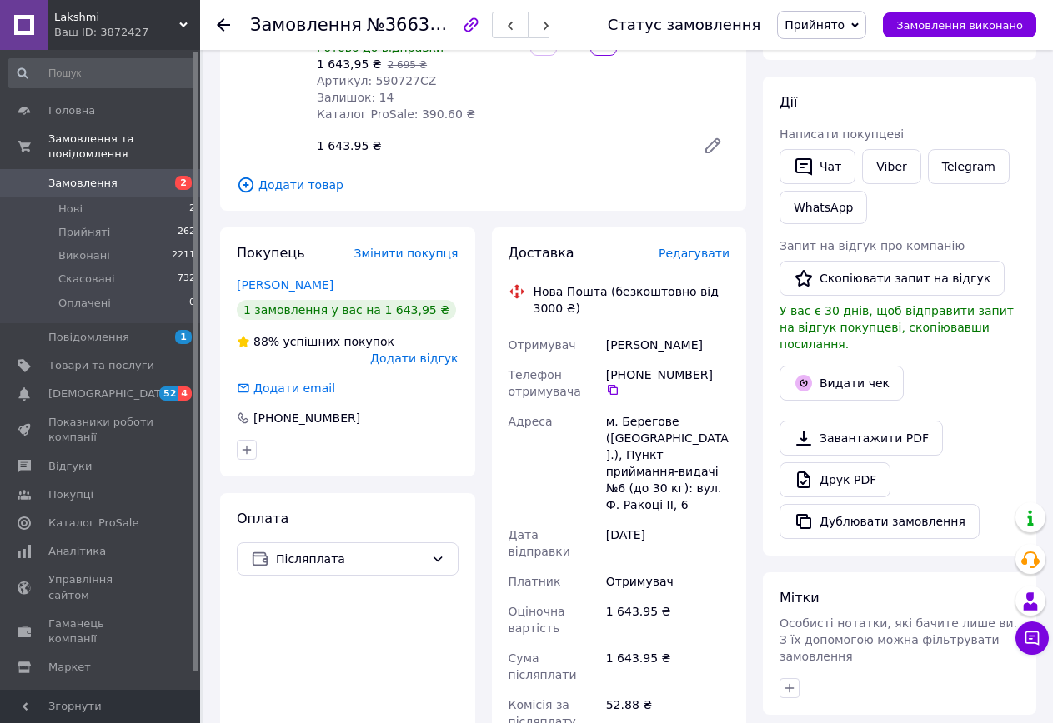
click at [688, 247] on span "Редагувати" at bounding box center [693, 253] width 71 height 13
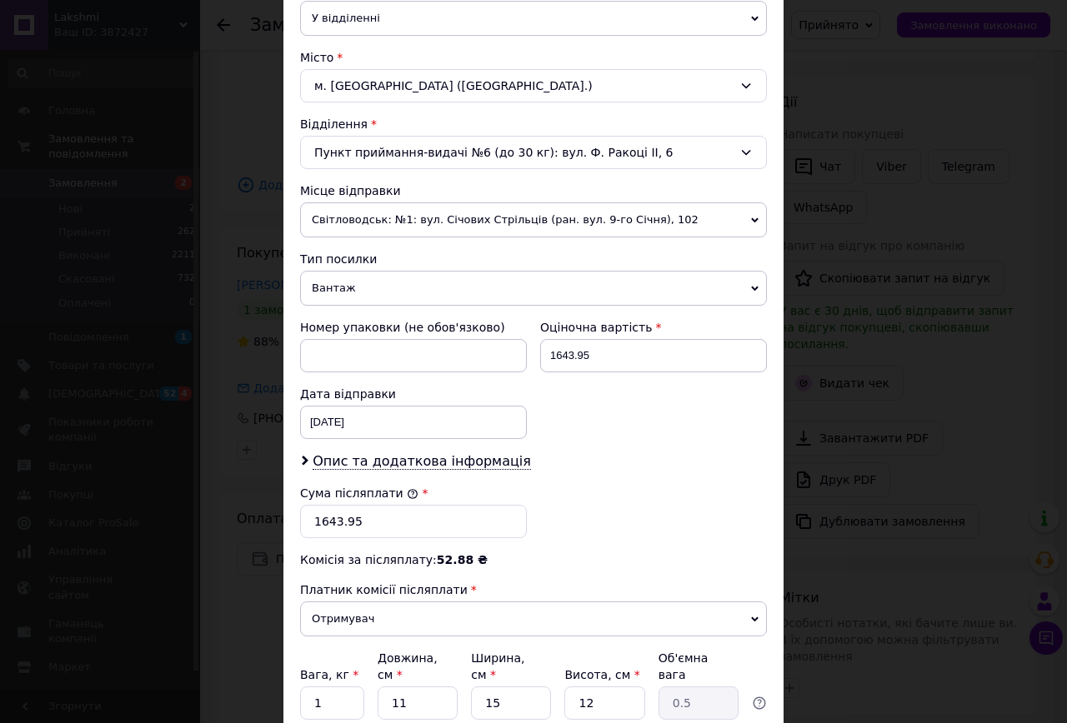
scroll to position [417, 0]
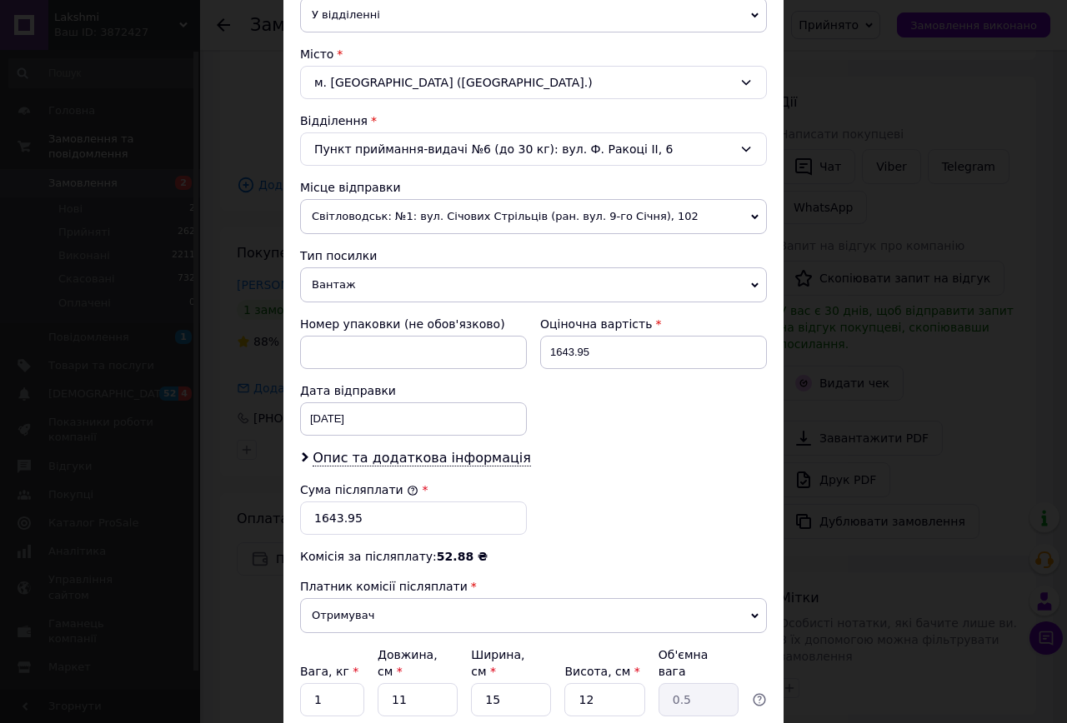
click at [355, 294] on span "Вантаж" at bounding box center [533, 285] width 467 height 35
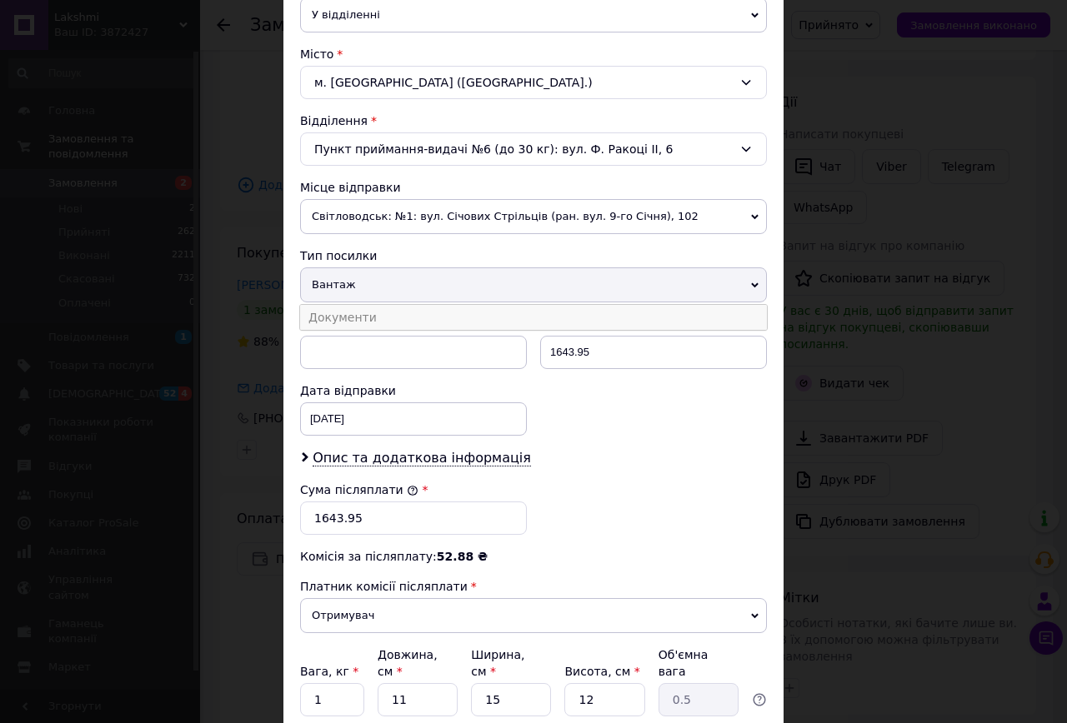
click at [350, 314] on li "Документи" at bounding box center [533, 317] width 467 height 25
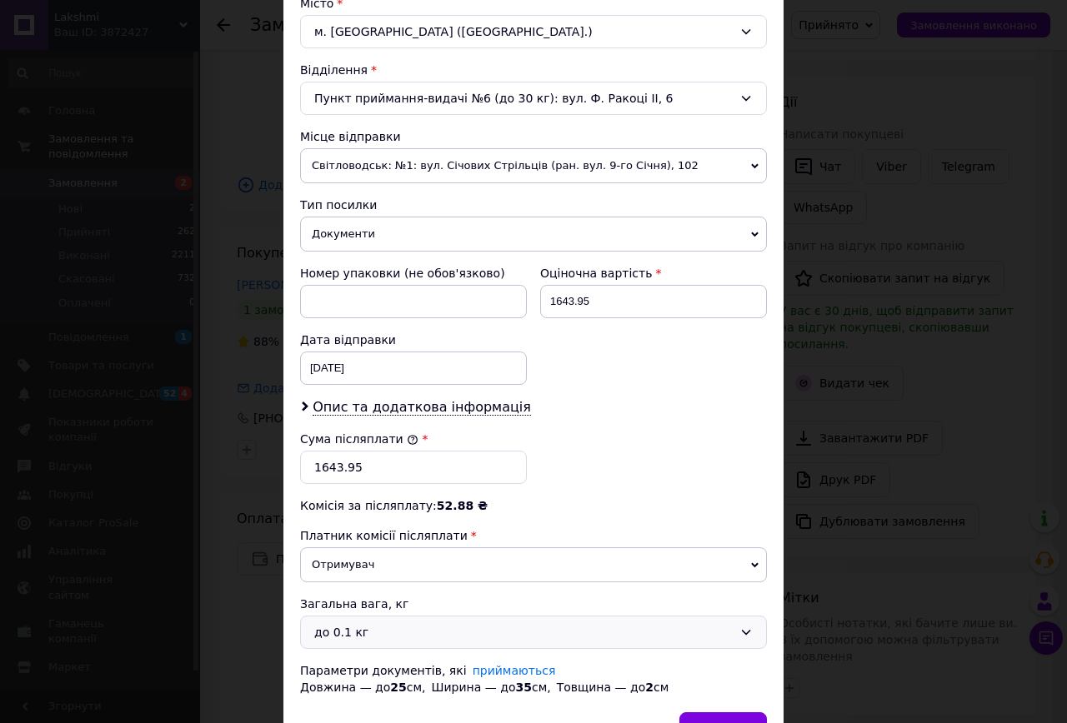
scroll to position [565, 0]
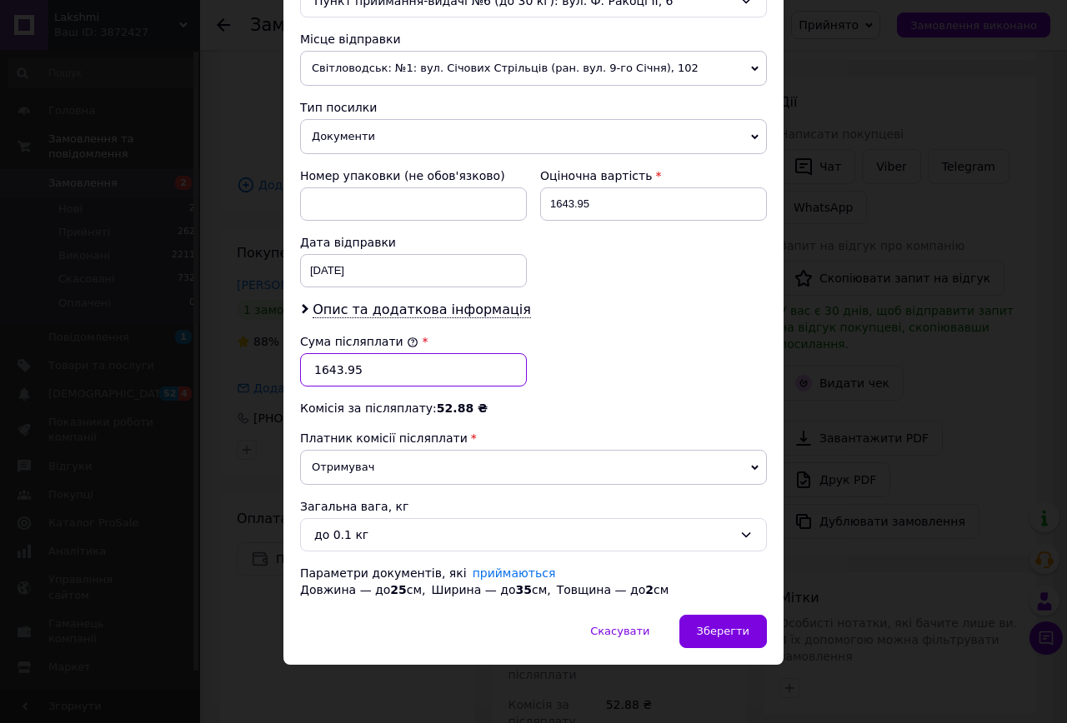
click at [402, 367] on input "1643.95" at bounding box center [413, 369] width 227 height 33
type input "1803"
click at [722, 621] on div "Зберегти" at bounding box center [723, 631] width 88 height 33
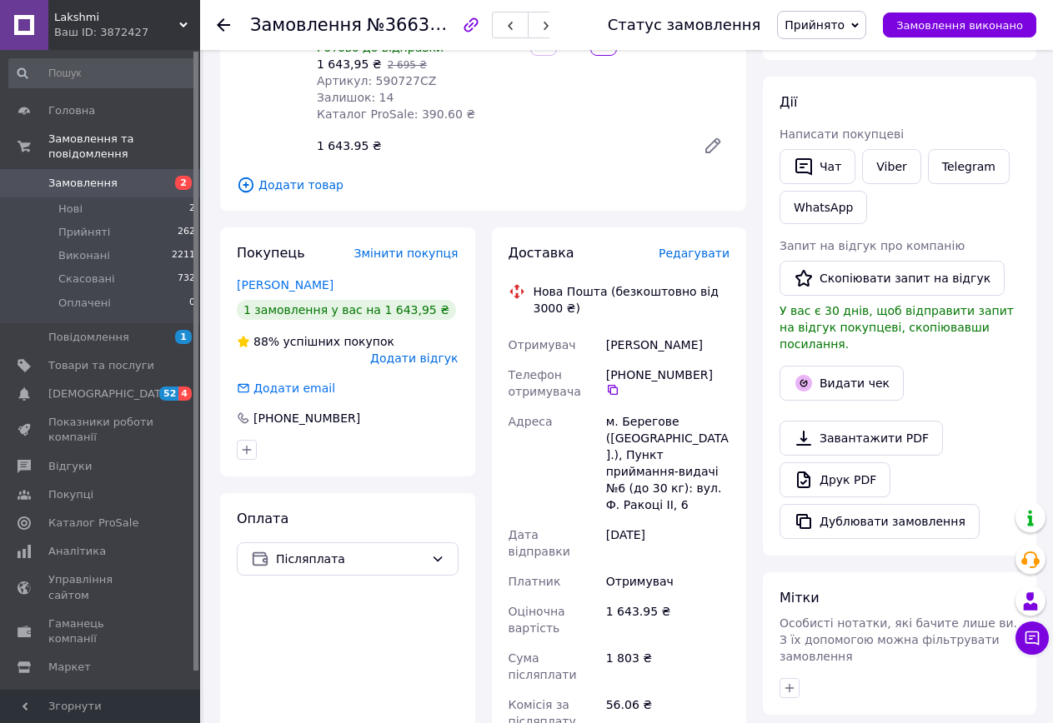
click at [687, 247] on span "Редагувати" at bounding box center [693, 253] width 71 height 13
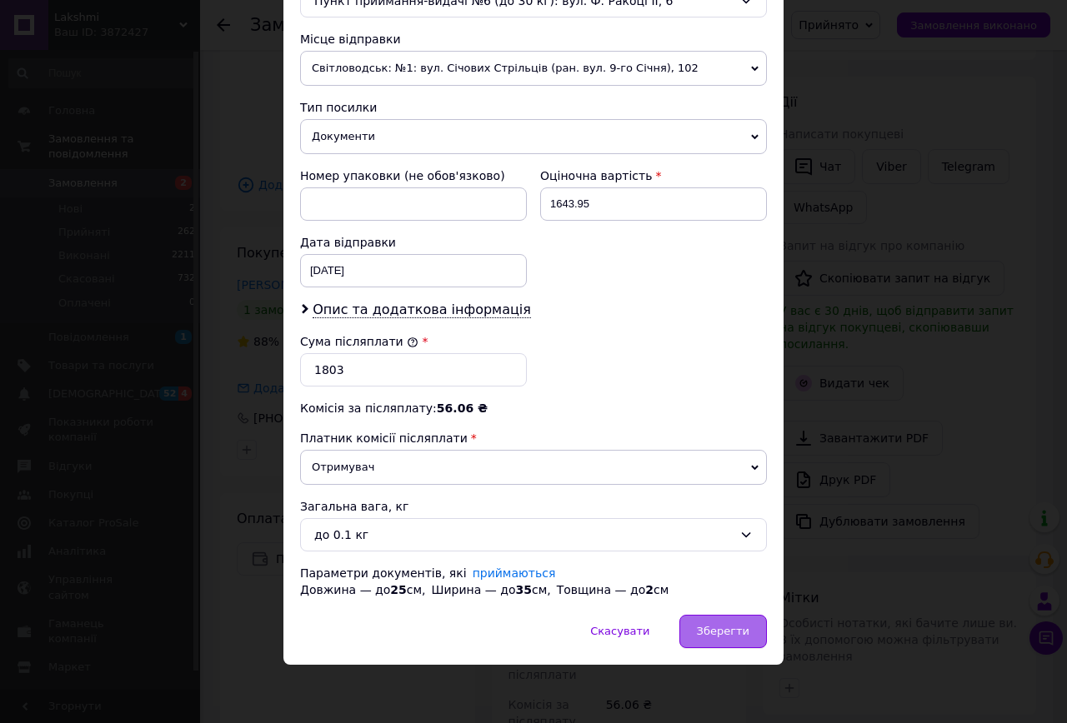
click at [728, 643] on div "Зберегти" at bounding box center [723, 631] width 88 height 33
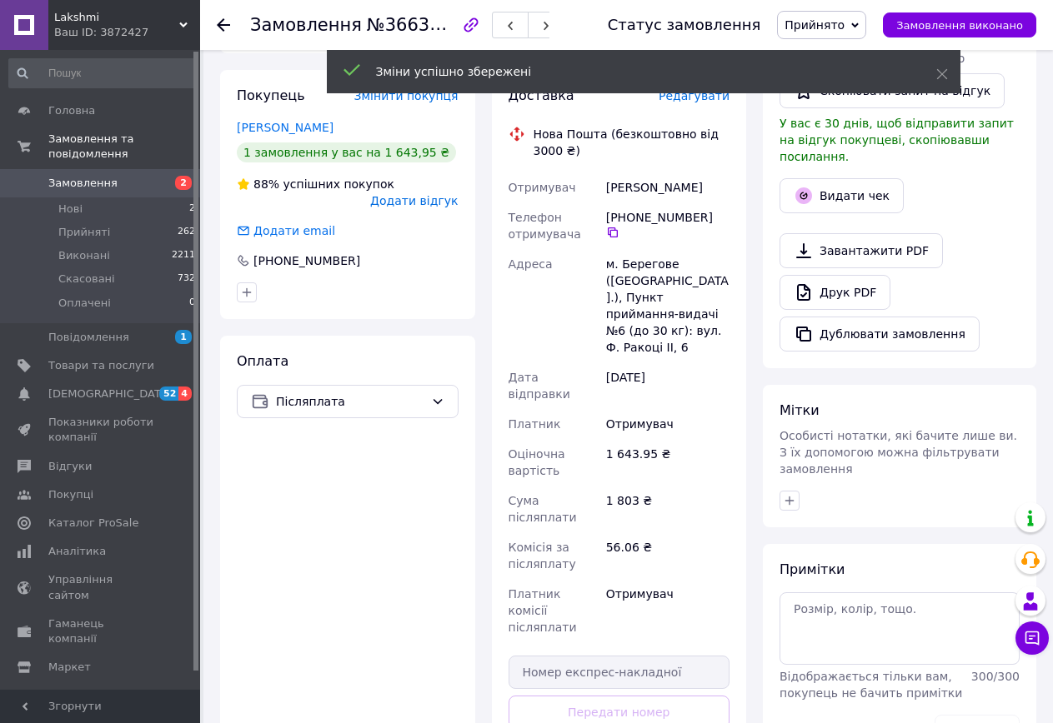
scroll to position [750, 0]
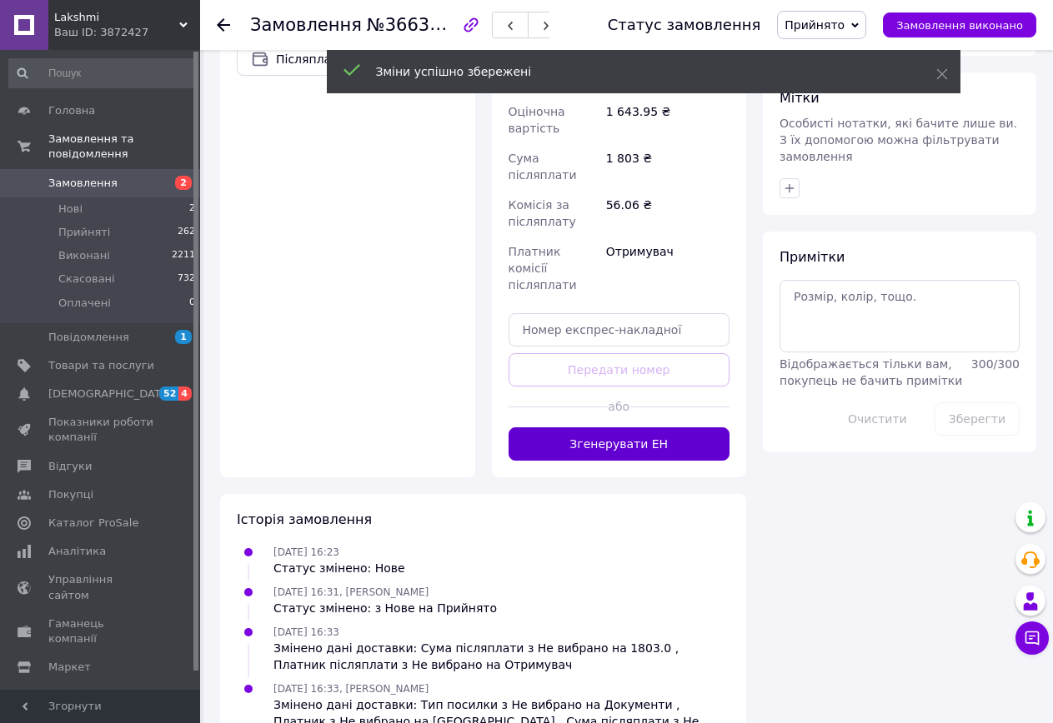
click at [553, 428] on button "Згенерувати ЕН" at bounding box center [619, 444] width 222 height 33
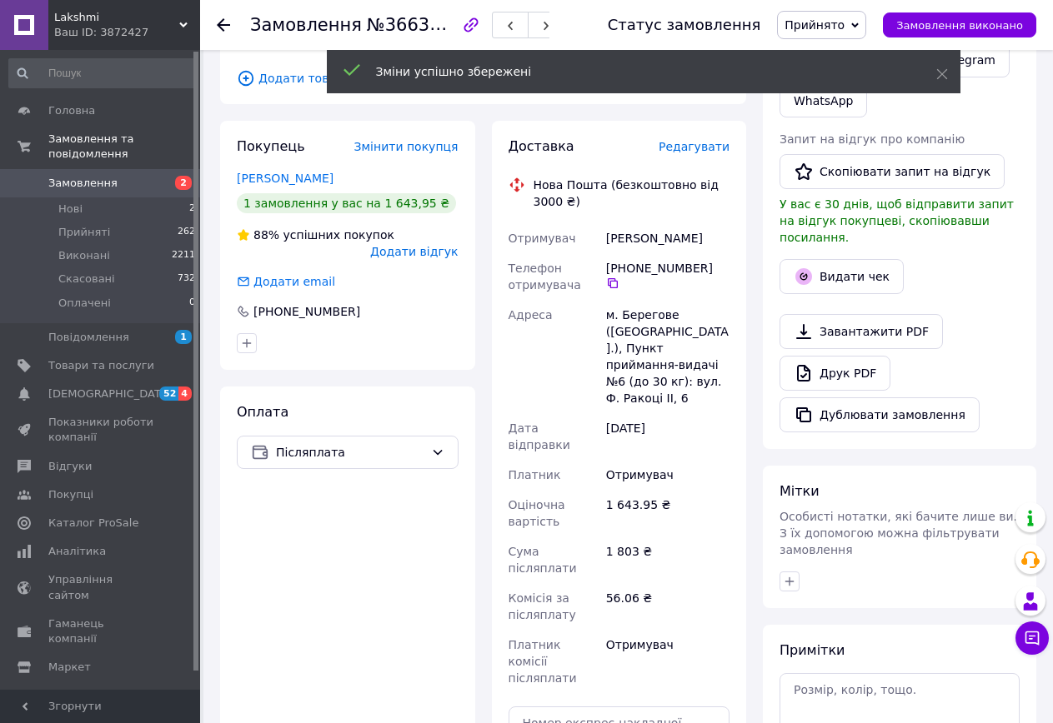
scroll to position [250, 0]
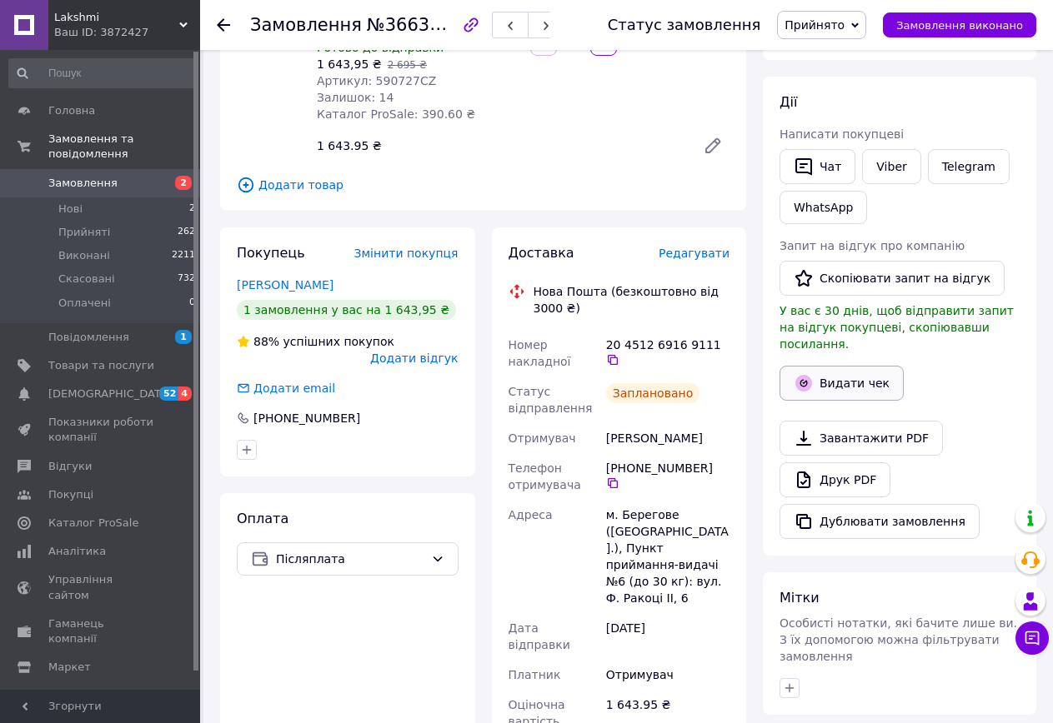
click at [828, 371] on button "Видати чек" at bounding box center [841, 383] width 124 height 35
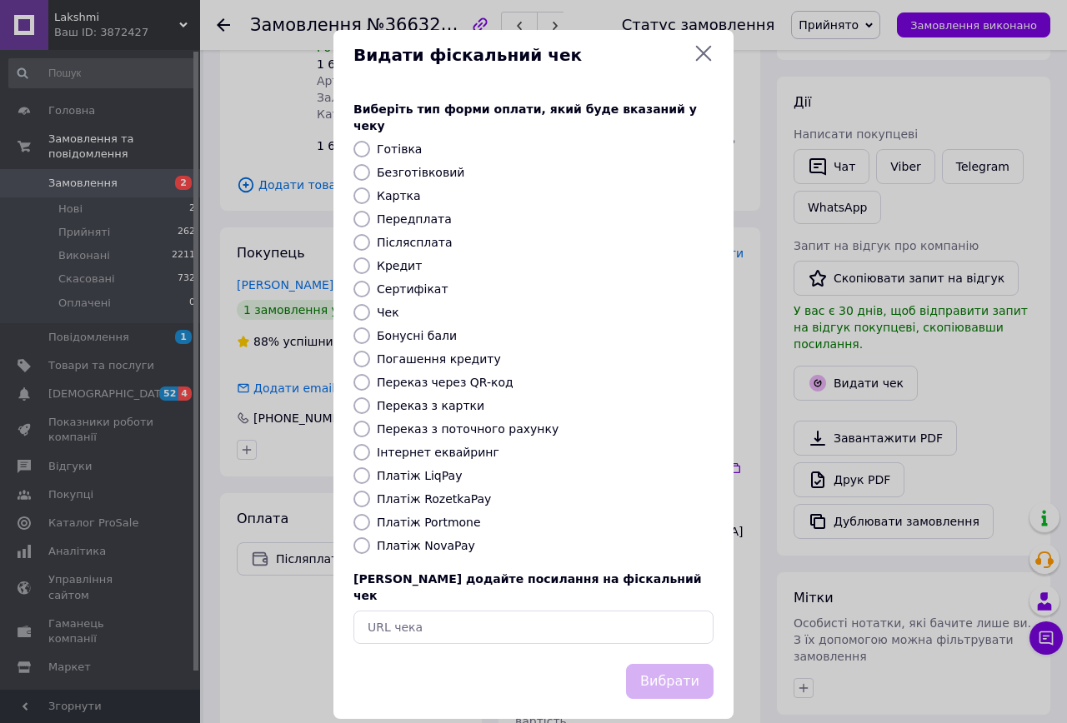
click at [362, 234] on input "Післясплата" at bounding box center [361, 242] width 17 height 17
radio input "true"
click at [673, 664] on button "Вибрати" at bounding box center [670, 682] width 88 height 36
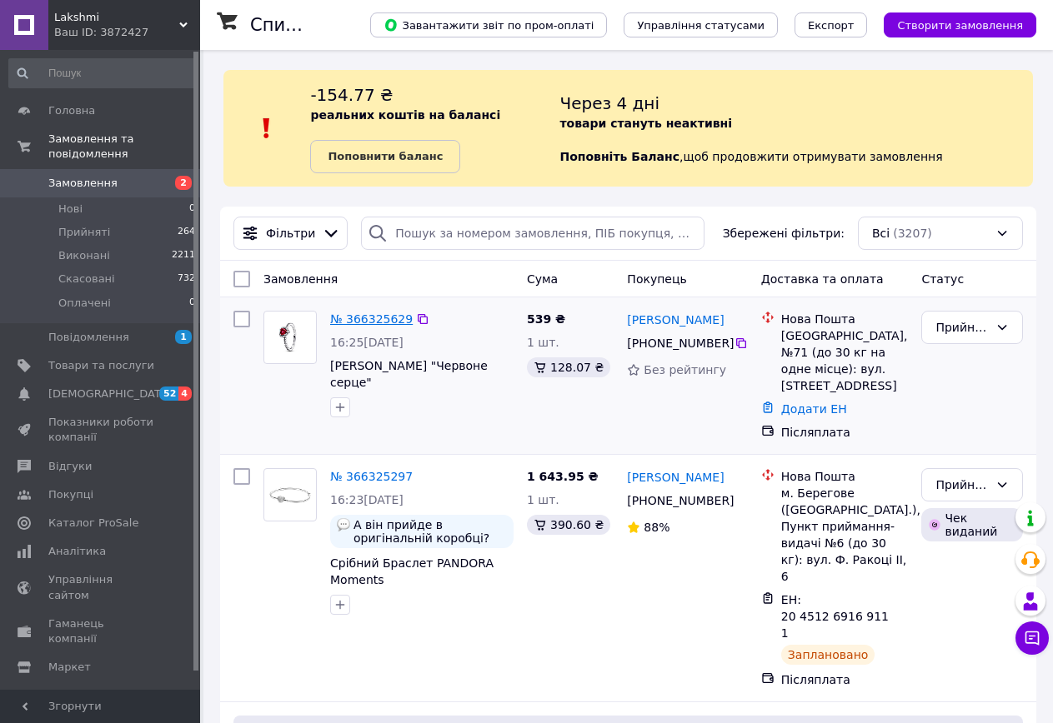
click at [368, 319] on link "№ 366325629" at bounding box center [371, 319] width 83 height 13
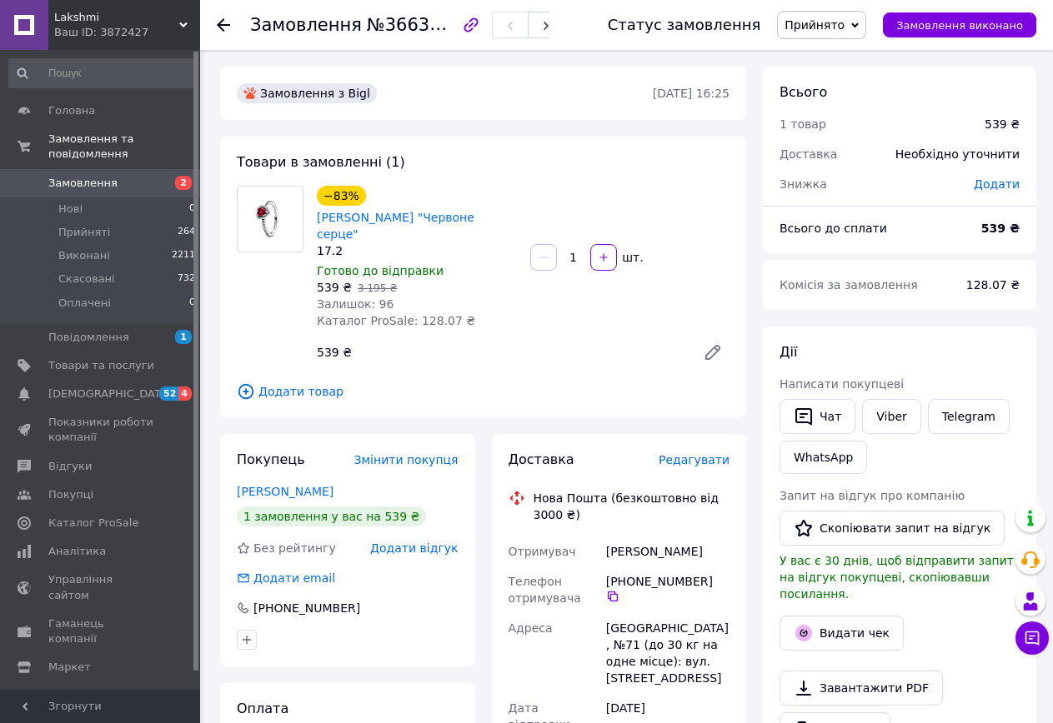
click at [683, 453] on span "Редагувати" at bounding box center [693, 459] width 71 height 13
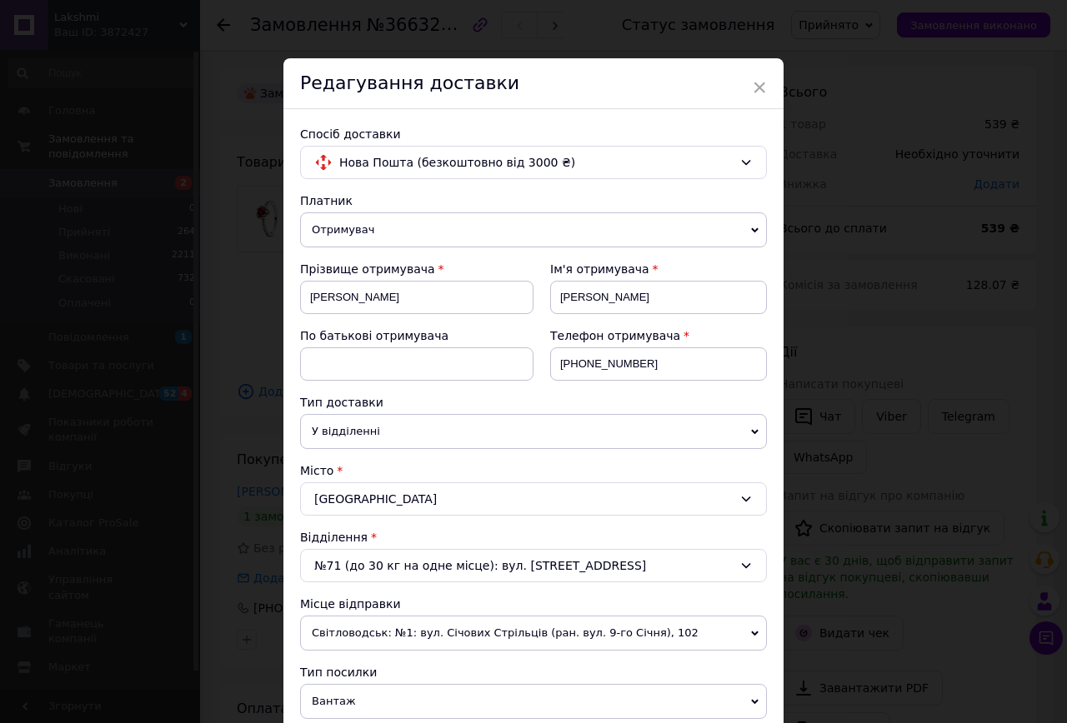
scroll to position [333, 0]
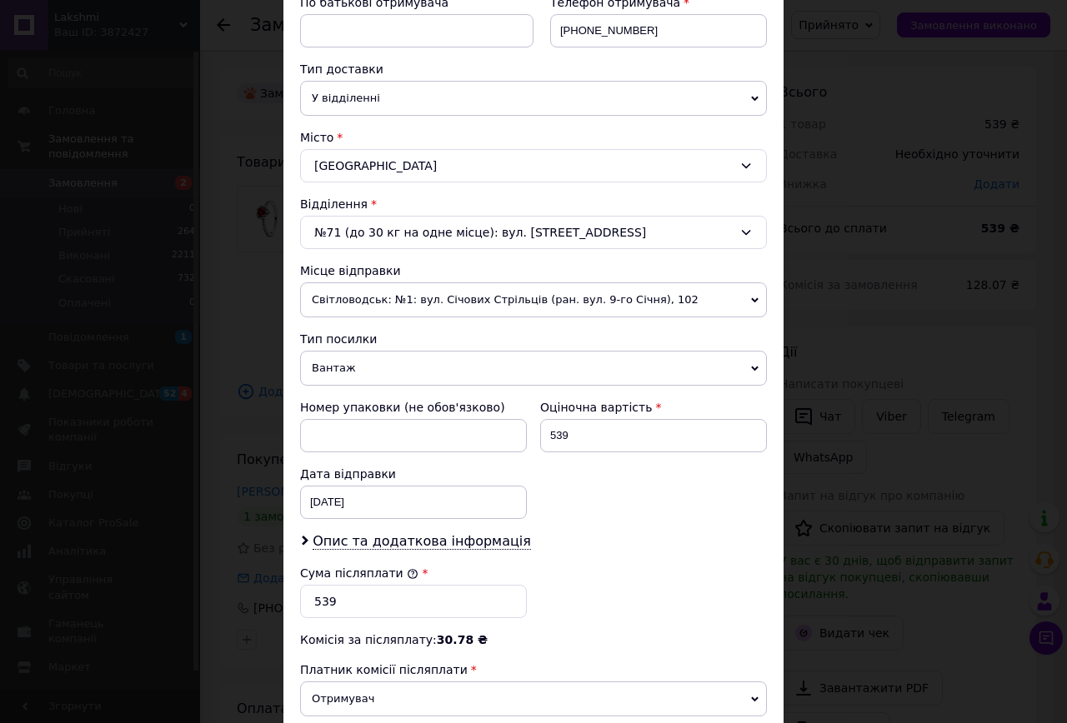
click at [329, 365] on span "Вантаж" at bounding box center [533, 368] width 467 height 35
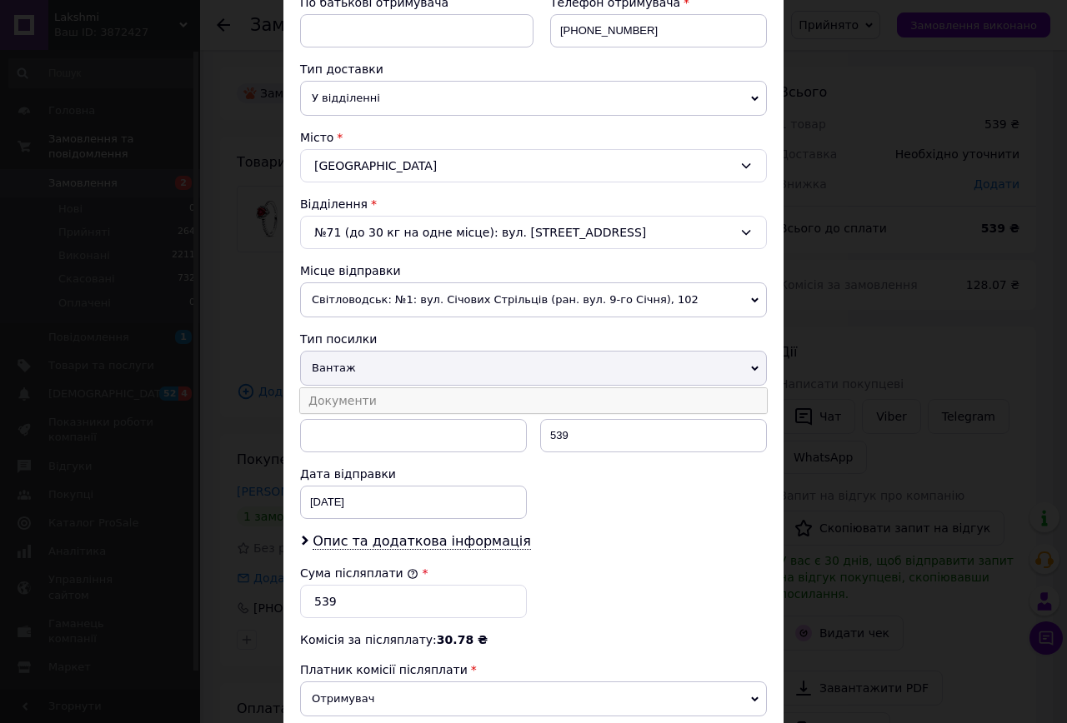
click at [340, 398] on li "Документи" at bounding box center [533, 400] width 467 height 25
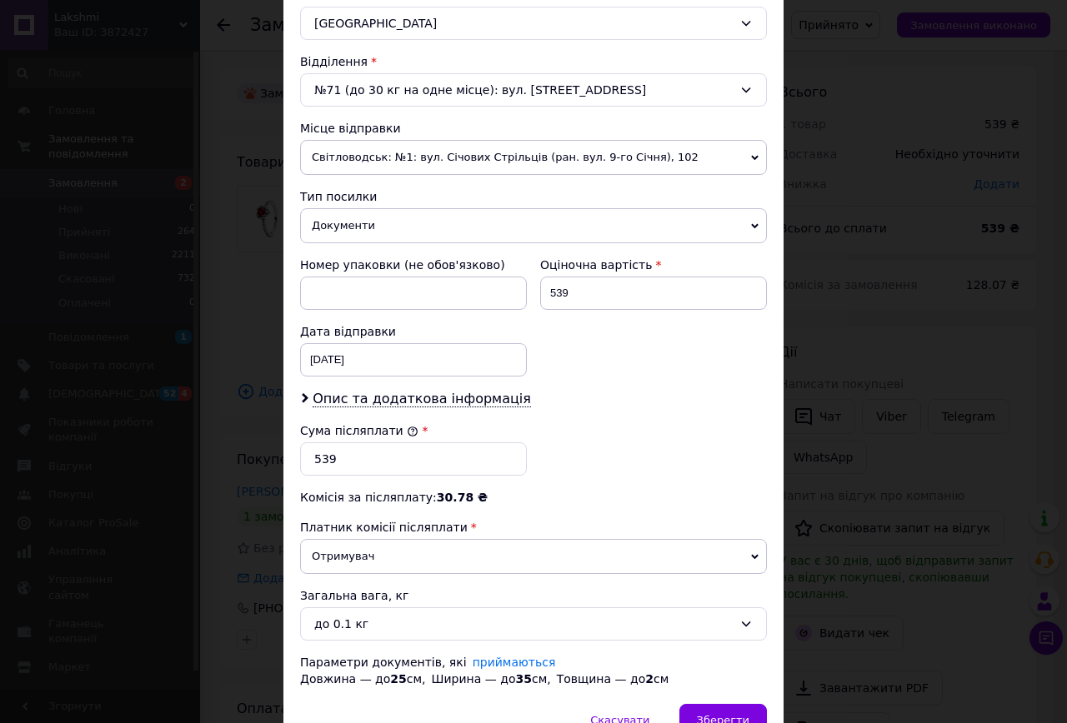
scroll to position [565, 0]
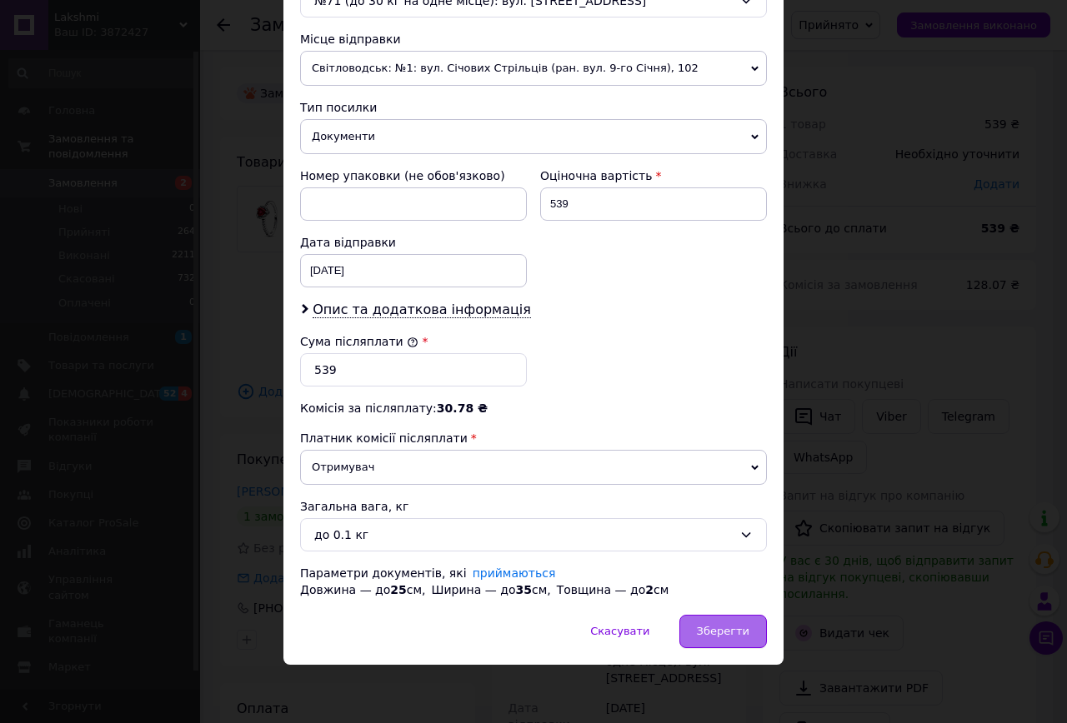
click at [723, 632] on span "Зберегти" at bounding box center [723, 631] width 53 height 13
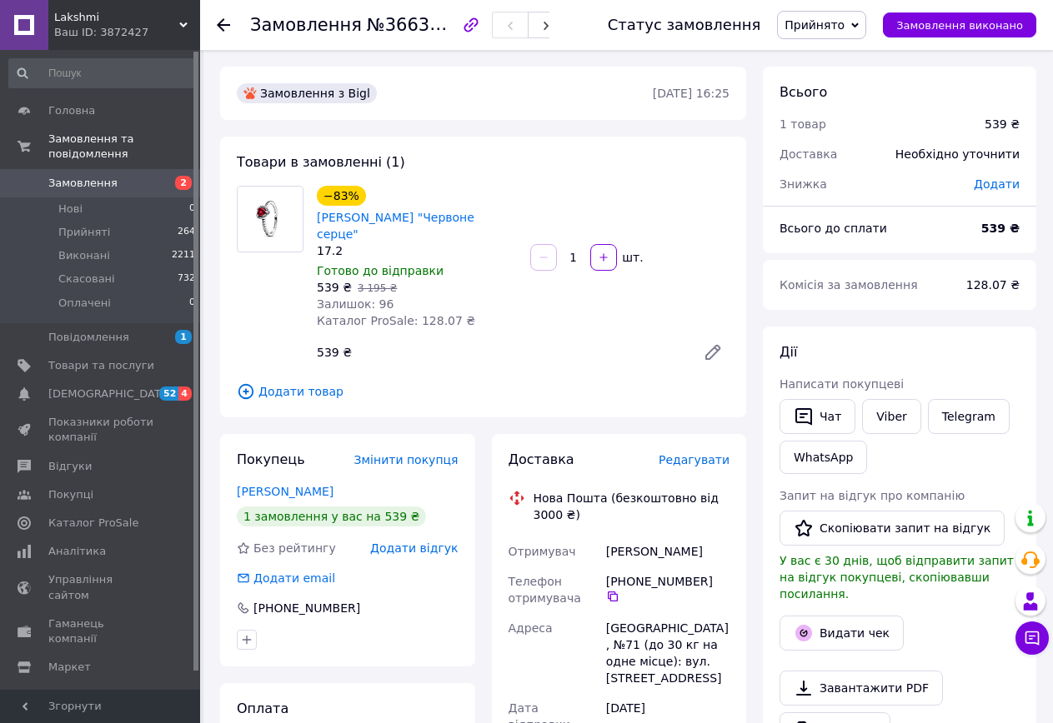
click at [694, 453] on span "Редагувати" at bounding box center [693, 459] width 71 height 13
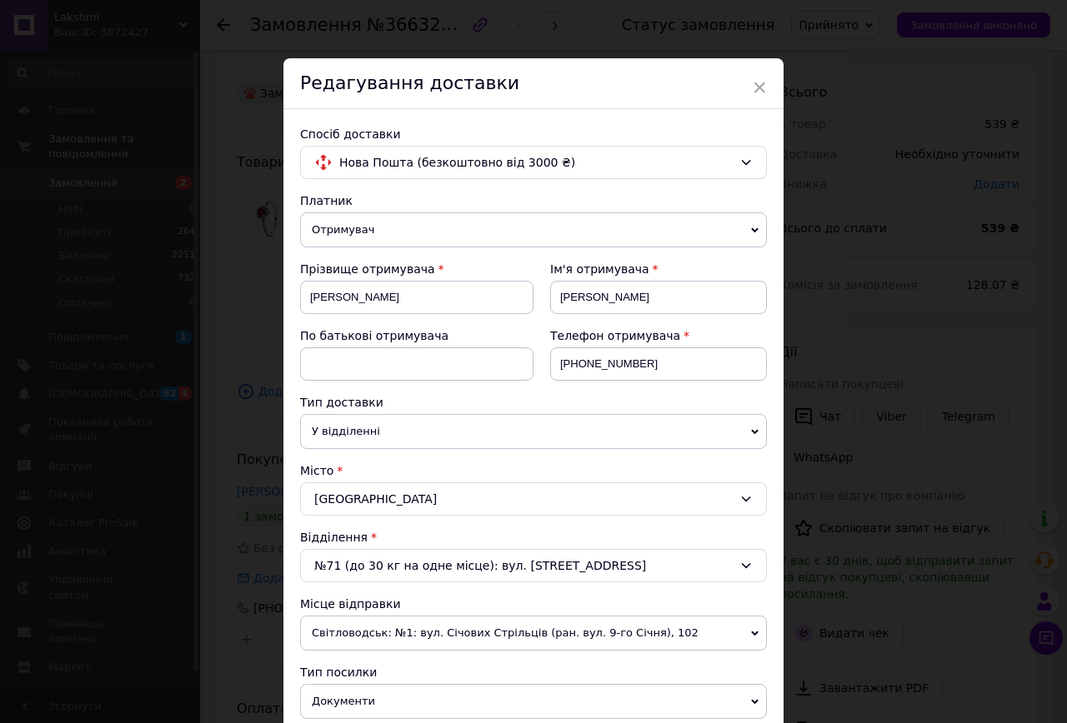
scroll to position [500, 0]
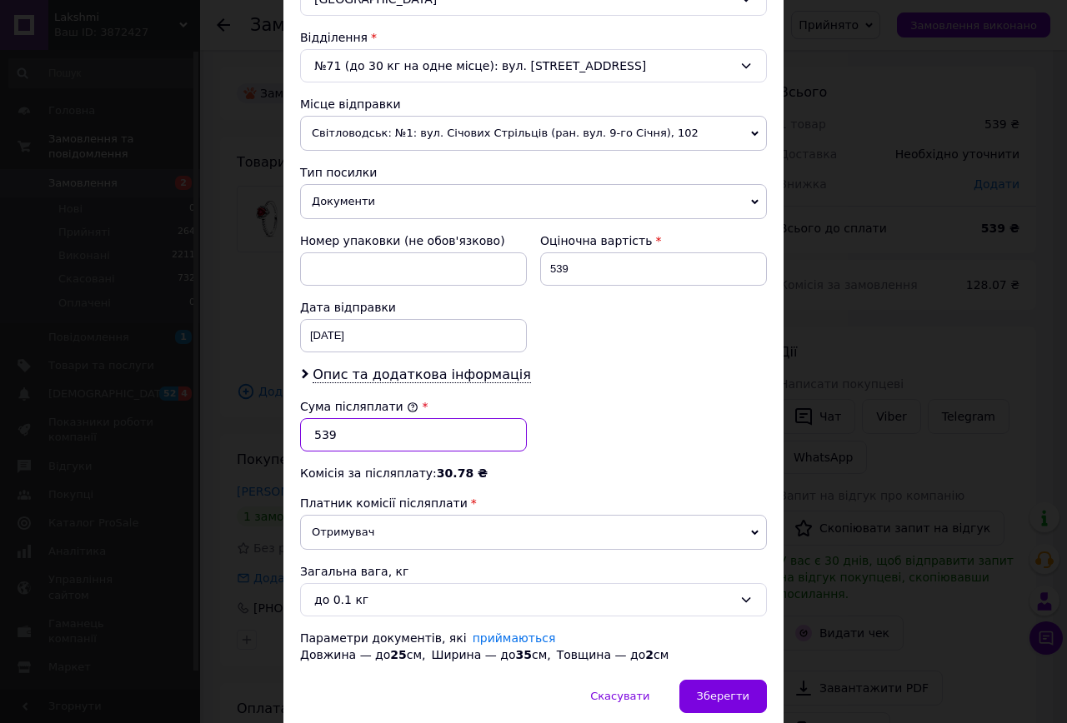
click at [394, 432] on input "539" at bounding box center [413, 434] width 227 height 33
type input "5"
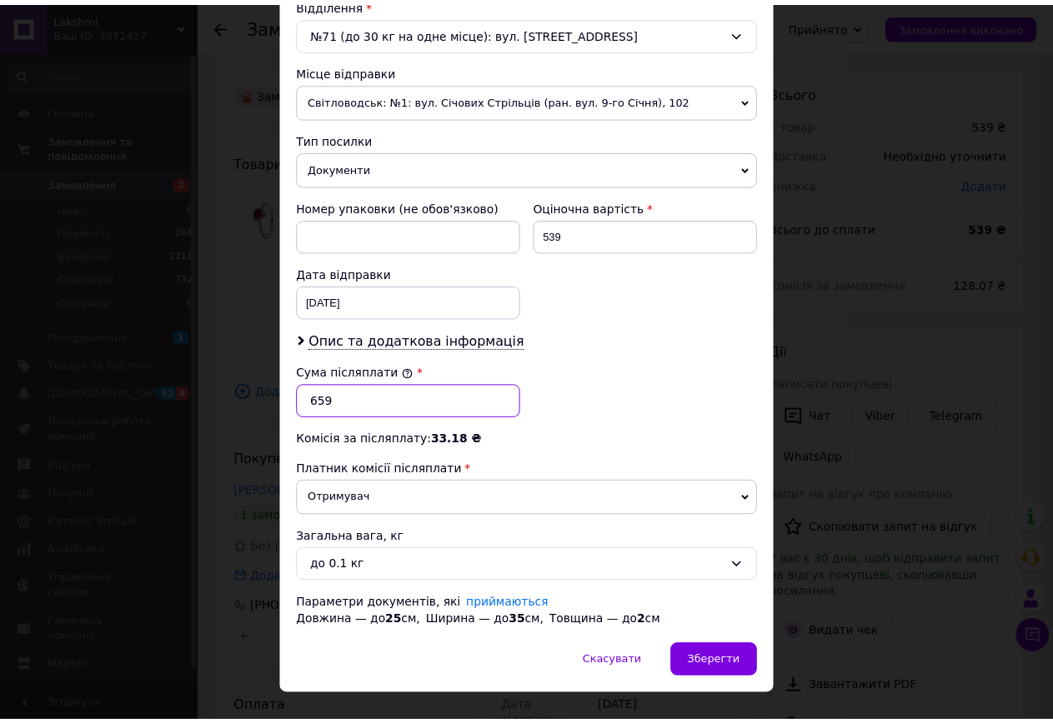
scroll to position [565, 0]
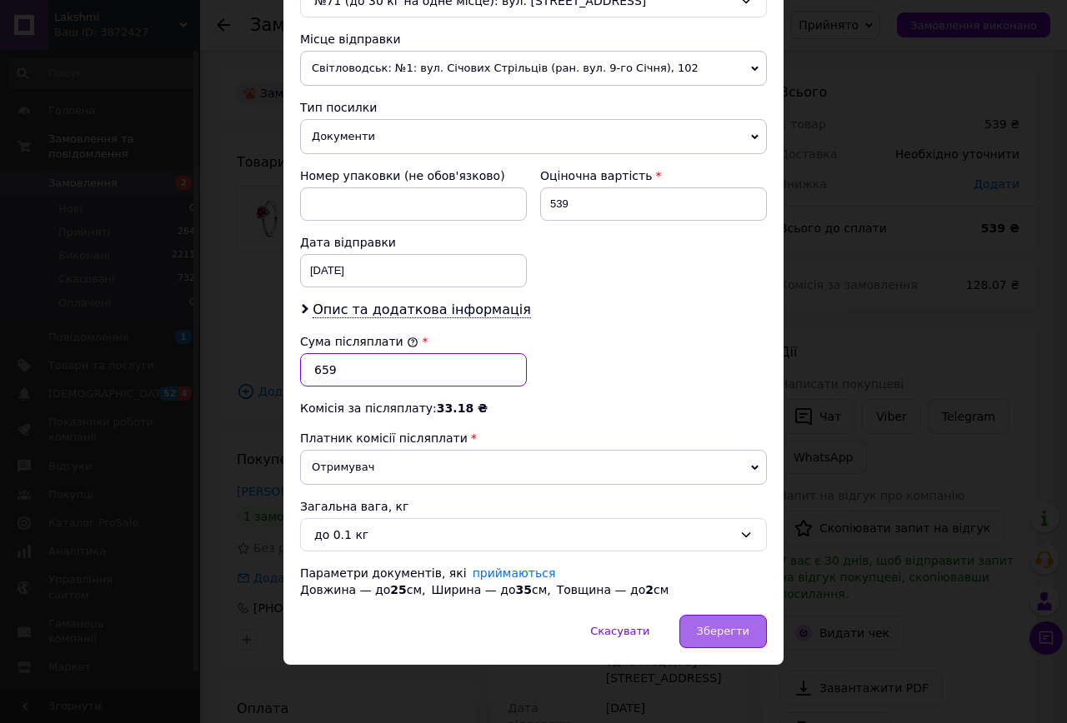
type input "659"
click at [718, 626] on span "Зберегти" at bounding box center [723, 631] width 53 height 13
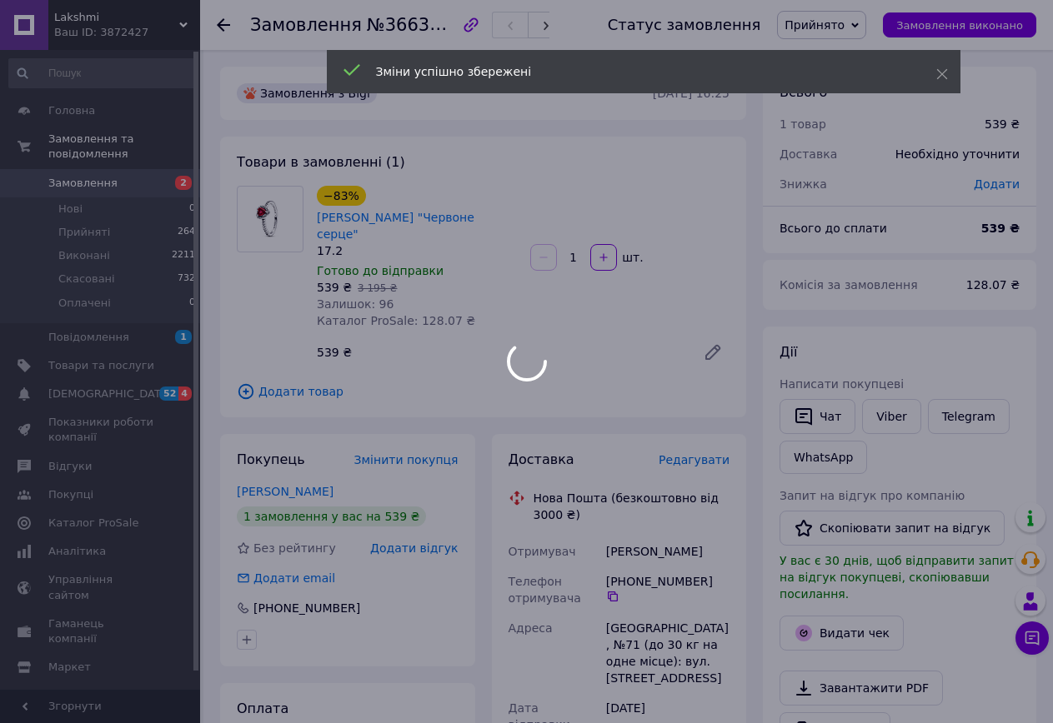
scroll to position [417, 0]
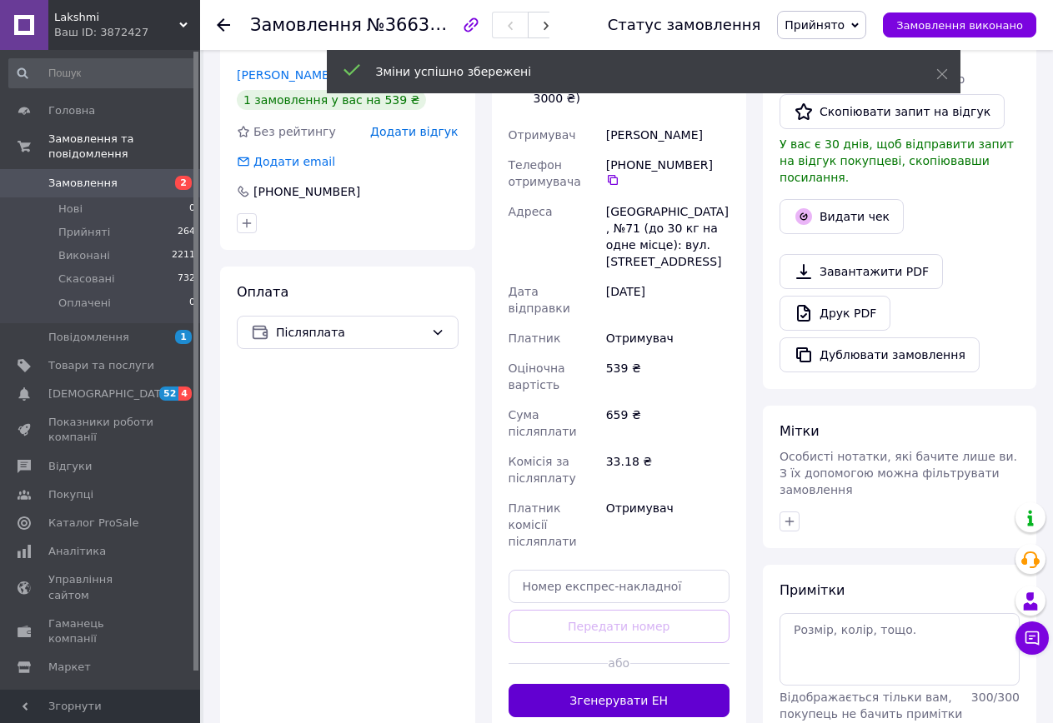
click at [644, 684] on button "Згенерувати ЕН" at bounding box center [619, 700] width 222 height 33
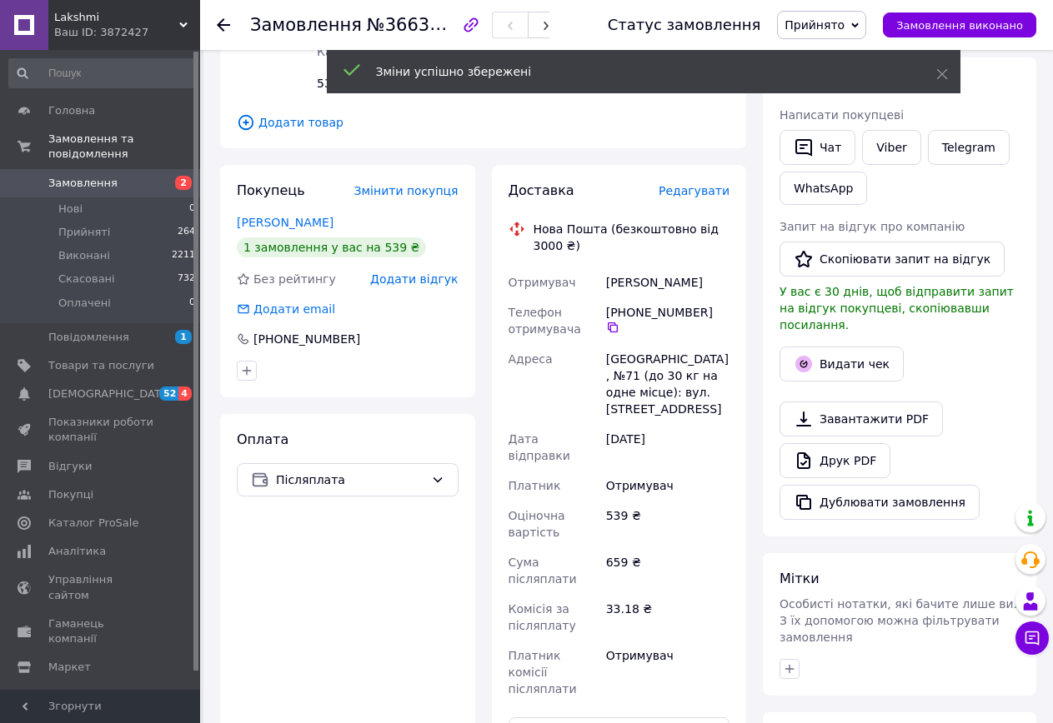
scroll to position [83, 0]
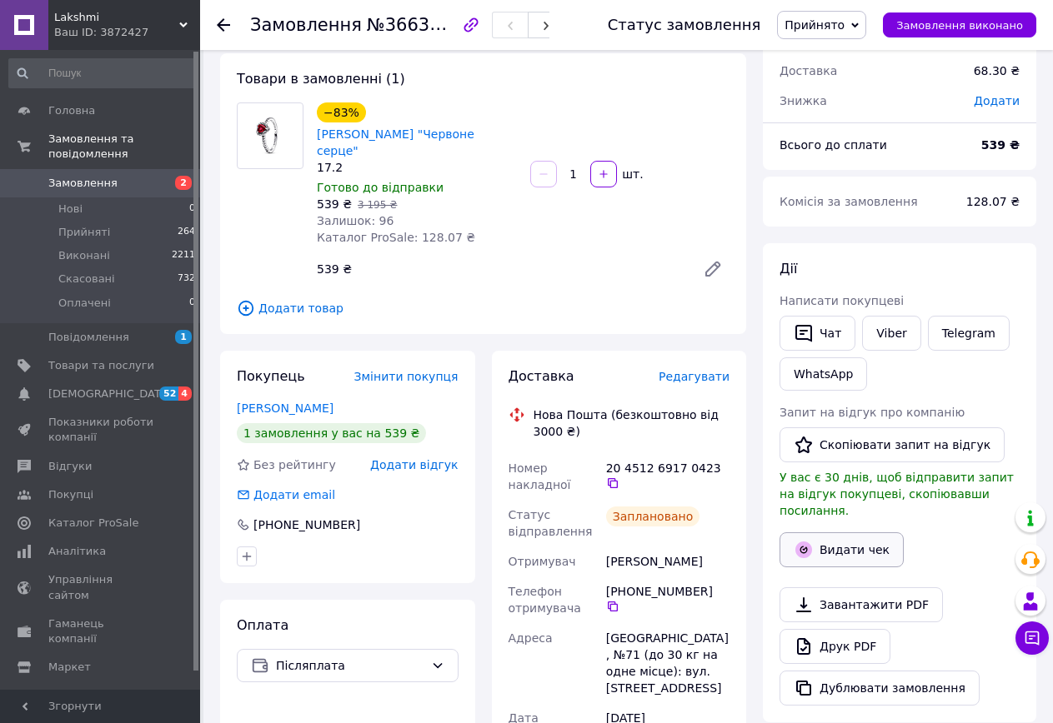
click at [830, 537] on button "Видати чек" at bounding box center [841, 550] width 124 height 35
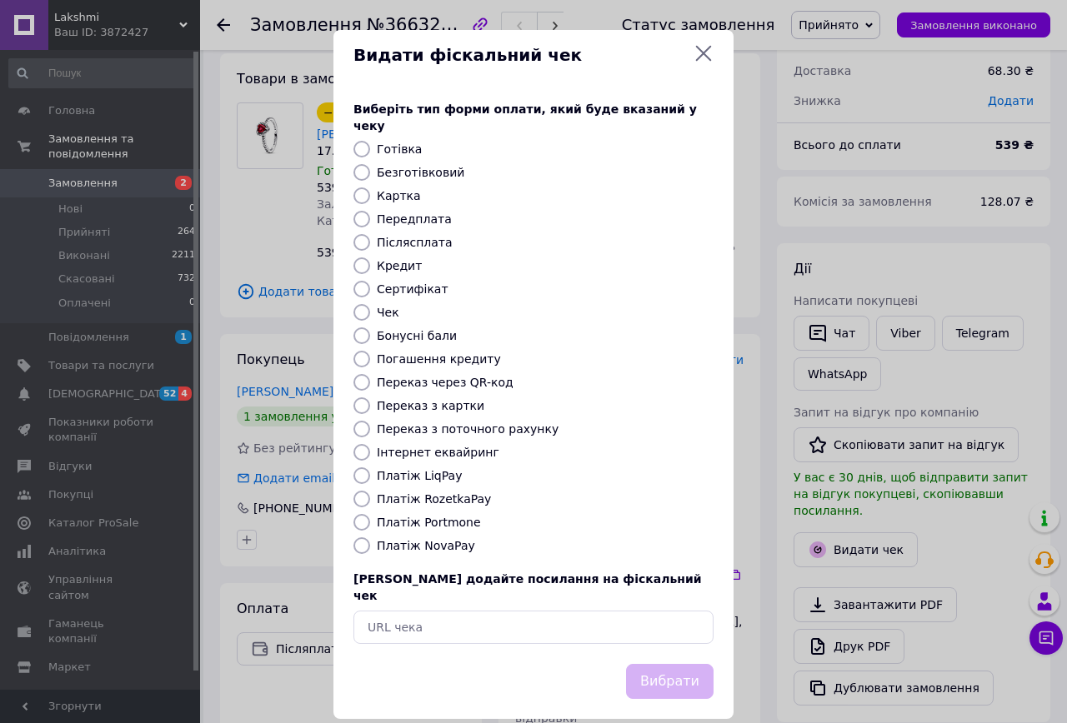
click at [363, 234] on input "Післясплата" at bounding box center [361, 242] width 17 height 17
radio input "true"
click at [659, 664] on button "Вибрати" at bounding box center [670, 682] width 88 height 36
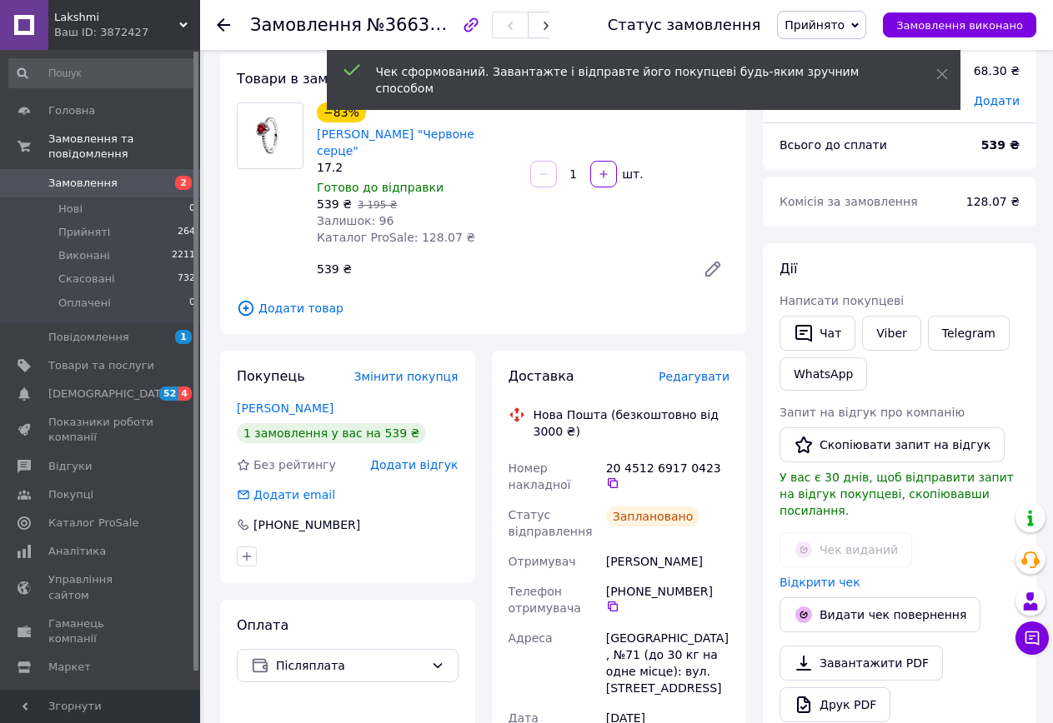
click at [153, 16] on span "Lakshmi" at bounding box center [116, 17] width 125 height 15
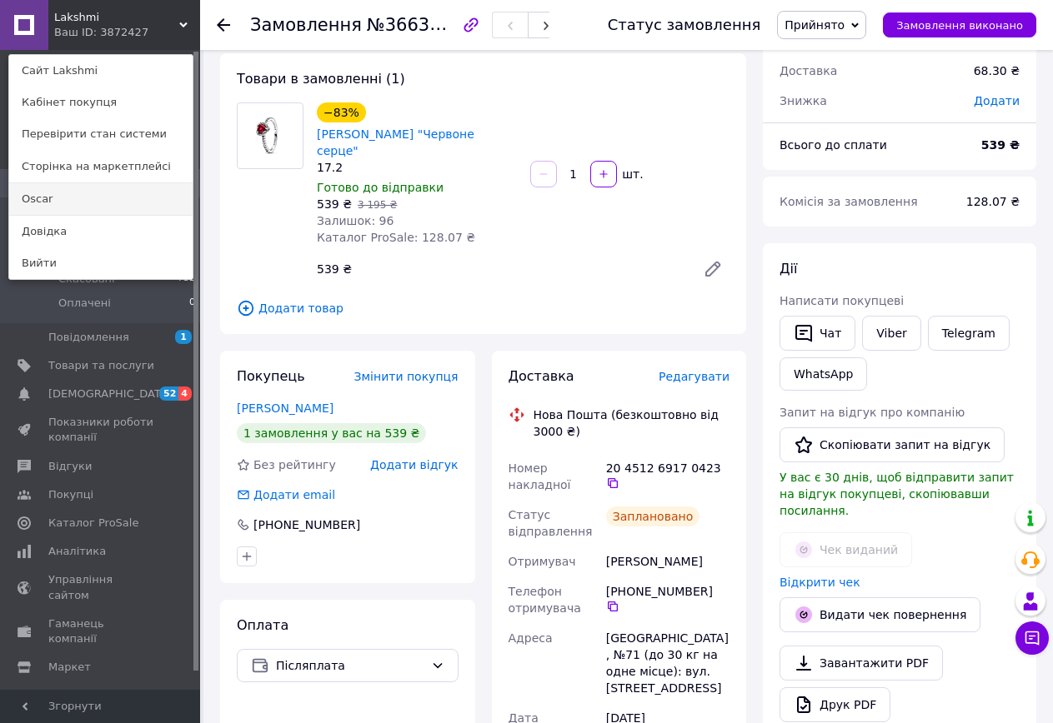
click at [121, 205] on link "Oscar" at bounding box center [100, 199] width 183 height 32
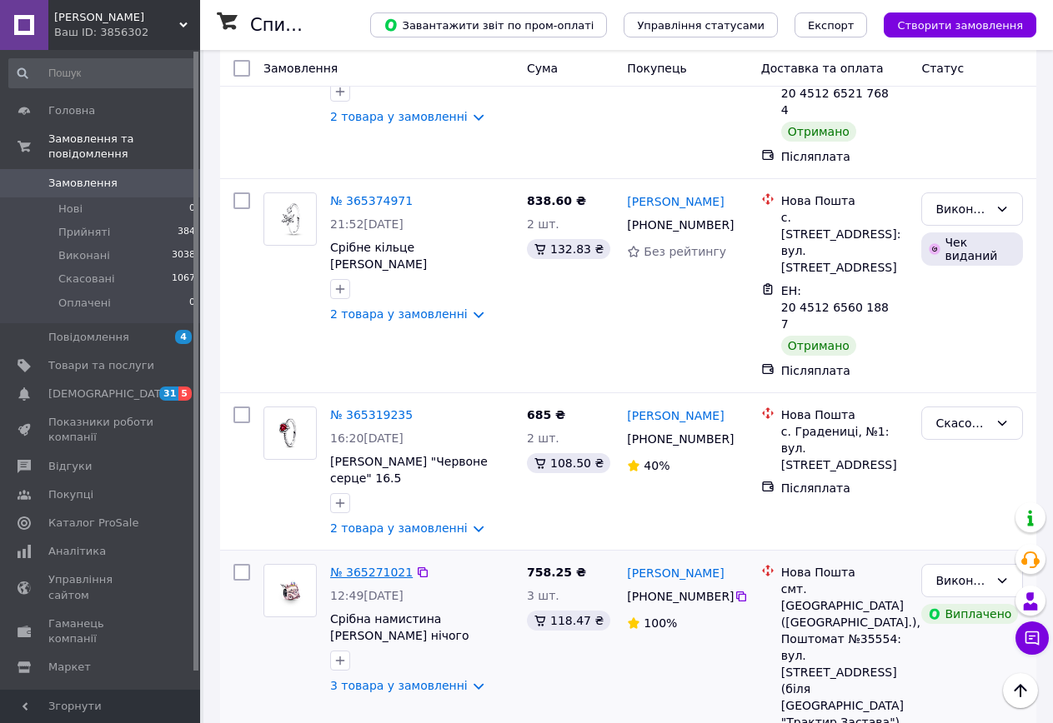
scroll to position [2000, 0]
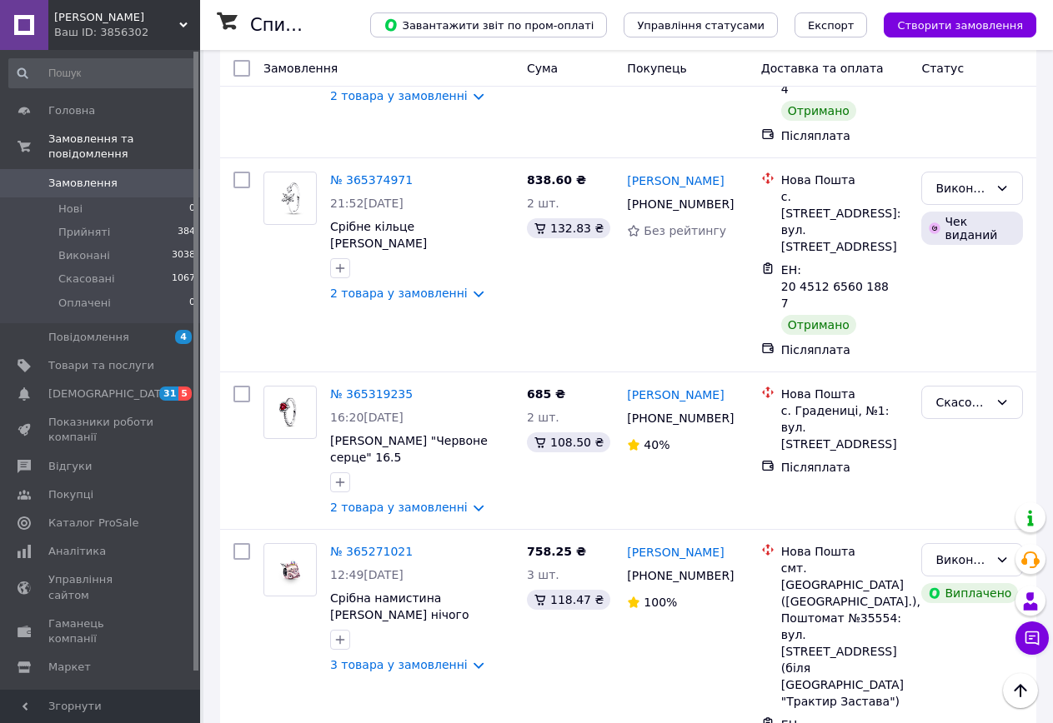
click at [110, 17] on span "[PERSON_NAME]" at bounding box center [116, 17] width 125 height 15
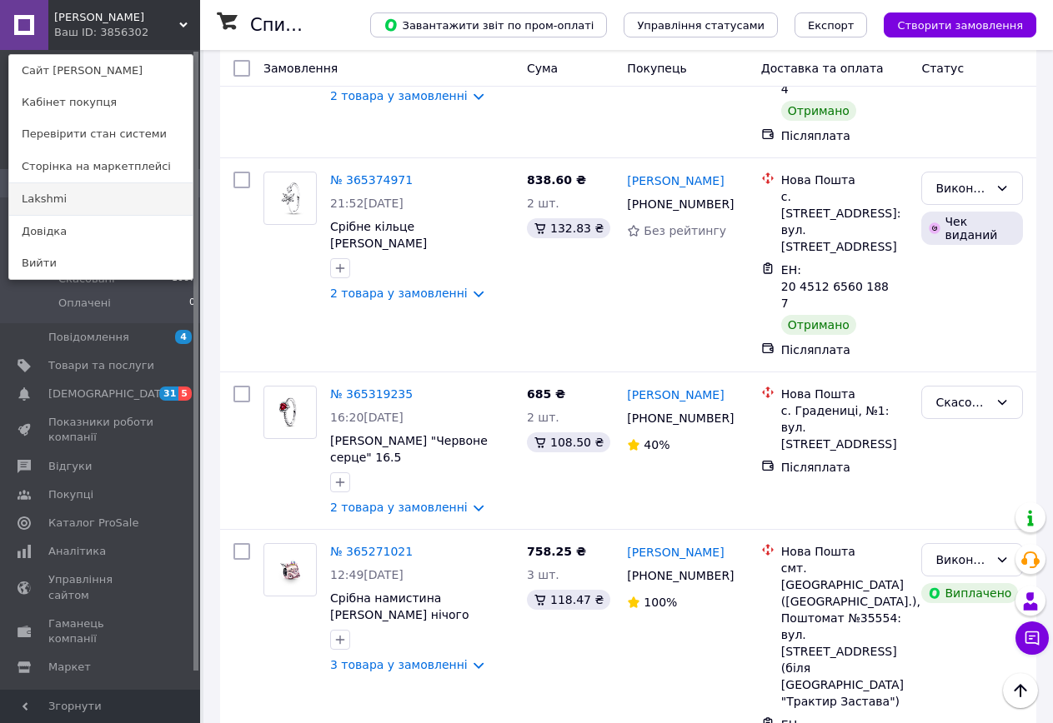
click at [108, 201] on link "Lakshmi" at bounding box center [100, 199] width 183 height 32
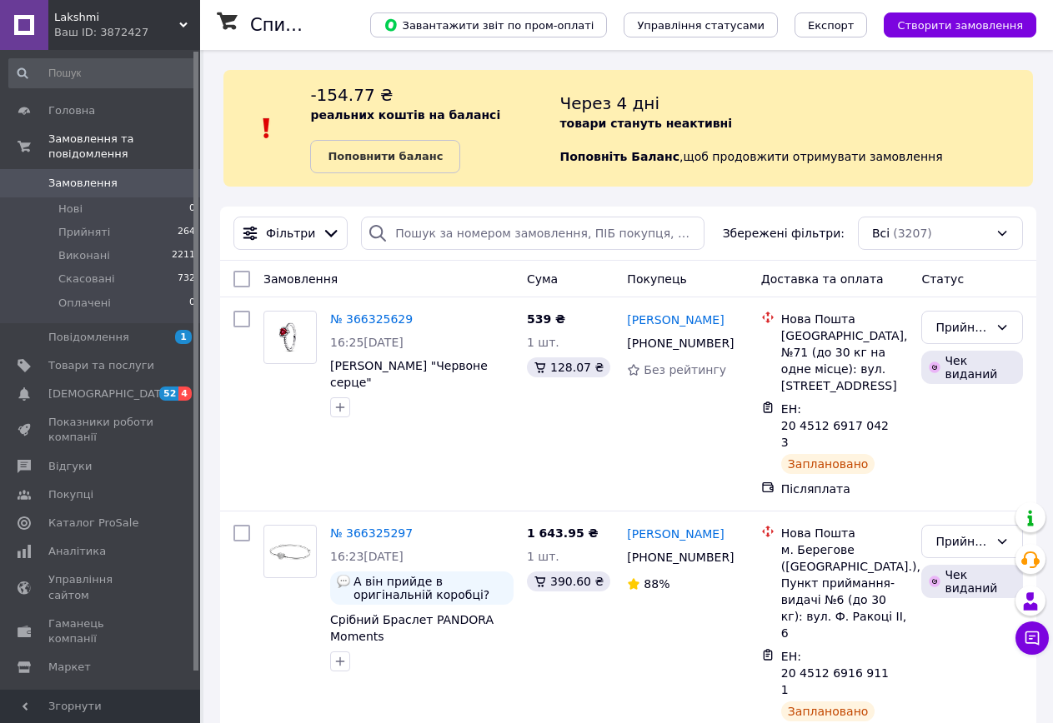
click at [184, 23] on icon at bounding box center [183, 25] width 8 height 8
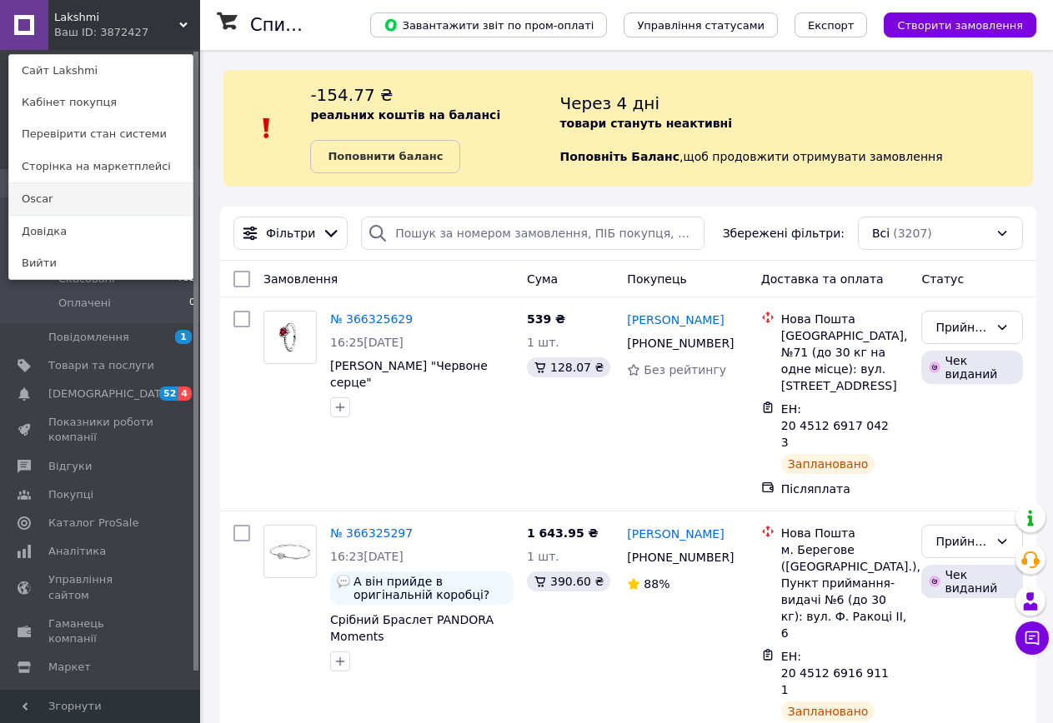
click at [148, 192] on link "Oscar" at bounding box center [100, 199] width 183 height 32
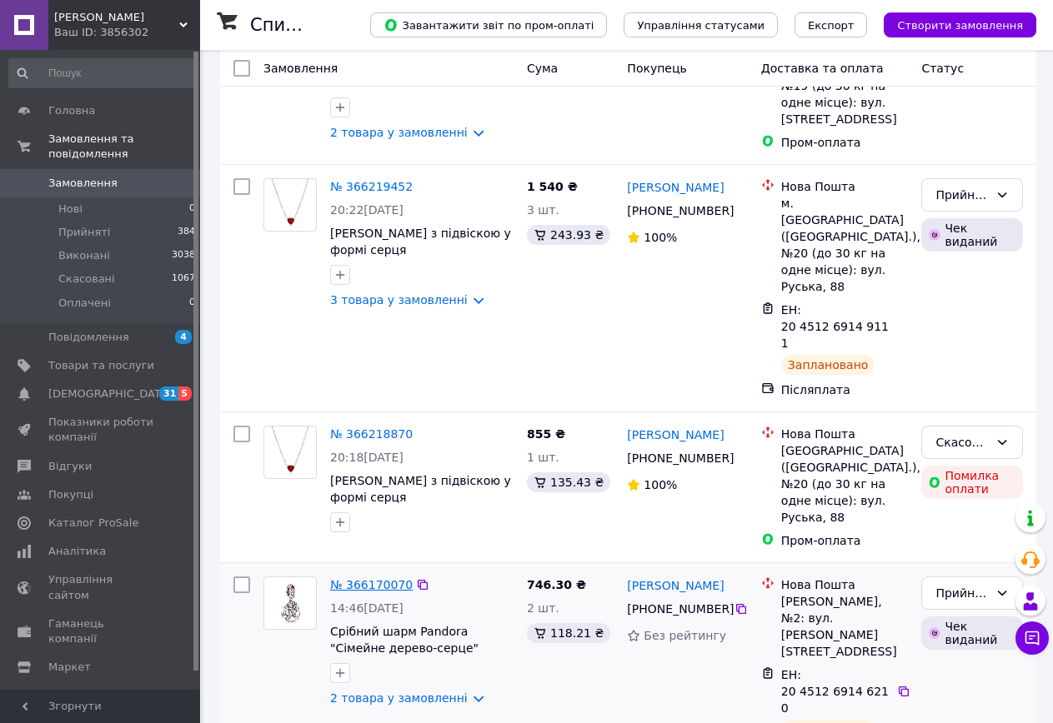
scroll to position [417, 0]
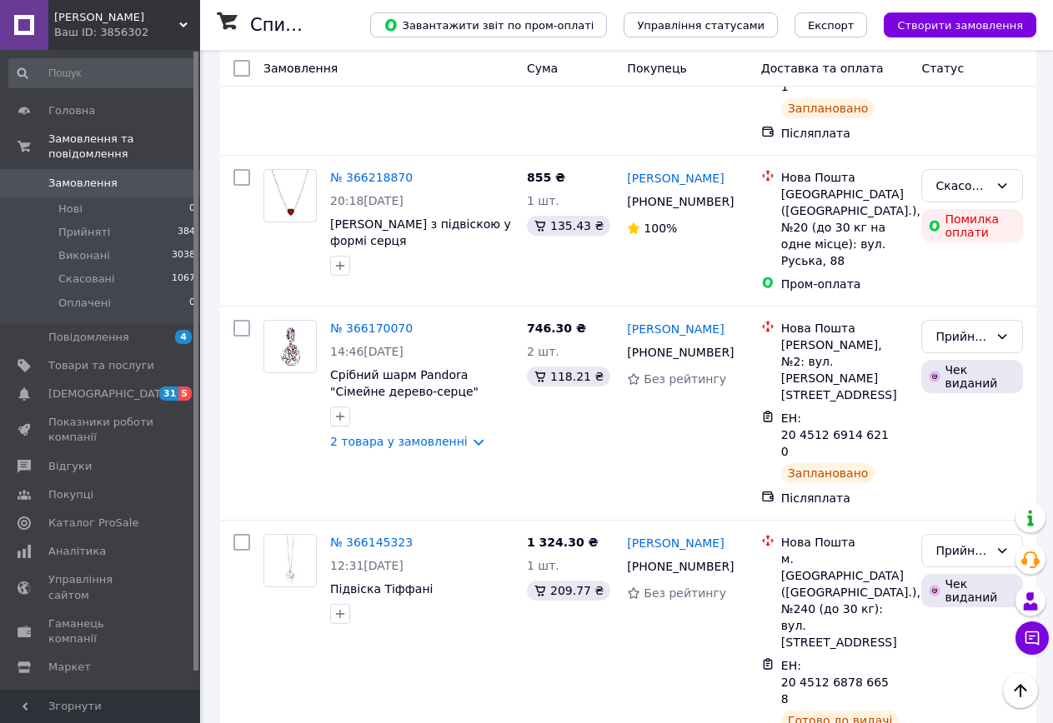
click at [182, 24] on use at bounding box center [183, 25] width 8 height 5
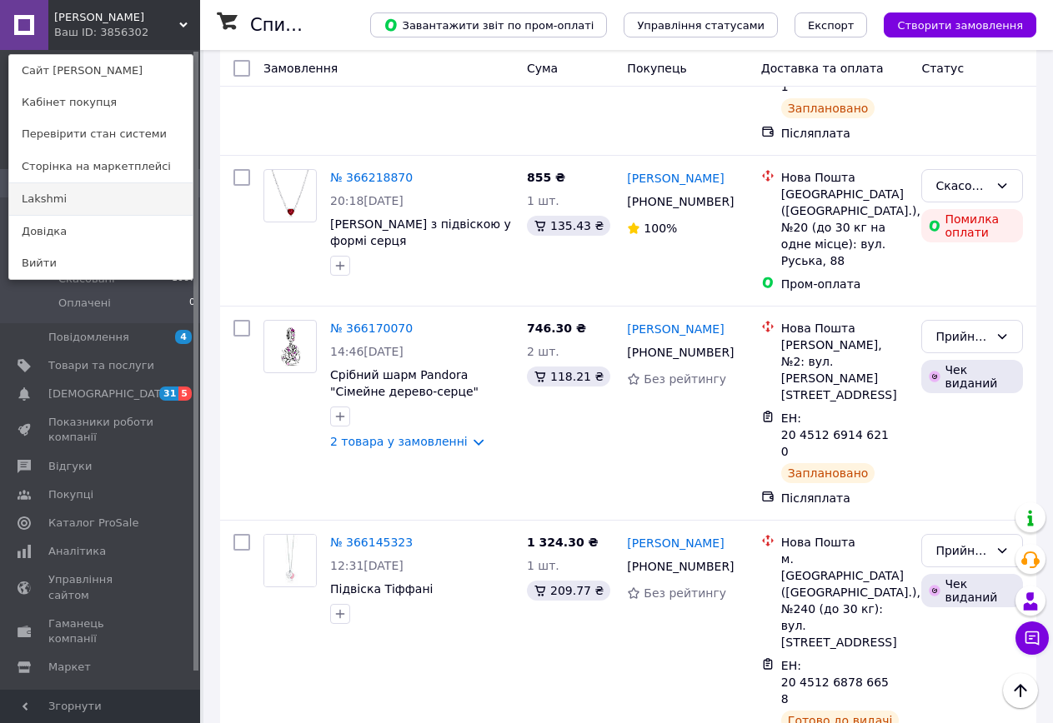
click at [117, 198] on link "Lakshmi" at bounding box center [100, 199] width 183 height 32
